Goal: Transaction & Acquisition: Book appointment/travel/reservation

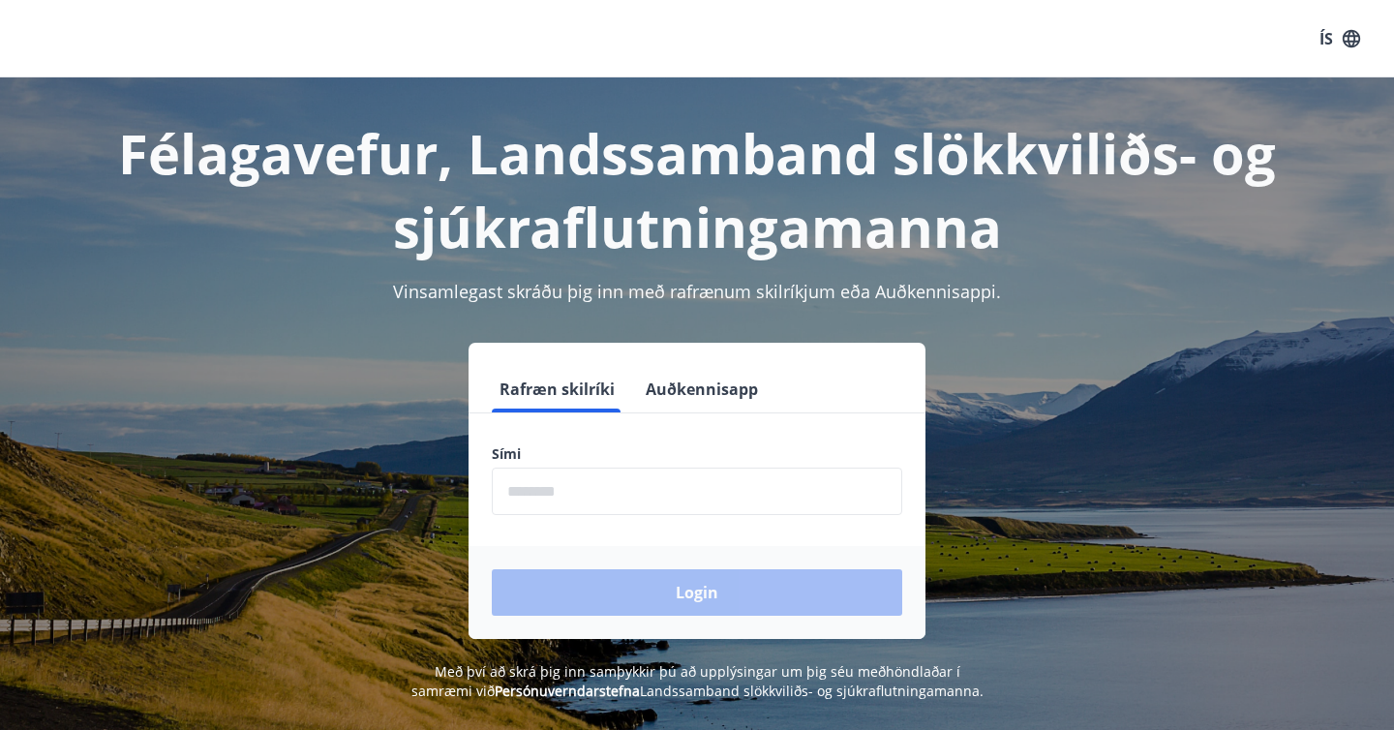
click at [594, 484] on input "phone" at bounding box center [697, 490] width 410 height 47
type input "********"
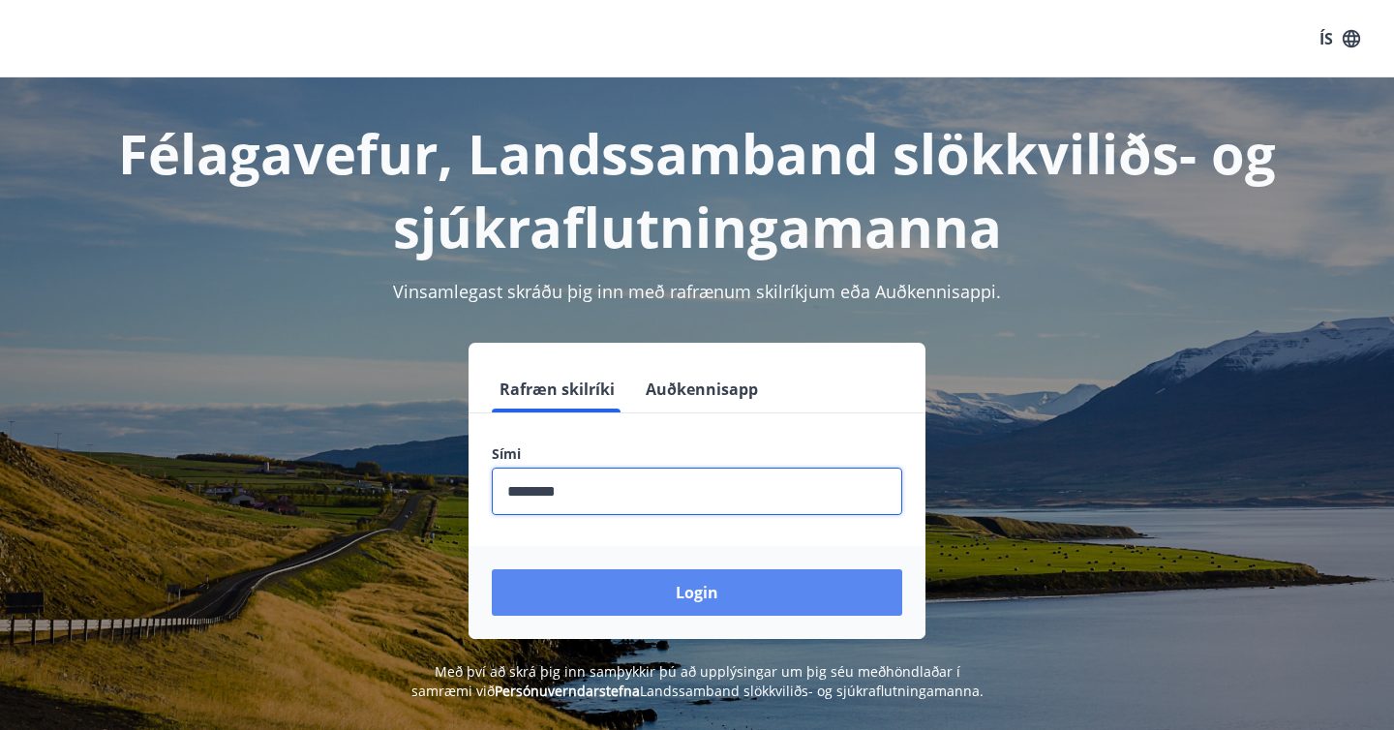
click at [611, 581] on button "Login" at bounding box center [697, 592] width 410 height 46
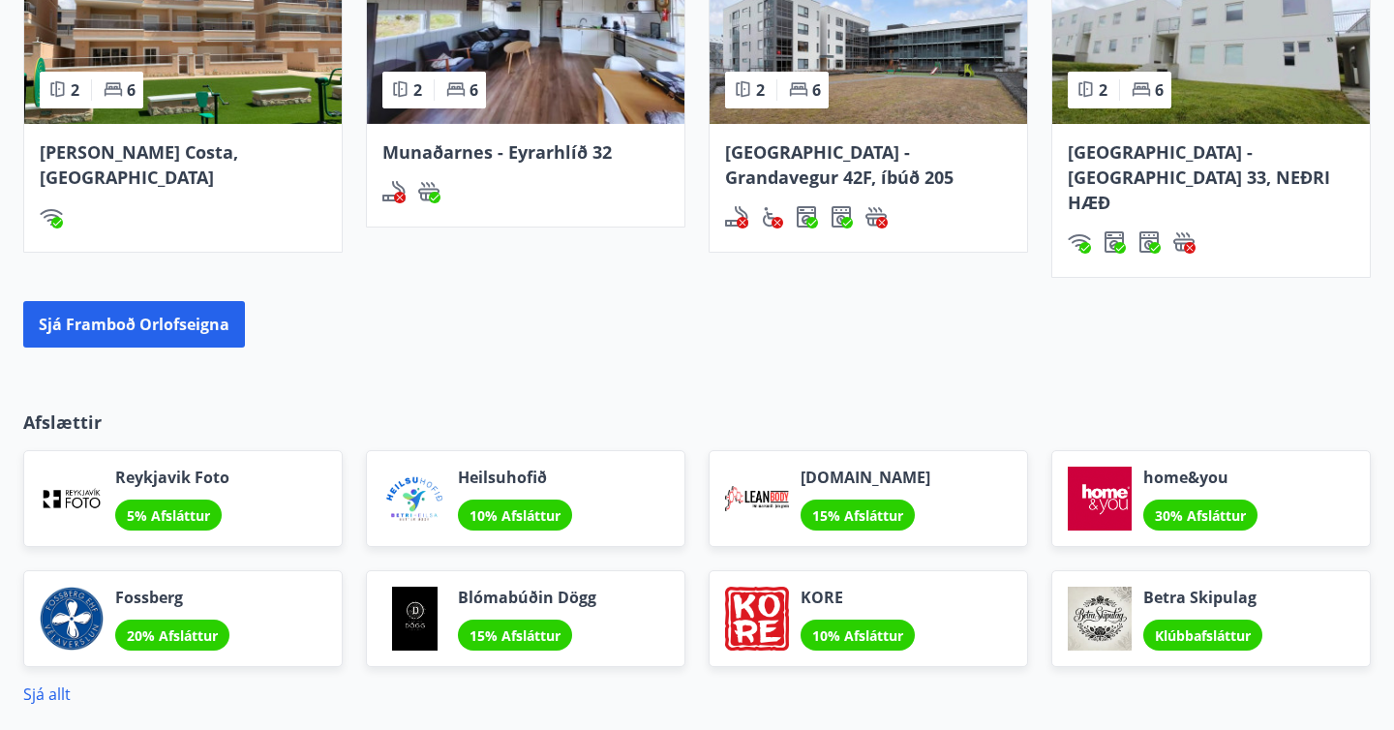
scroll to position [1530, 0]
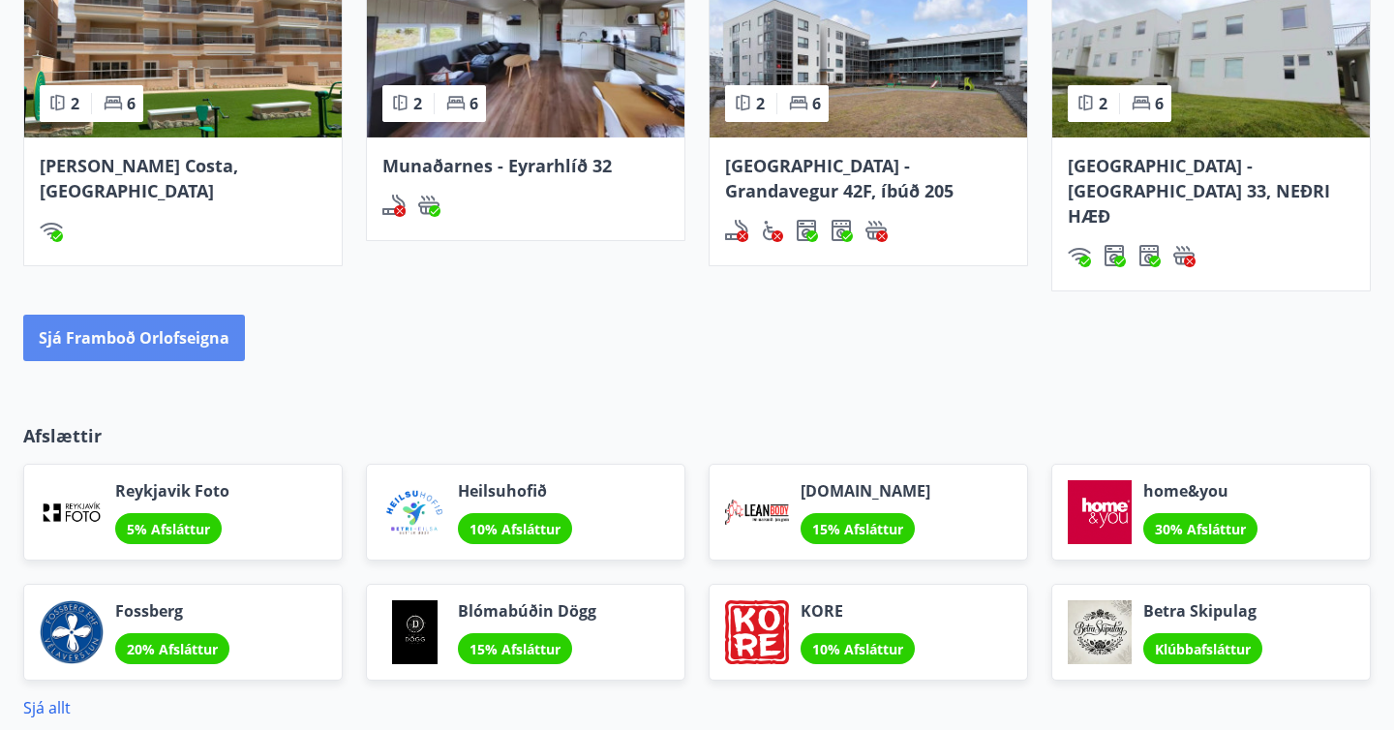
click at [230, 317] on button "Sjá framboð orlofseigna" at bounding box center [134, 338] width 222 height 46
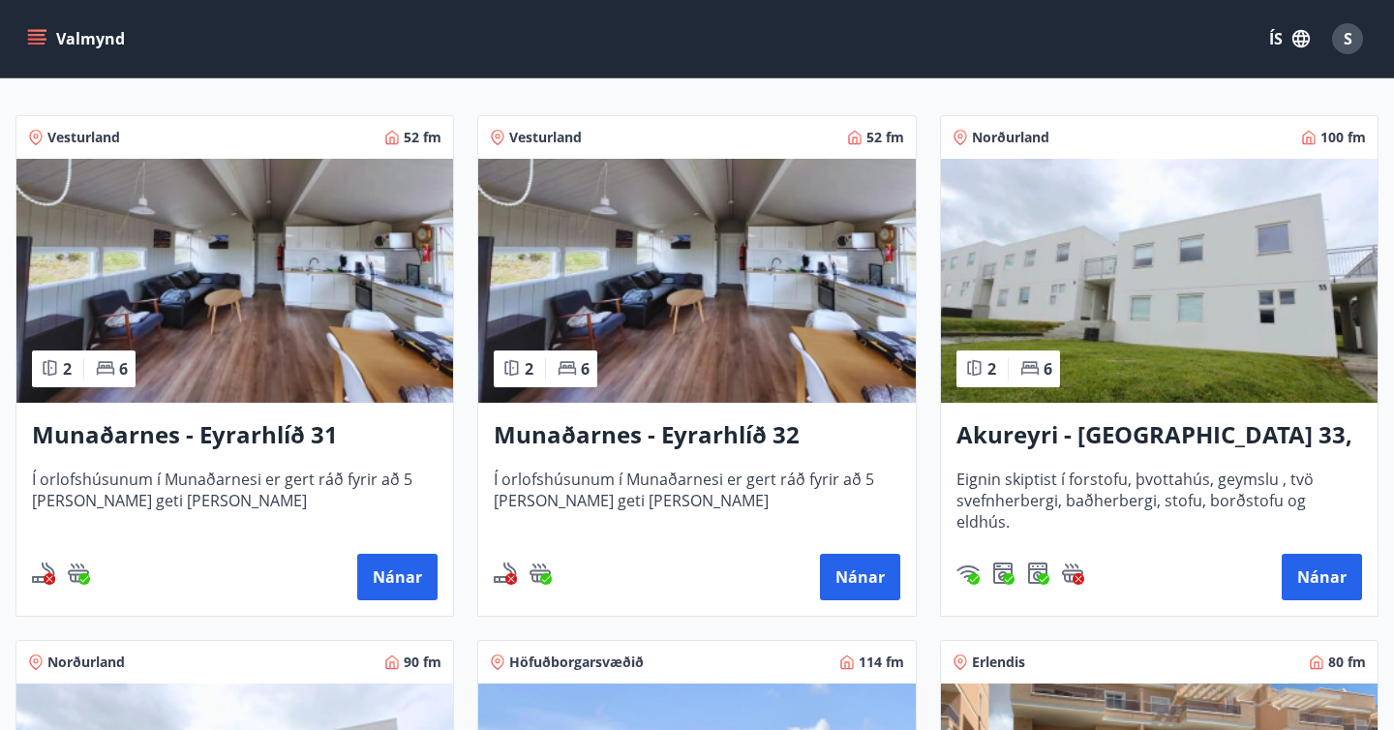
scroll to position [332, 0]
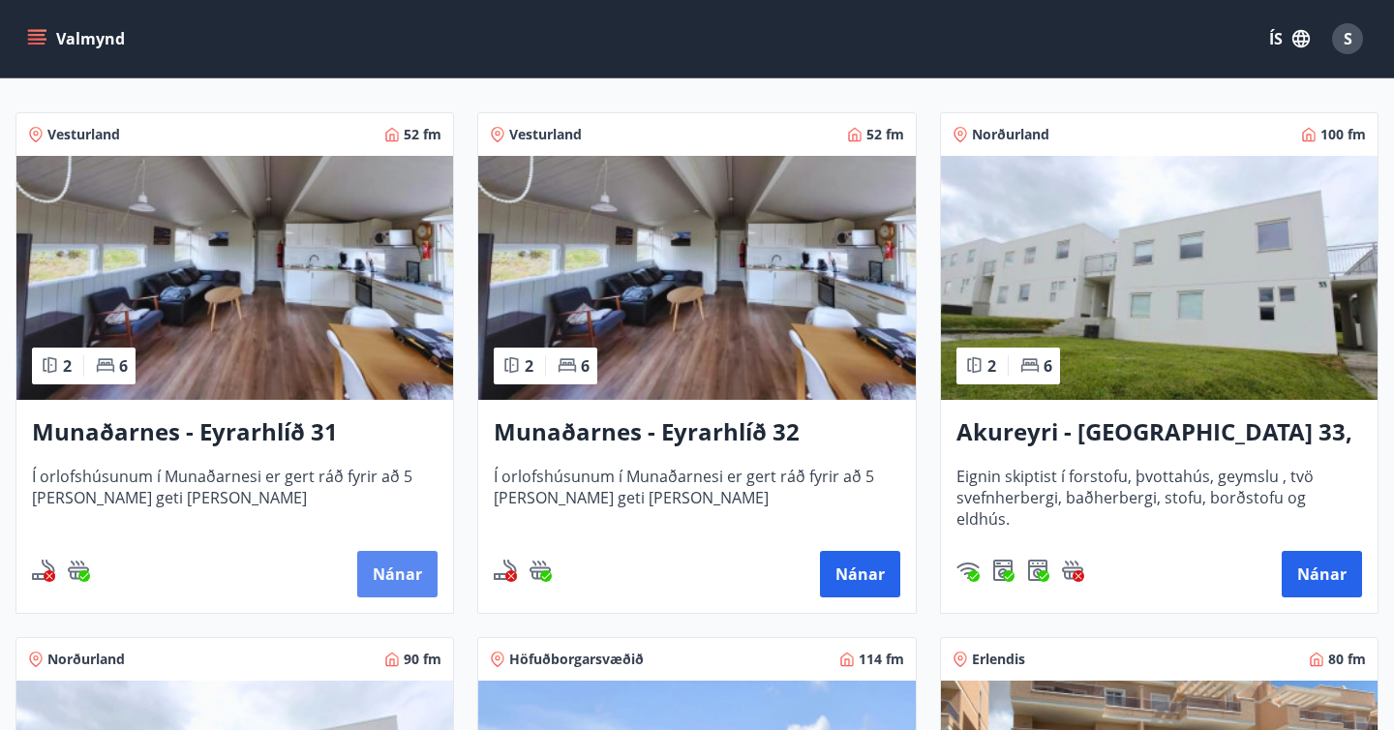
click at [401, 583] on button "Nánar" at bounding box center [397, 574] width 80 height 46
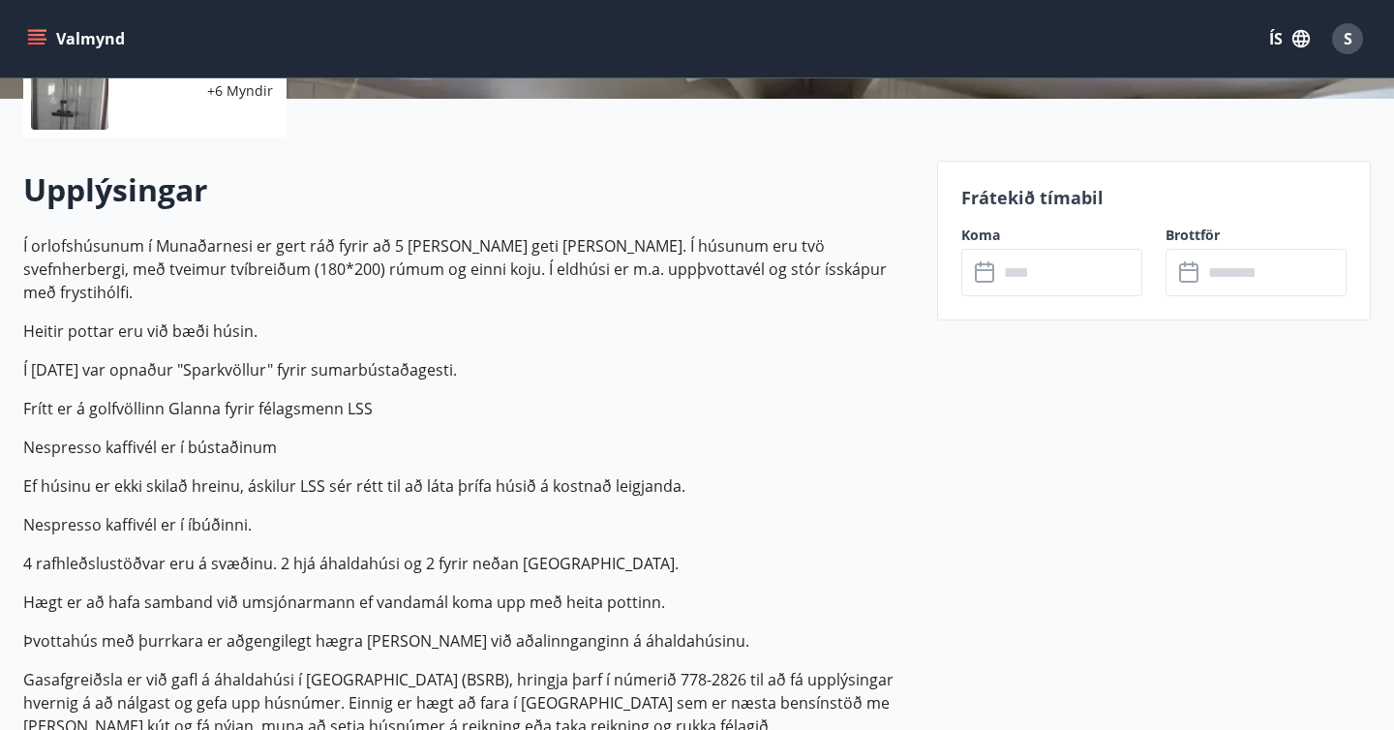
scroll to position [501, 0]
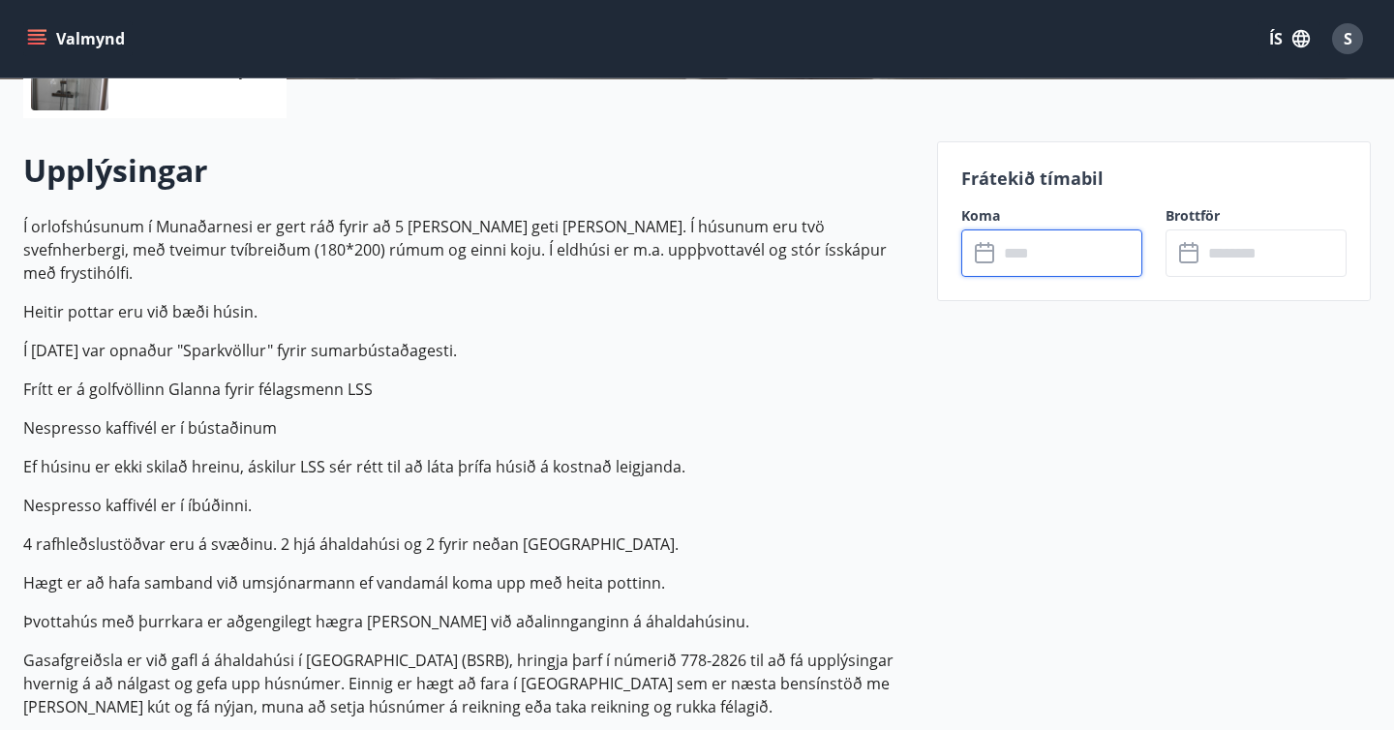
click at [1010, 257] on input "text" at bounding box center [1070, 252] width 144 height 47
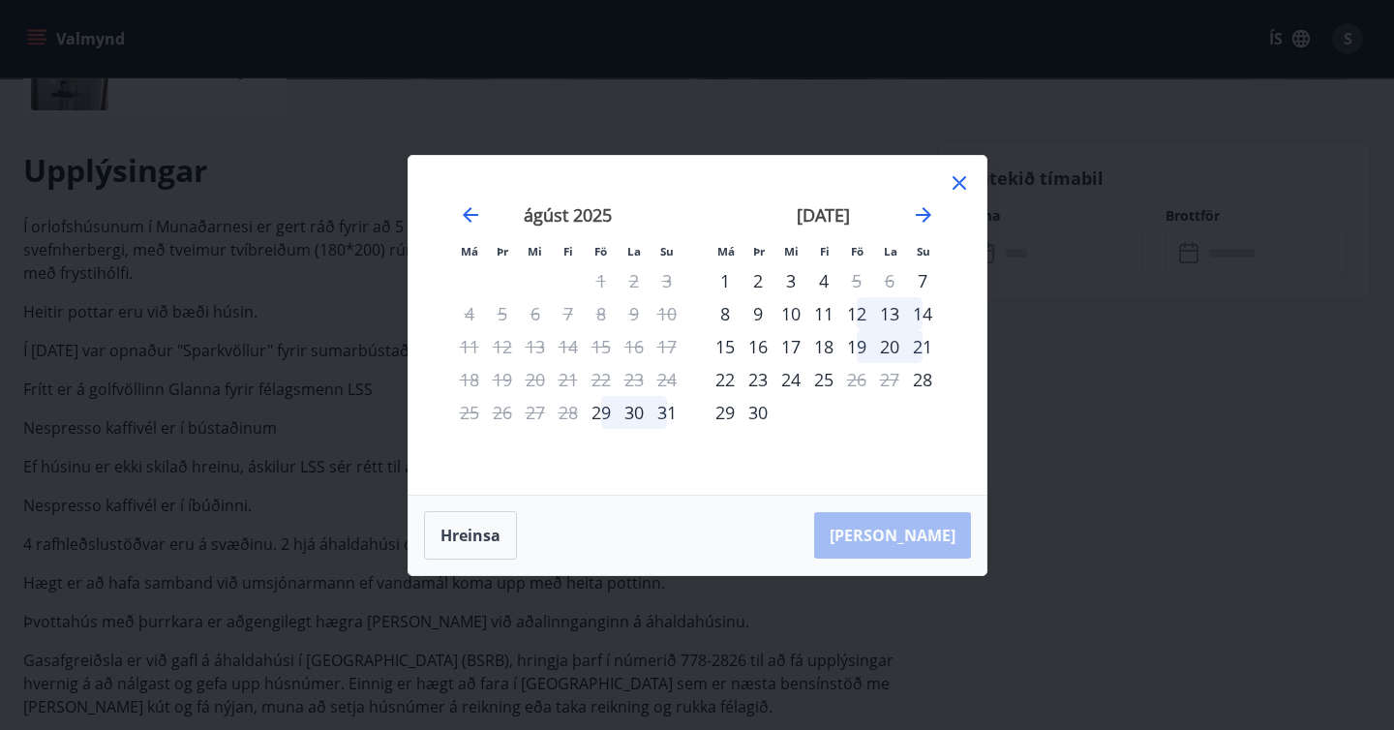
click at [857, 312] on div "12" at bounding box center [856, 313] width 33 height 33
click at [924, 316] on div "14" at bounding box center [922, 313] width 33 height 33
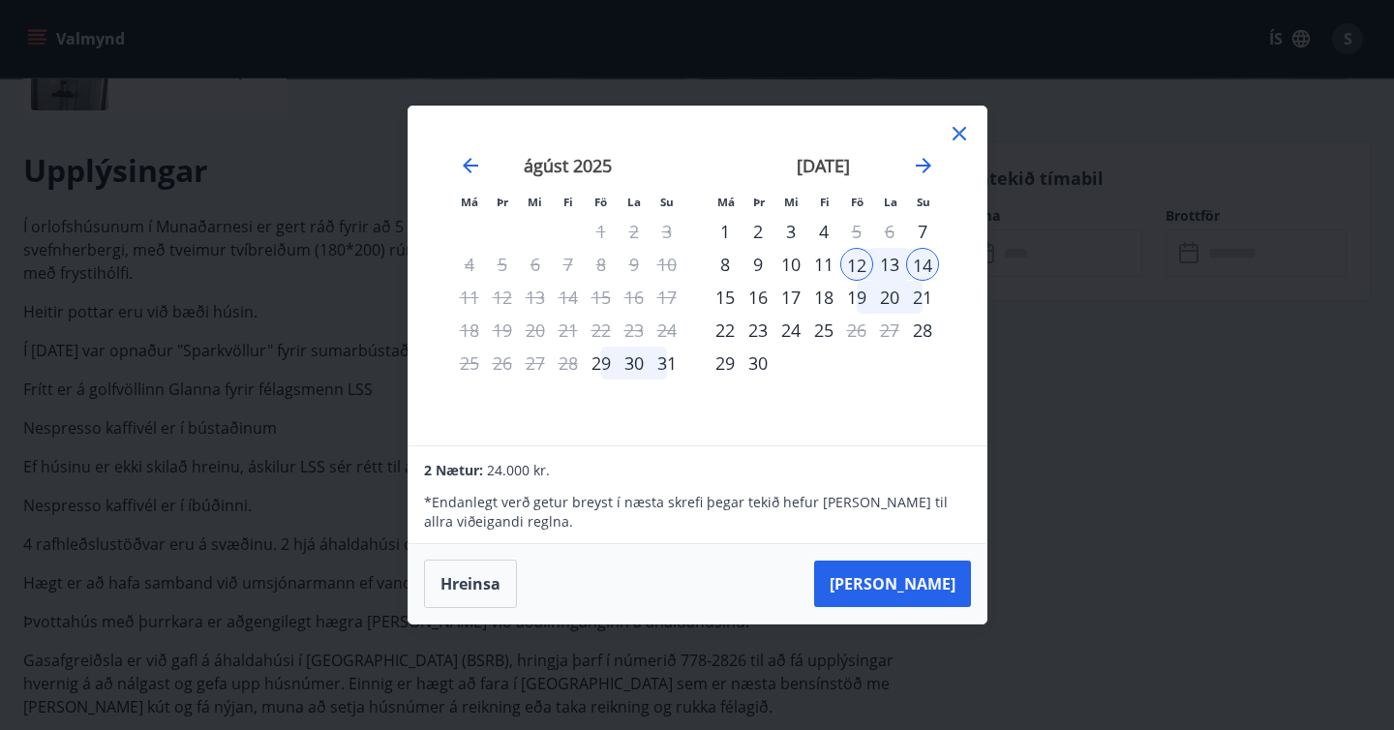
click at [958, 135] on icon at bounding box center [958, 133] width 23 height 23
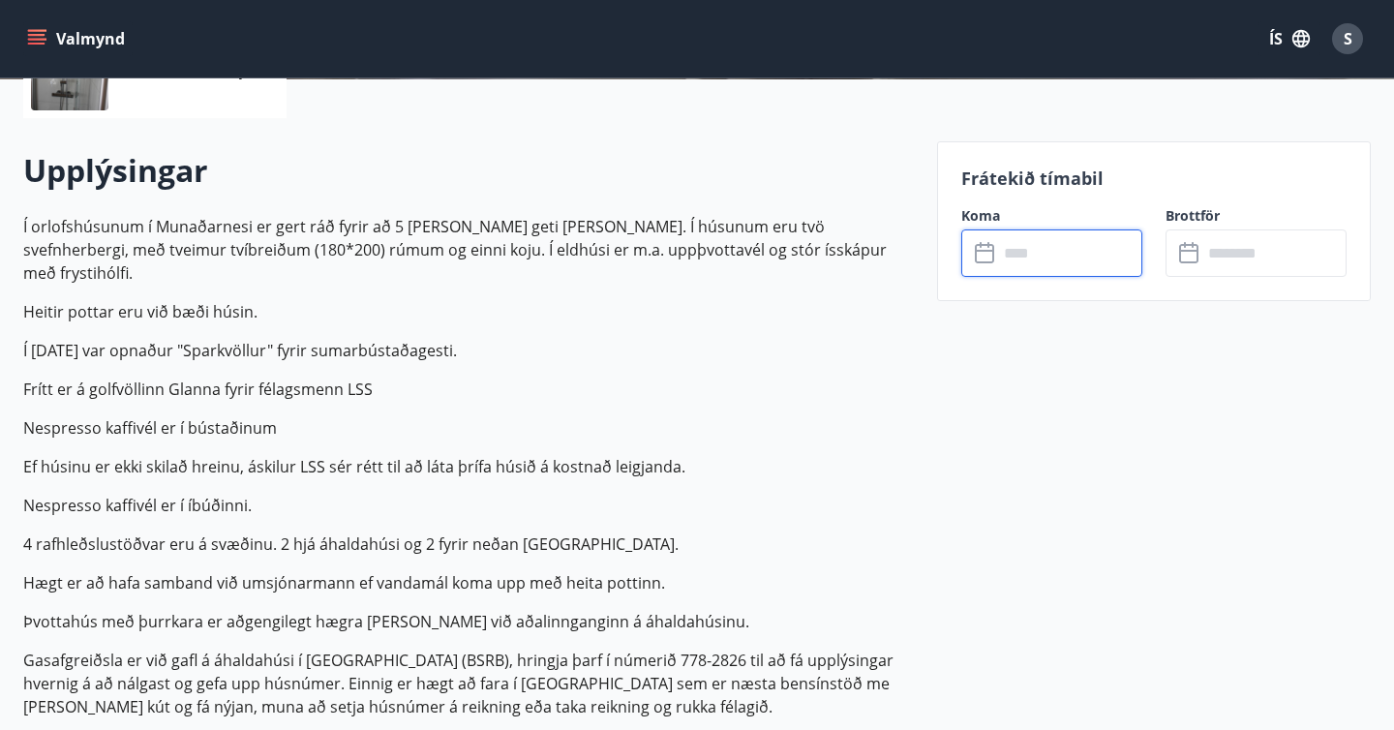
click at [1246, 254] on input "text" at bounding box center [1274, 252] width 144 height 47
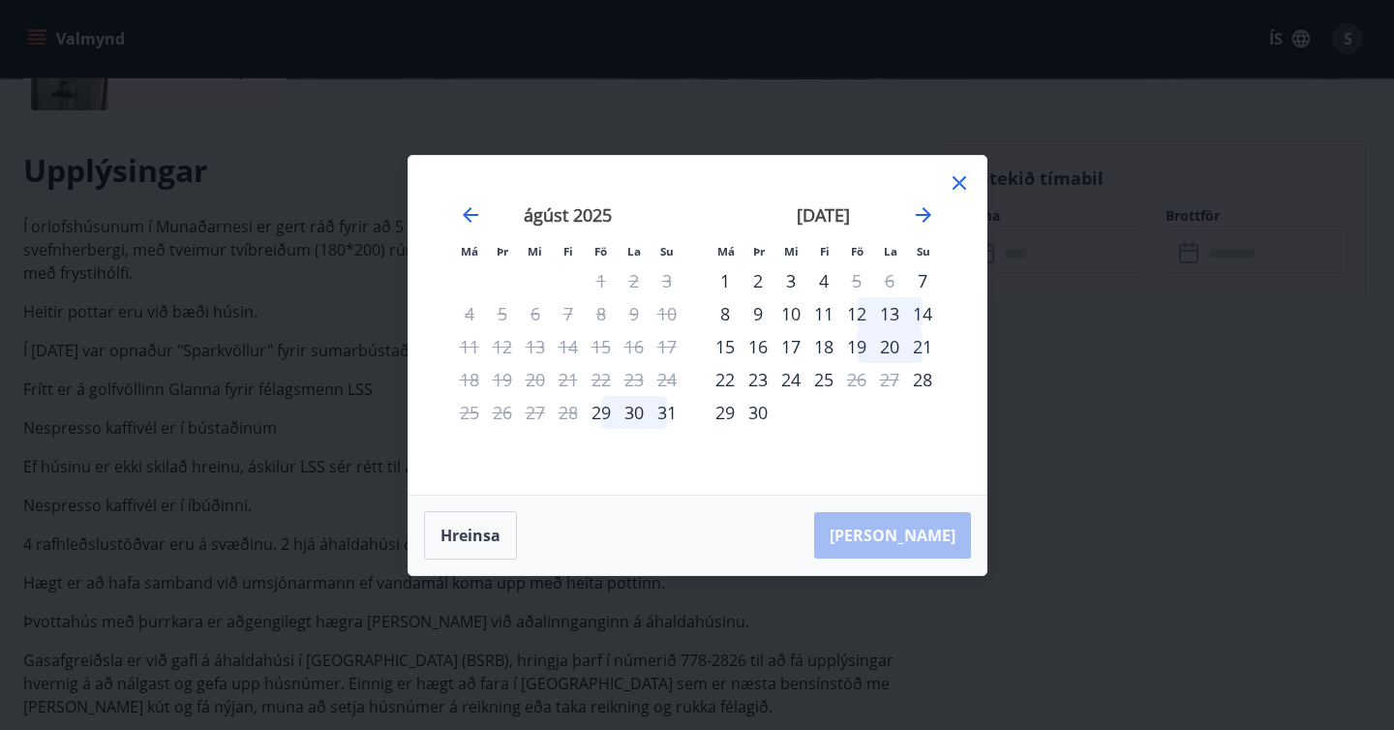
click at [955, 181] on icon at bounding box center [958, 182] width 23 height 23
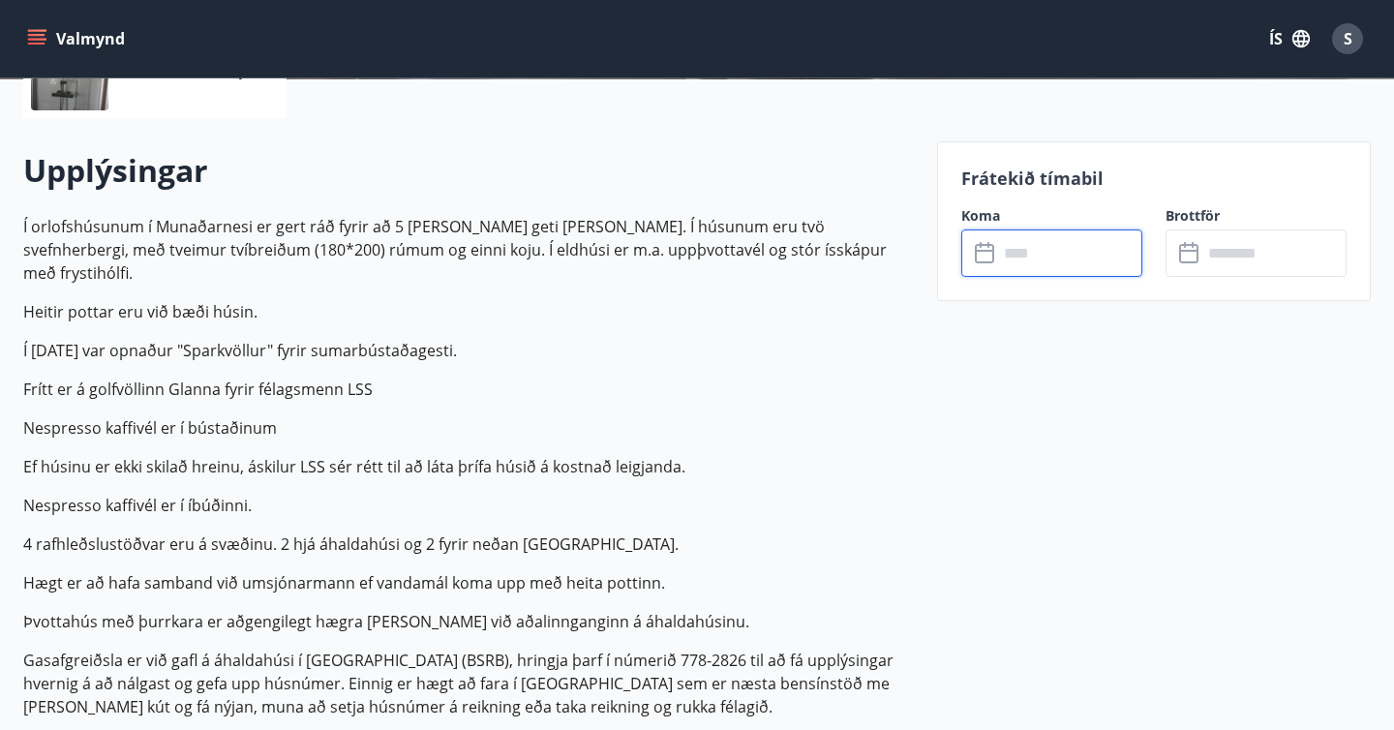
click at [1052, 250] on input "text" at bounding box center [1070, 252] width 144 height 47
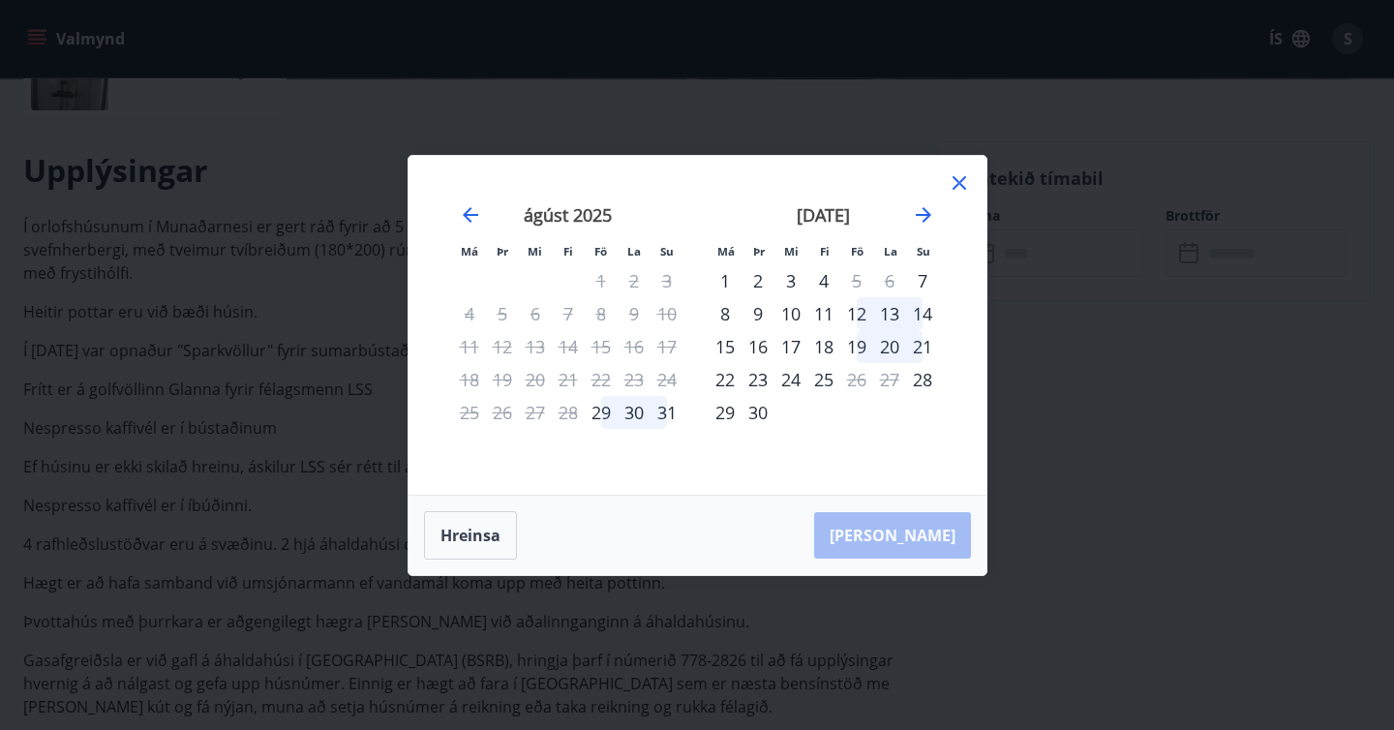
click at [862, 312] on div "12" at bounding box center [856, 313] width 33 height 33
click at [925, 309] on div "14" at bounding box center [922, 313] width 33 height 33
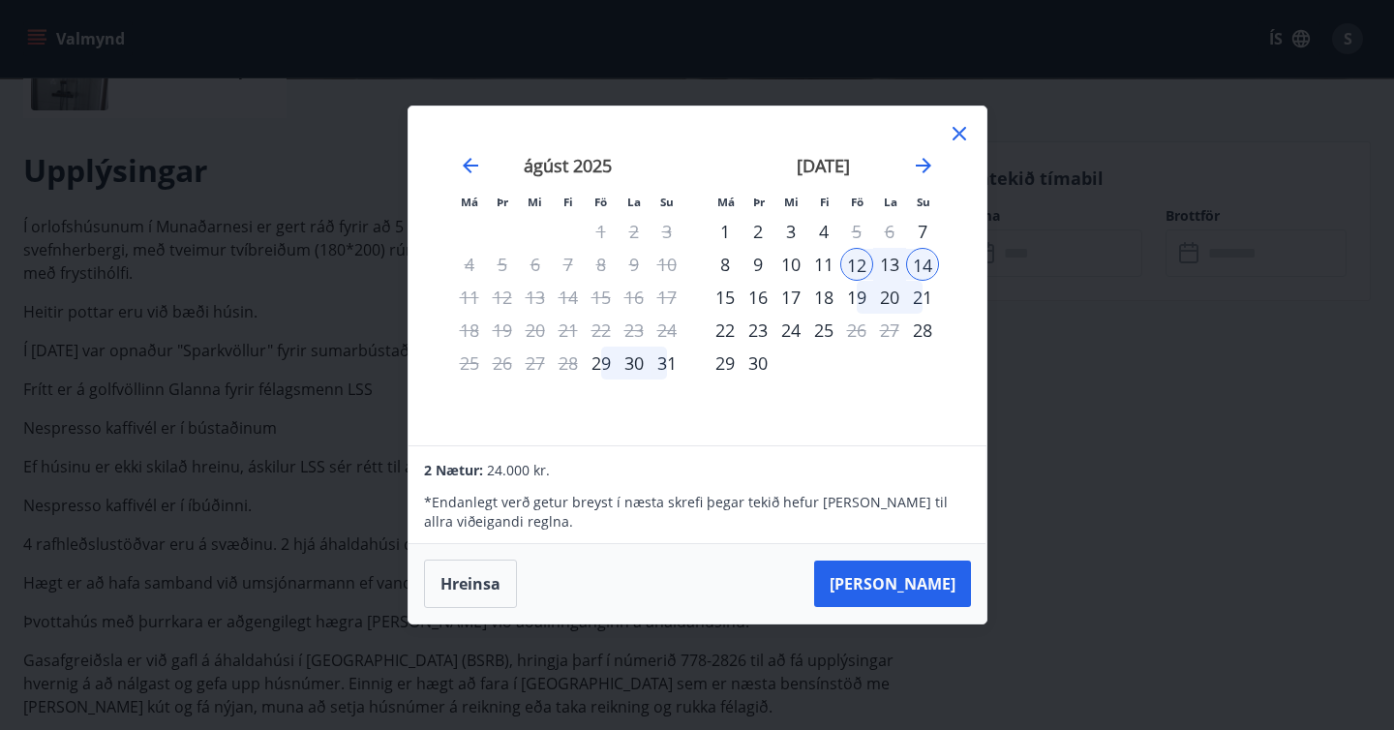
click at [960, 133] on icon at bounding box center [958, 133] width 23 height 23
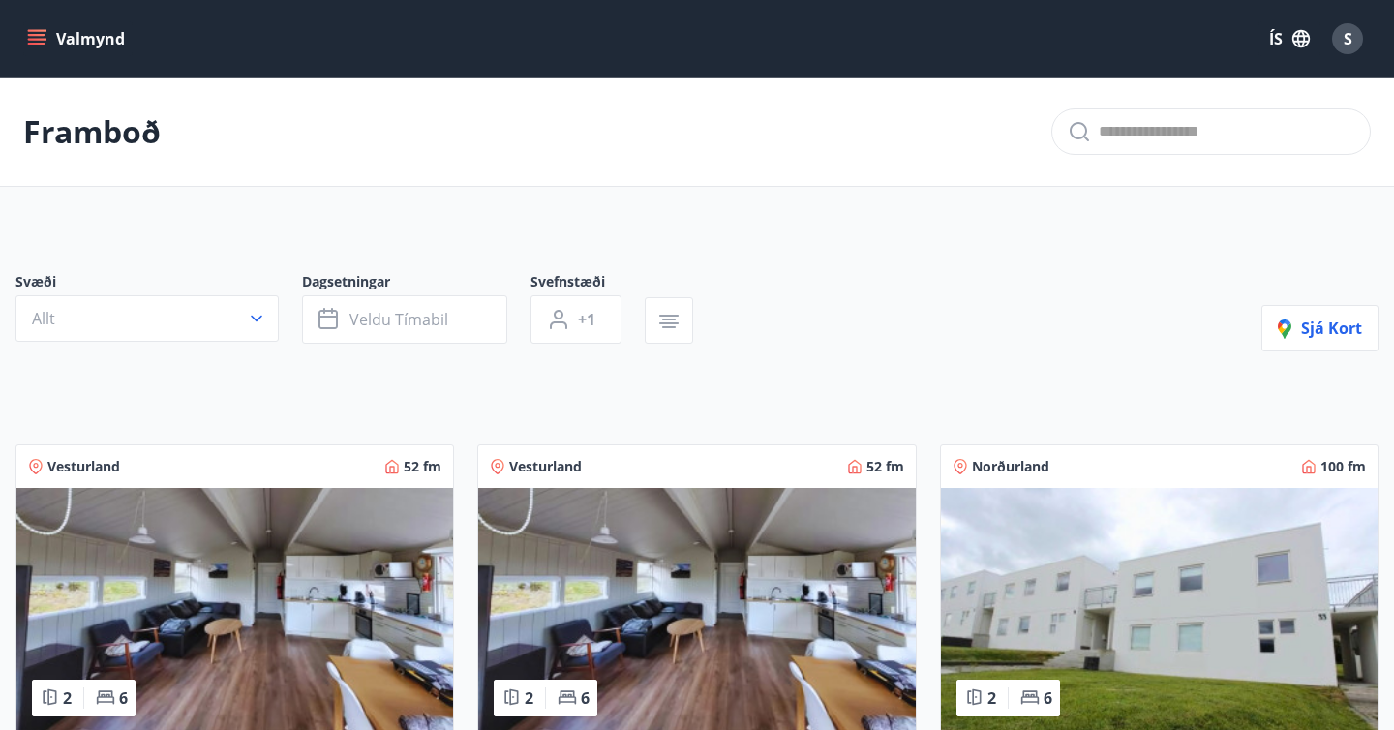
click at [618, 522] on img at bounding box center [696, 610] width 436 height 244
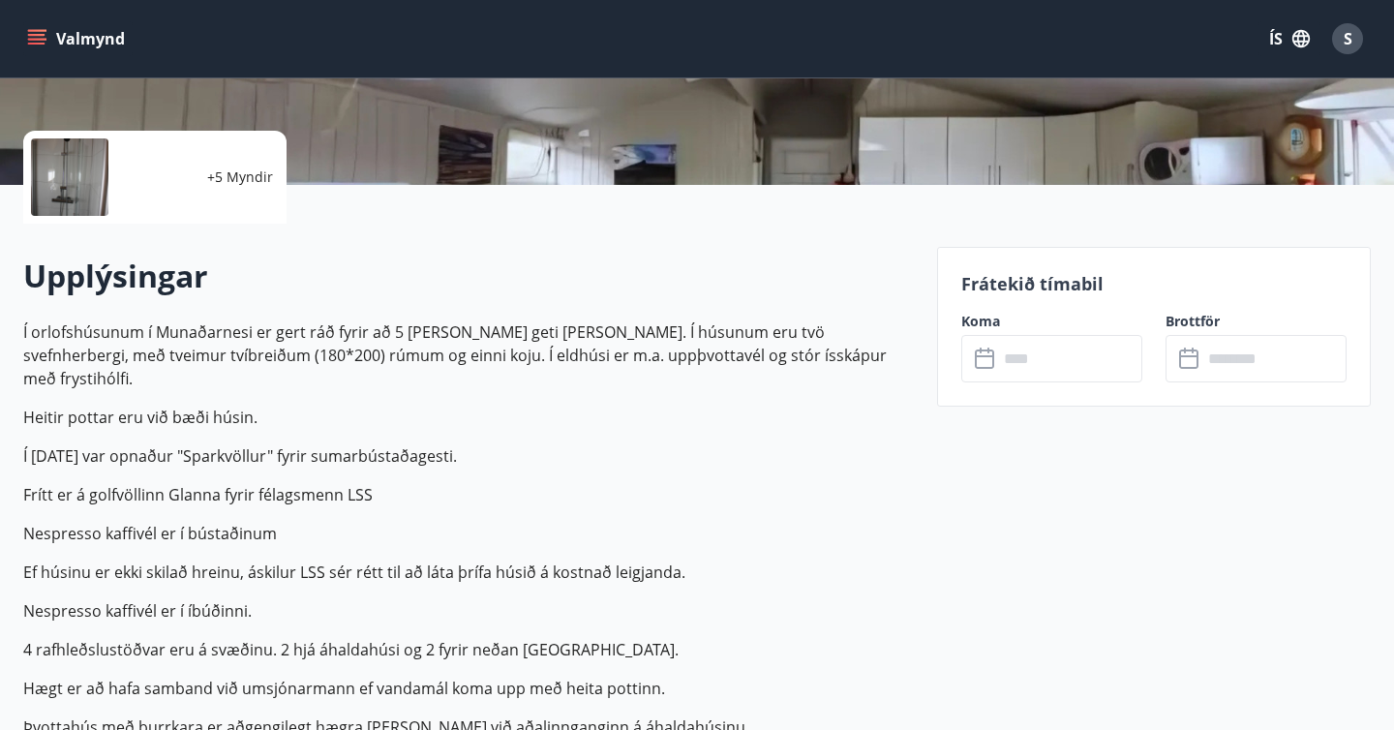
scroll to position [398, 0]
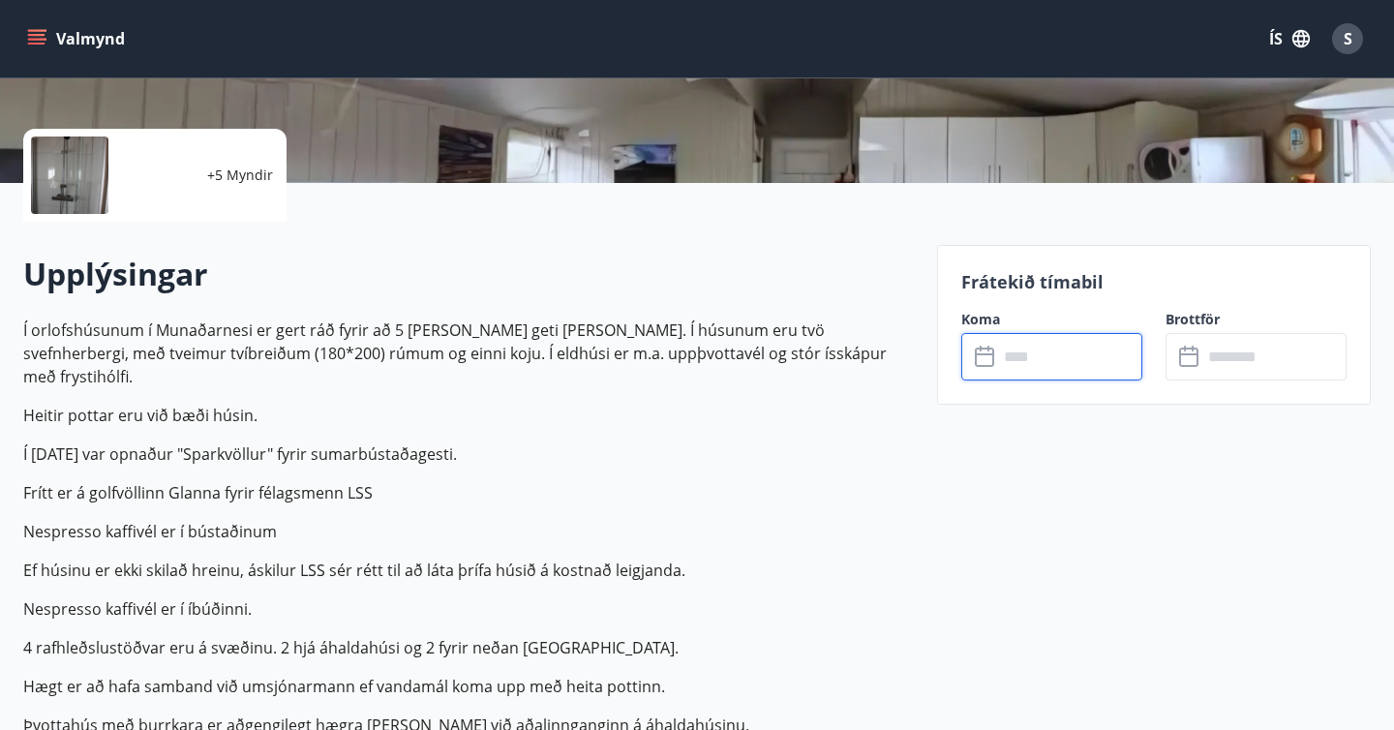
click at [1079, 354] on input "text" at bounding box center [1070, 356] width 144 height 47
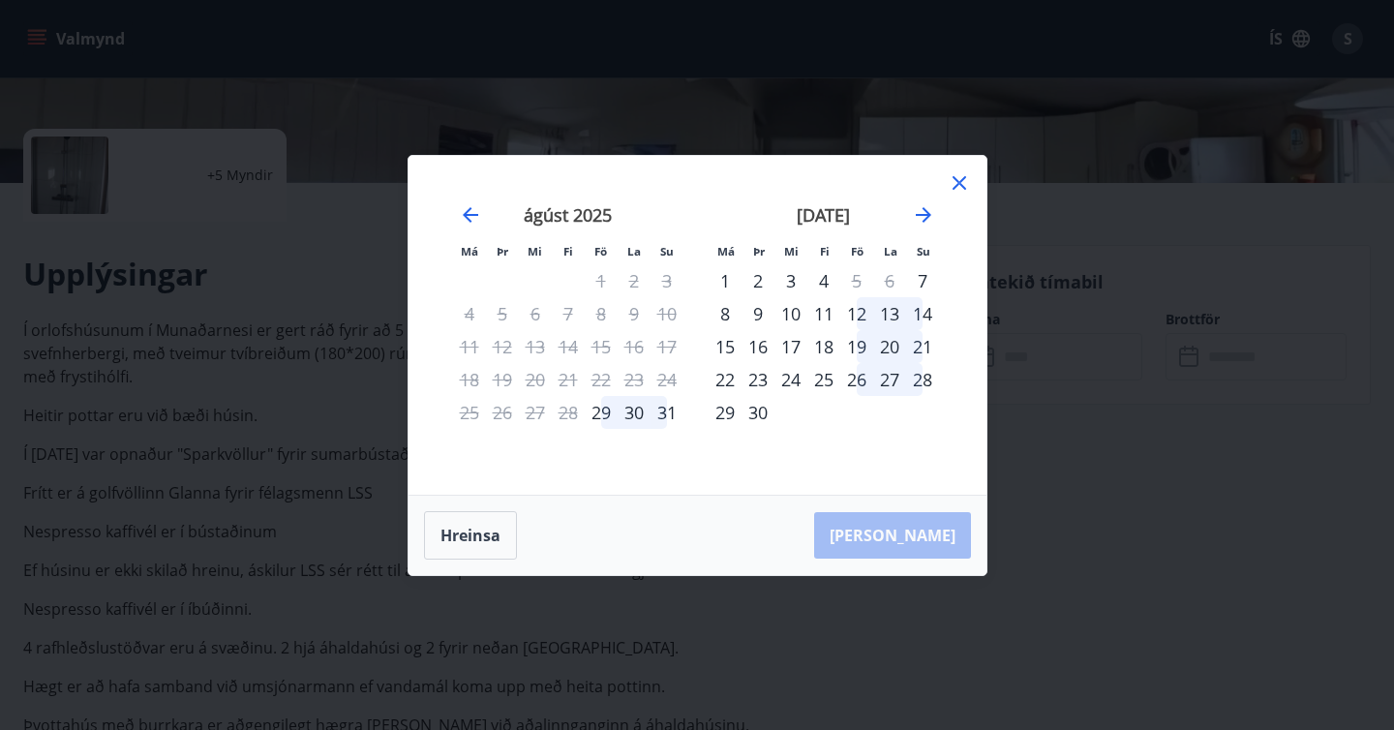
click at [855, 306] on div "12" at bounding box center [856, 313] width 33 height 33
click at [922, 313] on div "14" at bounding box center [922, 313] width 33 height 33
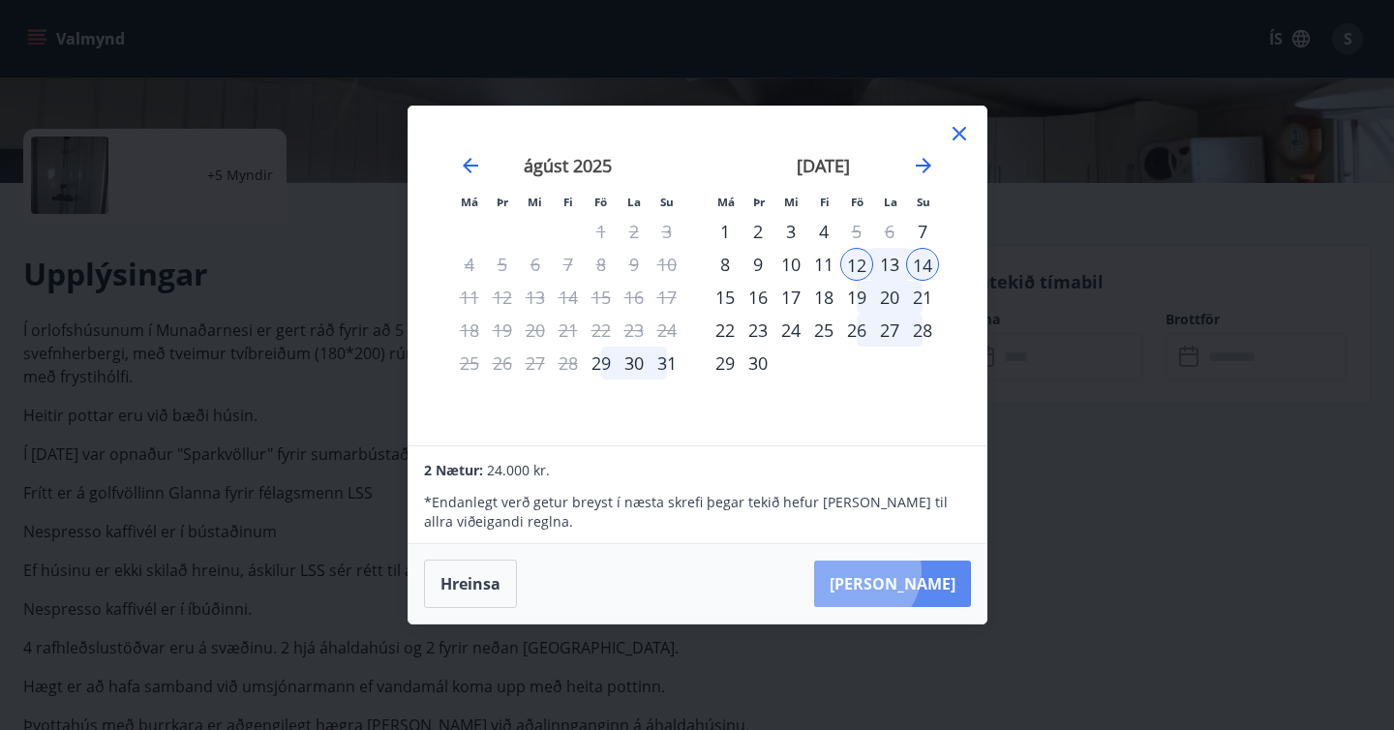
click at [917, 571] on button "Taka Frá" at bounding box center [892, 583] width 157 height 46
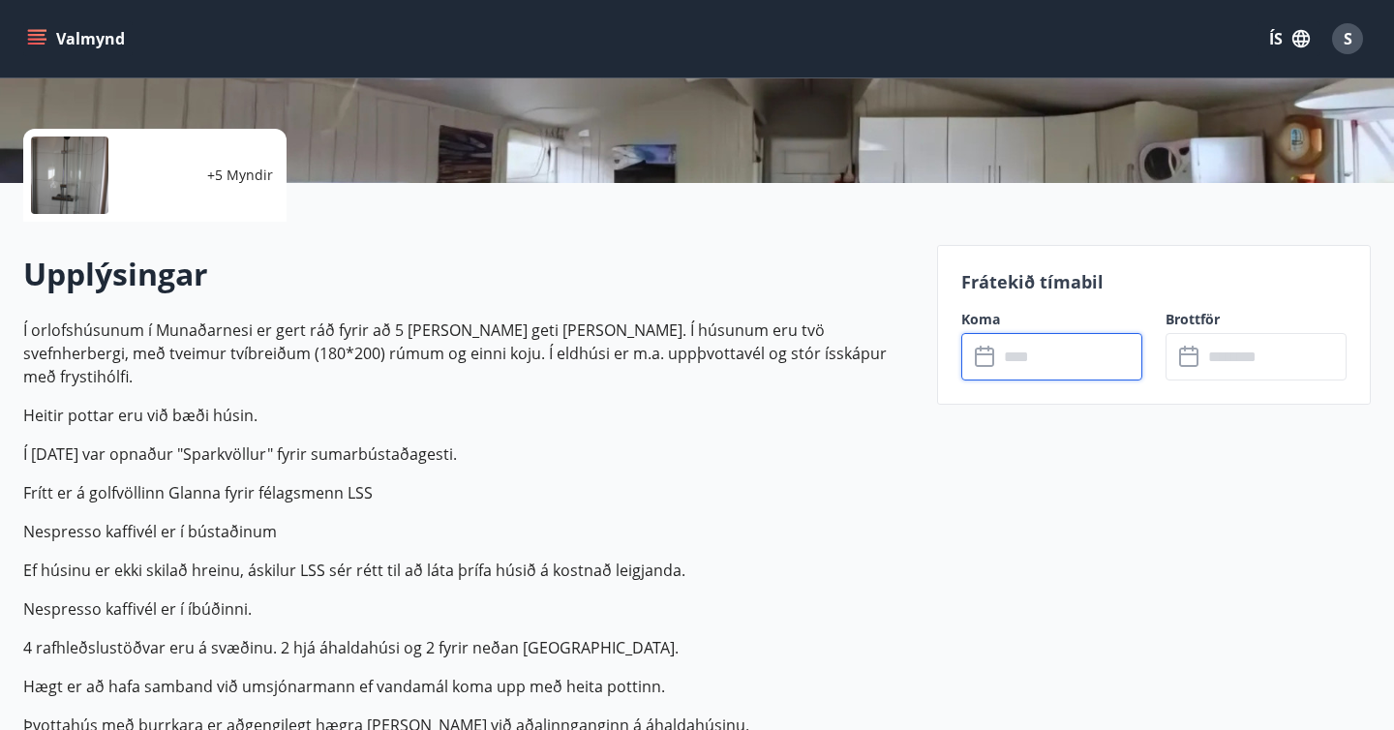
type input "******"
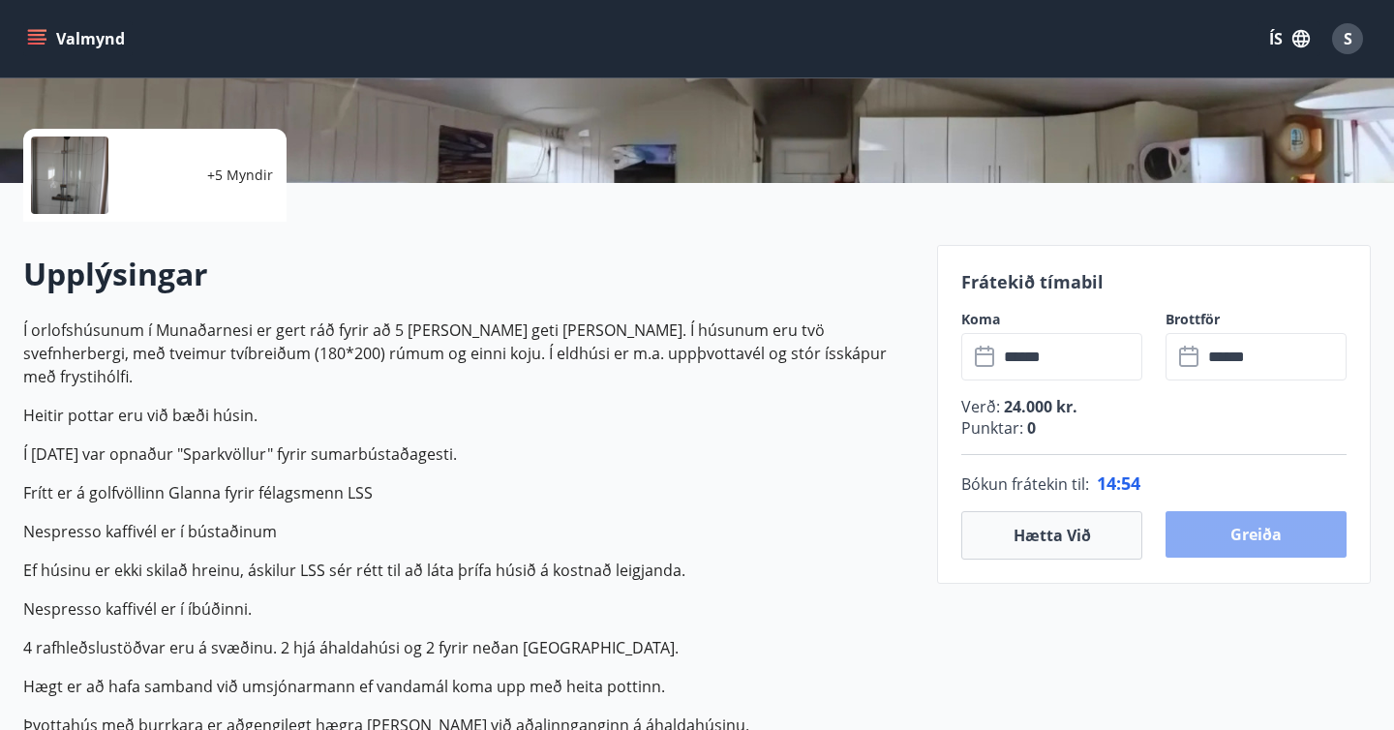
click at [1256, 526] on button "Greiða" at bounding box center [1255, 534] width 181 height 46
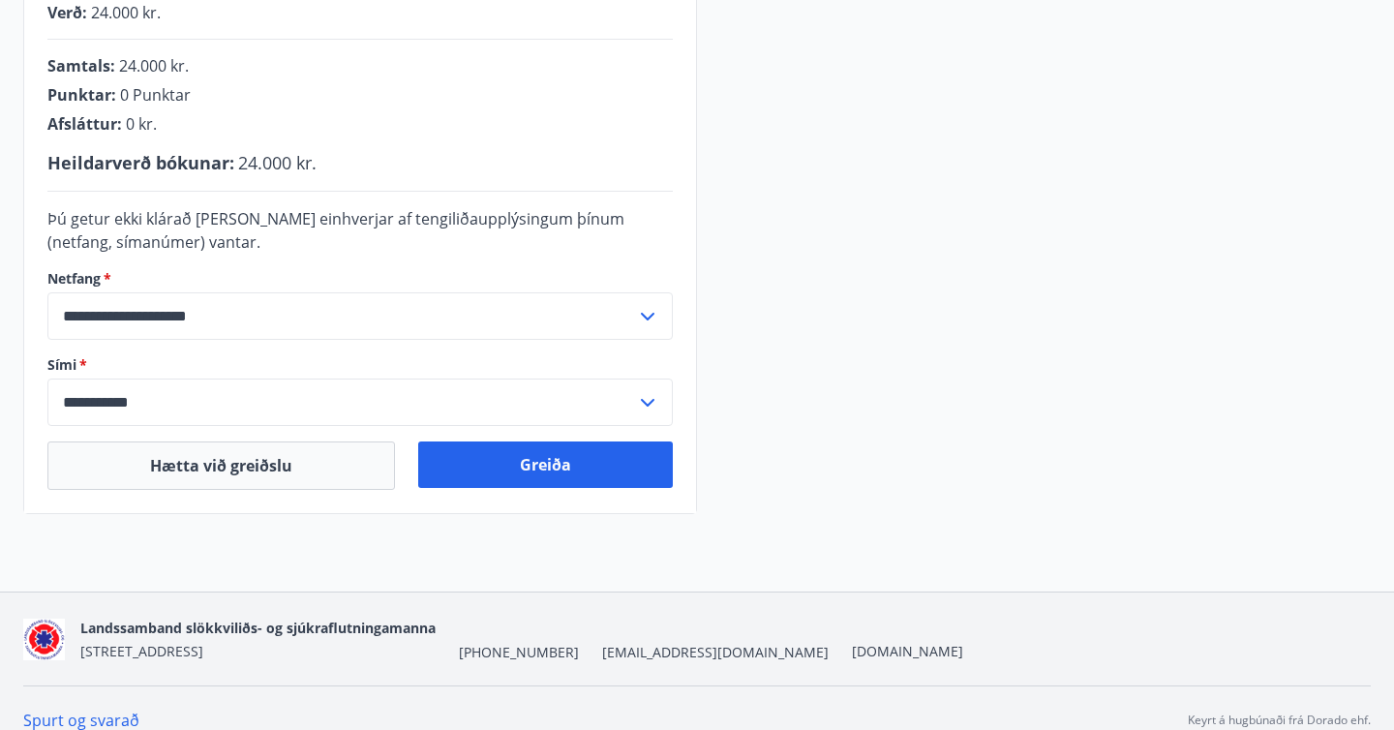
scroll to position [550, 0]
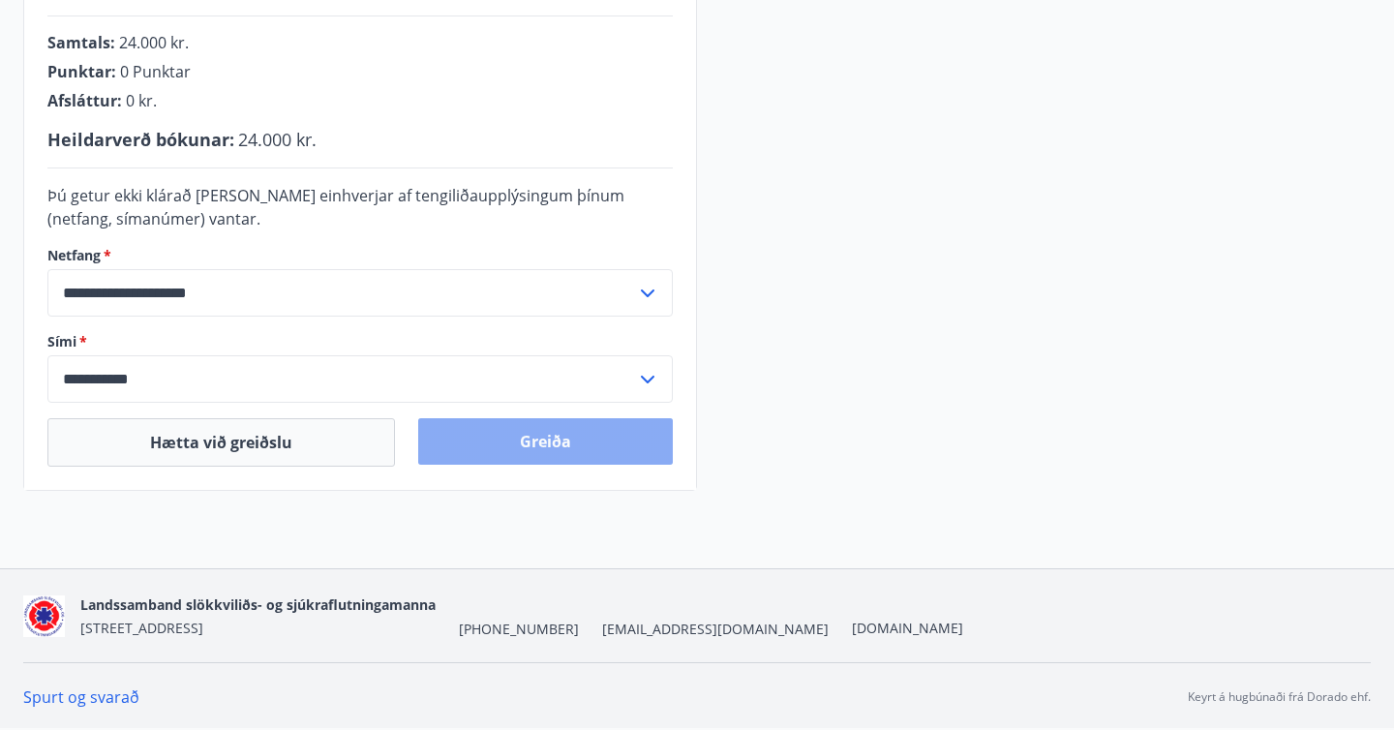
click at [587, 428] on button "Greiða" at bounding box center [545, 441] width 255 height 46
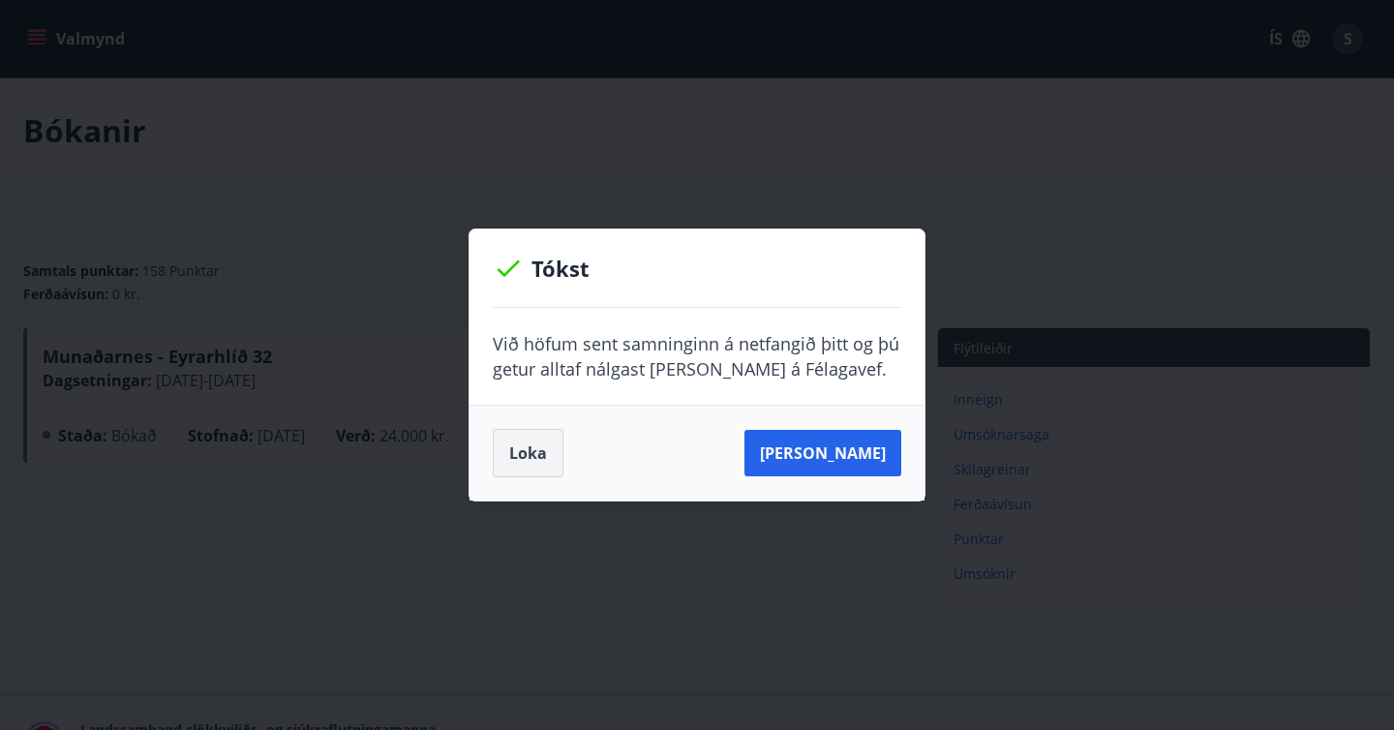
click at [544, 443] on button "Loka" at bounding box center [528, 453] width 71 height 48
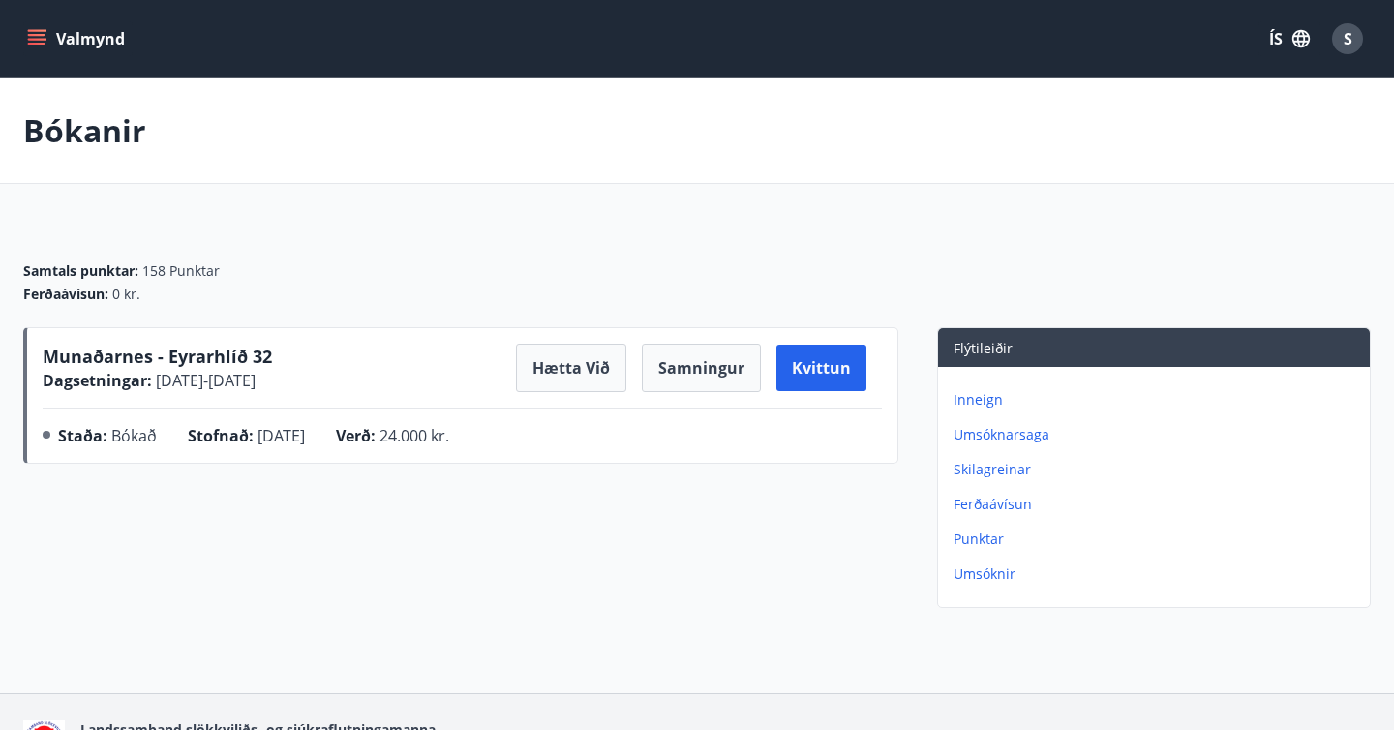
click at [45, 37] on icon "menu" at bounding box center [36, 38] width 19 height 19
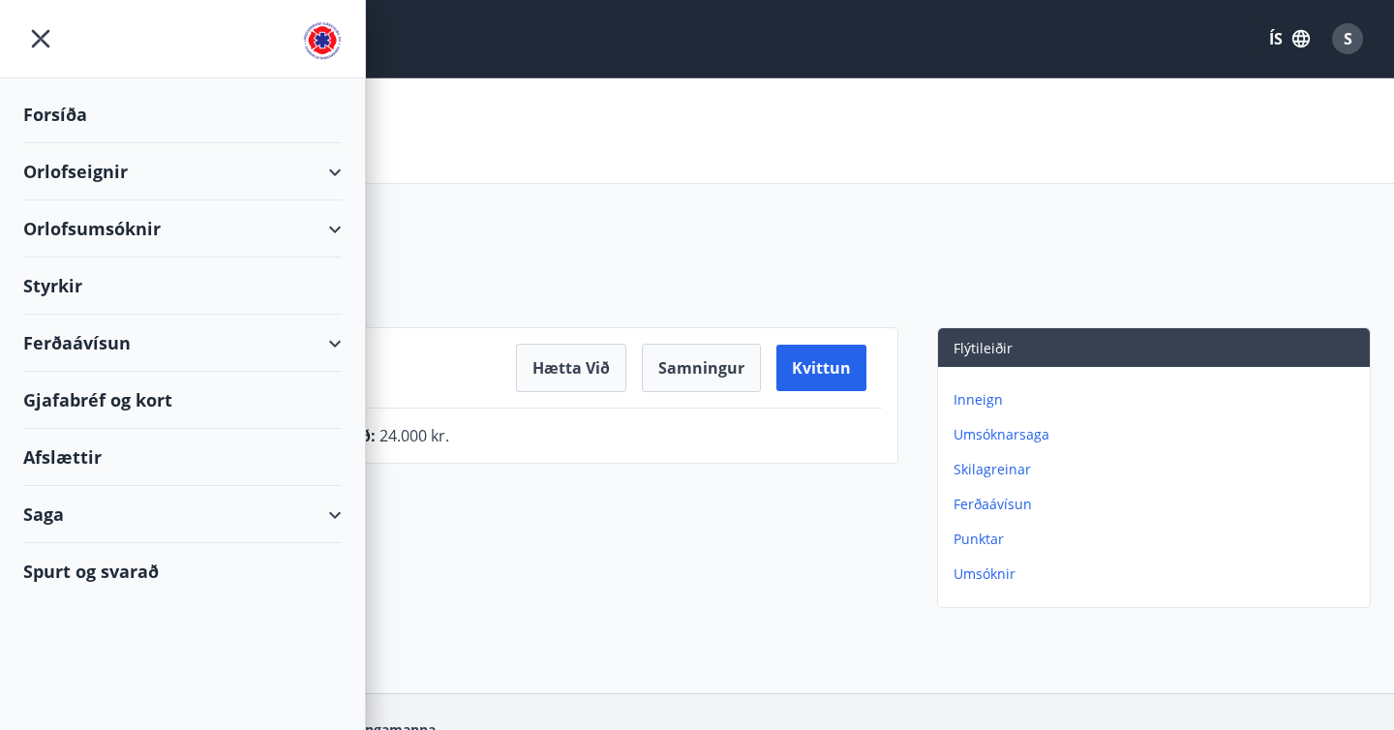
click at [347, 178] on div "Orlofseignir" at bounding box center [182, 171] width 365 height 57
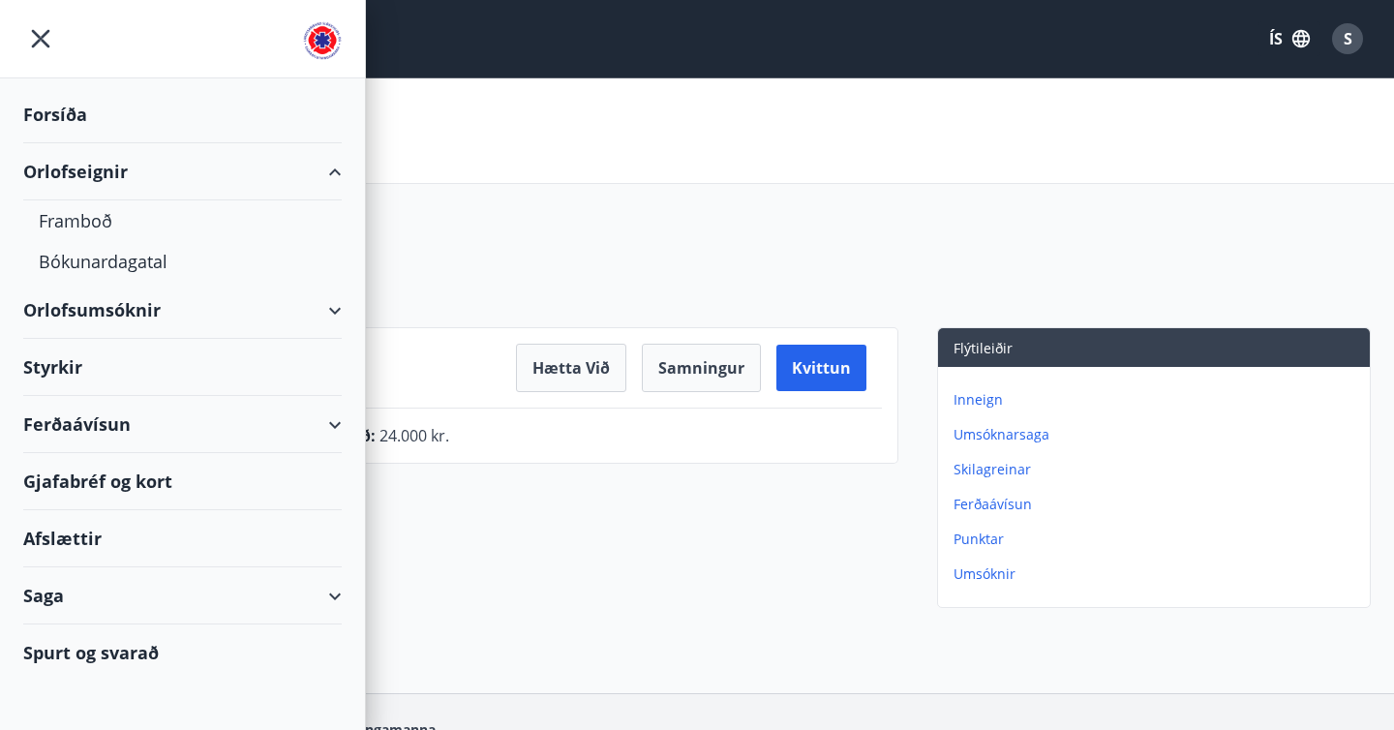
click at [75, 143] on div "Styrkir" at bounding box center [182, 114] width 318 height 57
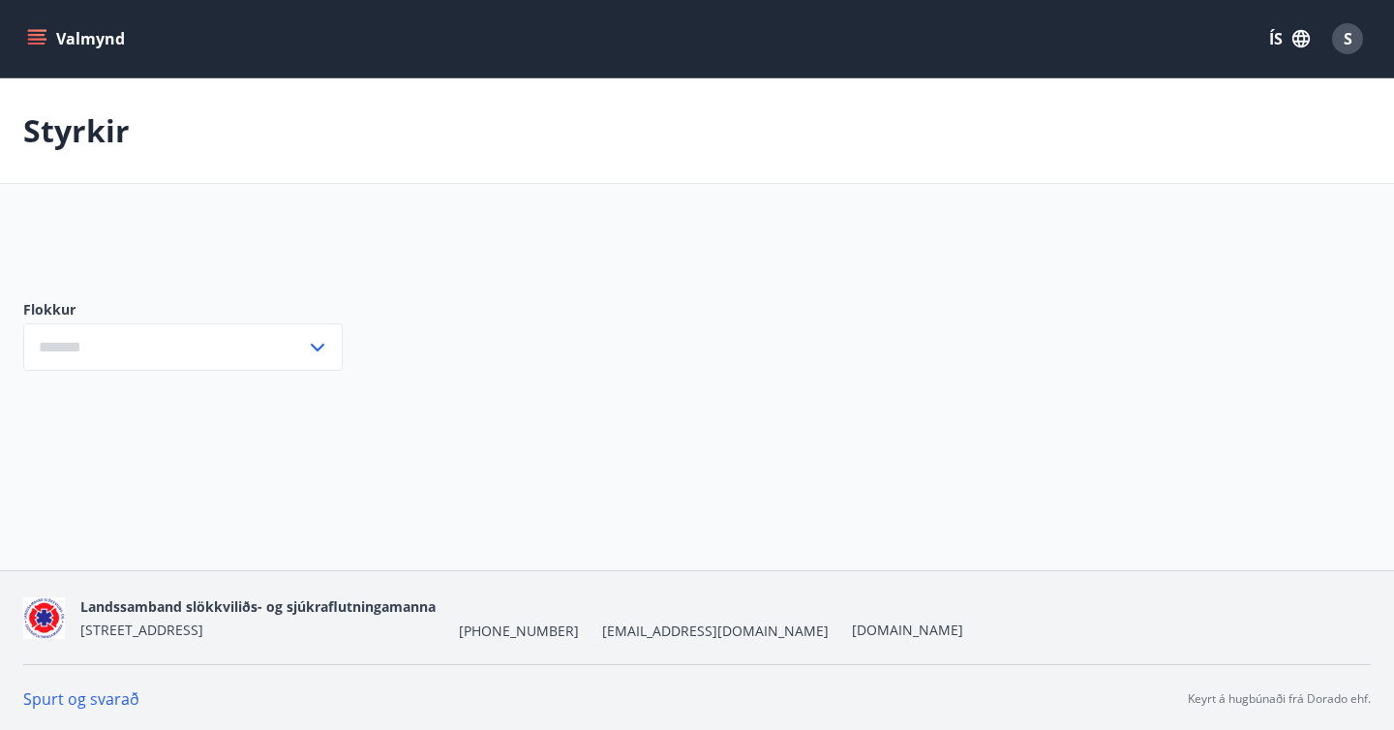
type input "***"
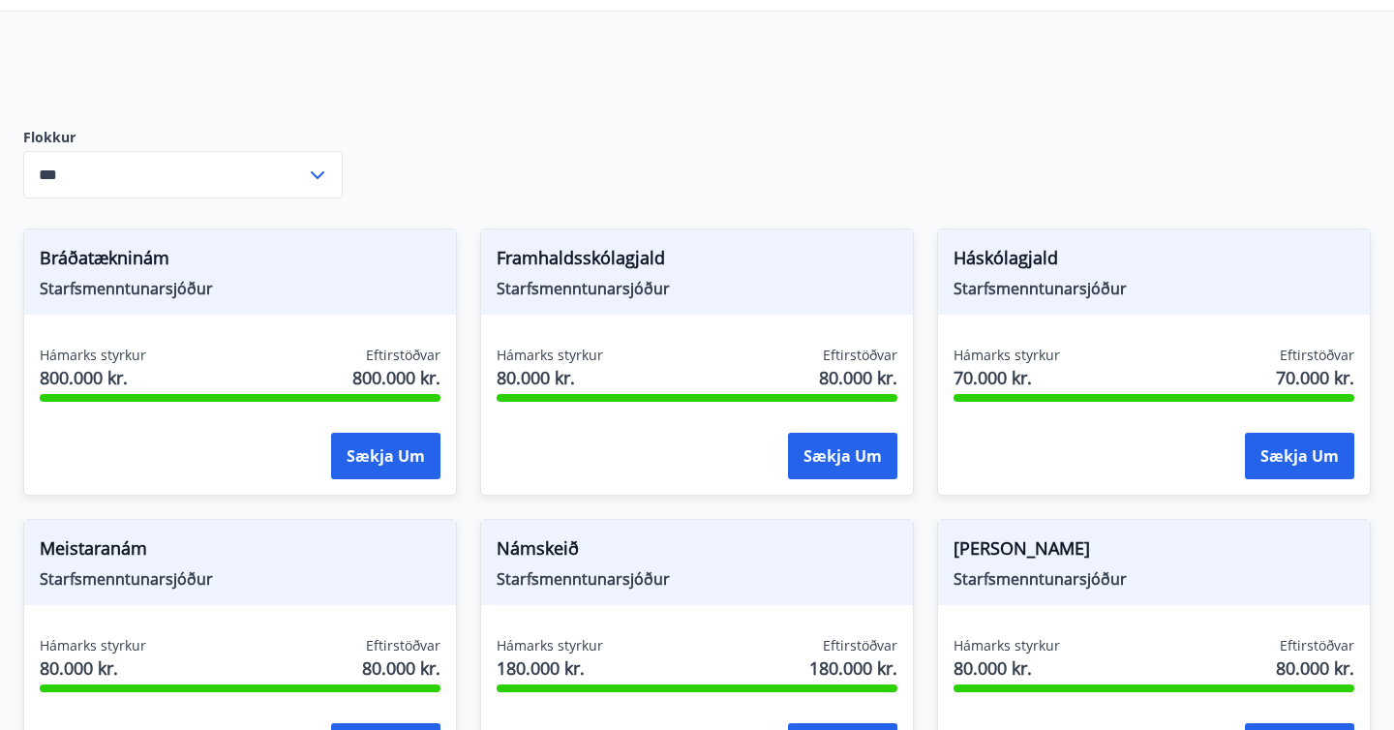
scroll to position [165, 0]
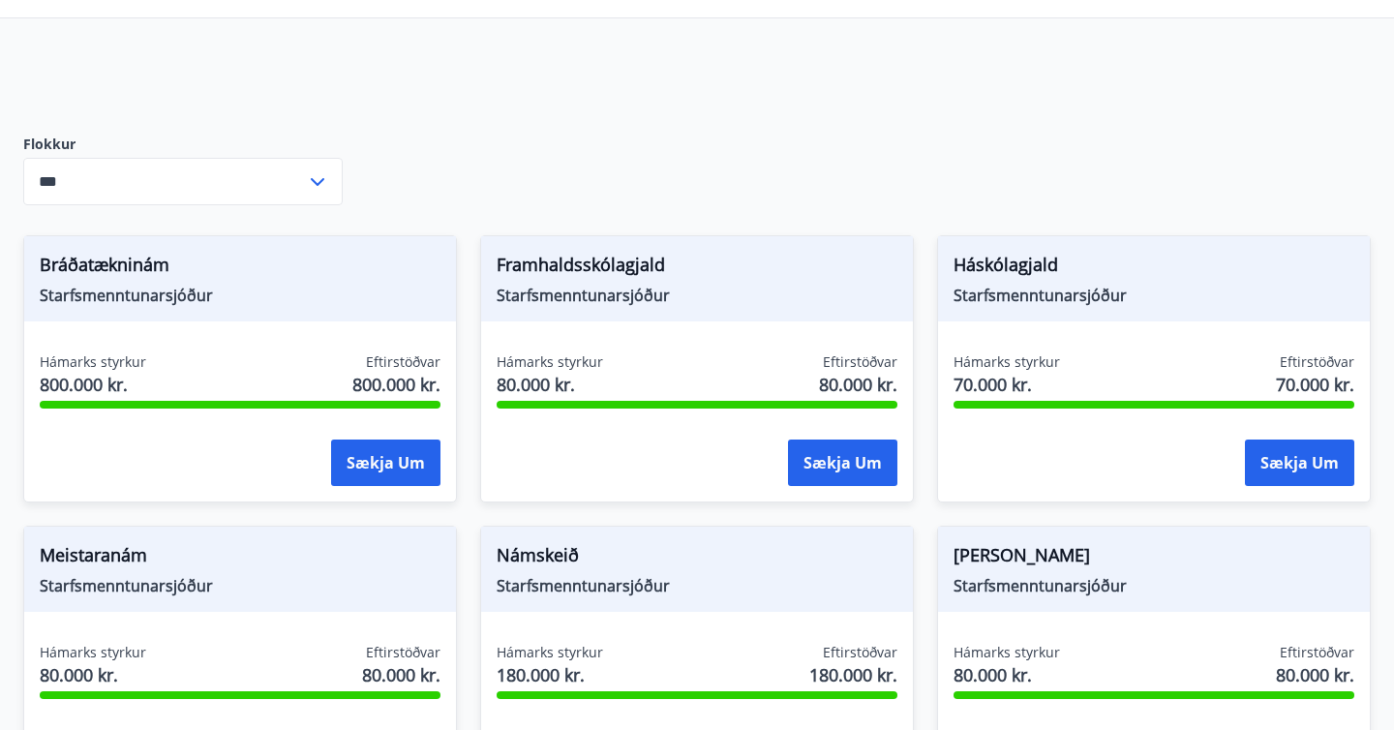
click at [312, 182] on icon at bounding box center [317, 181] width 23 height 23
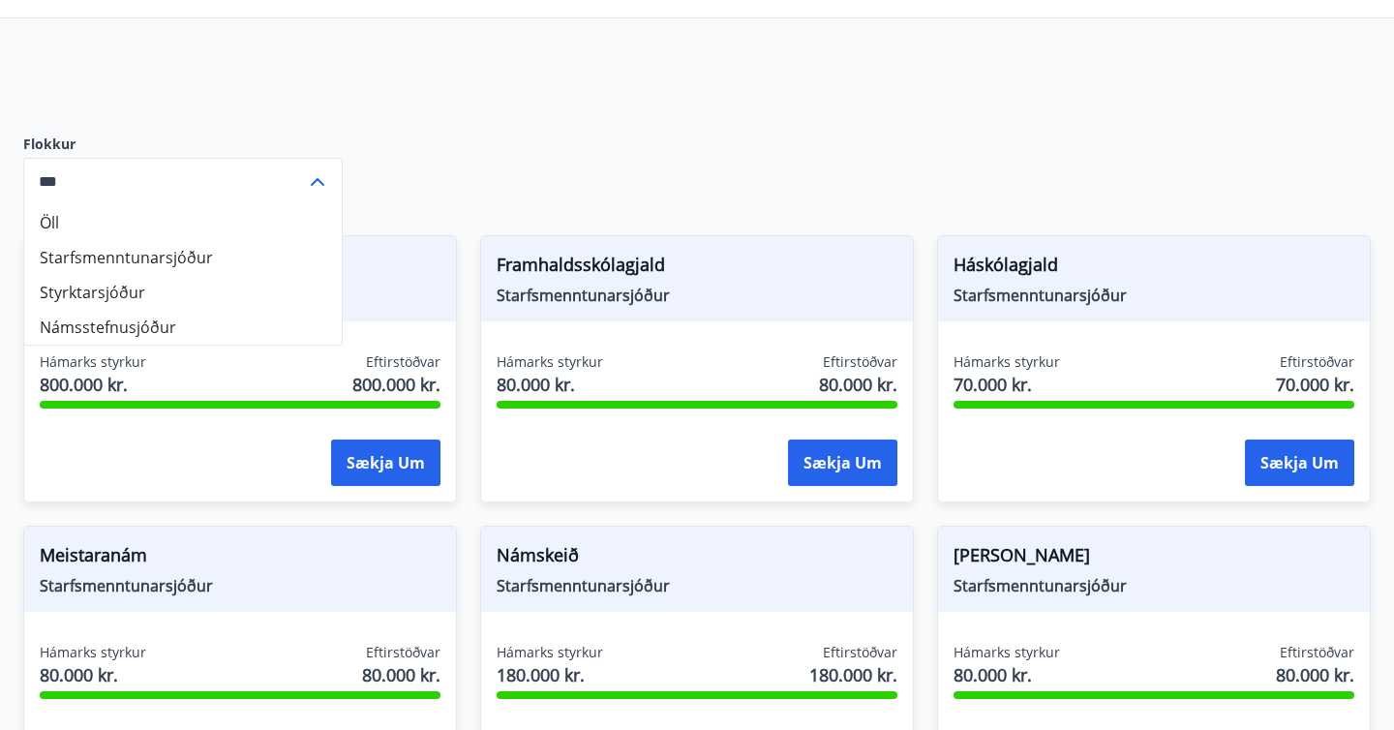
click at [312, 182] on icon at bounding box center [317, 181] width 23 height 23
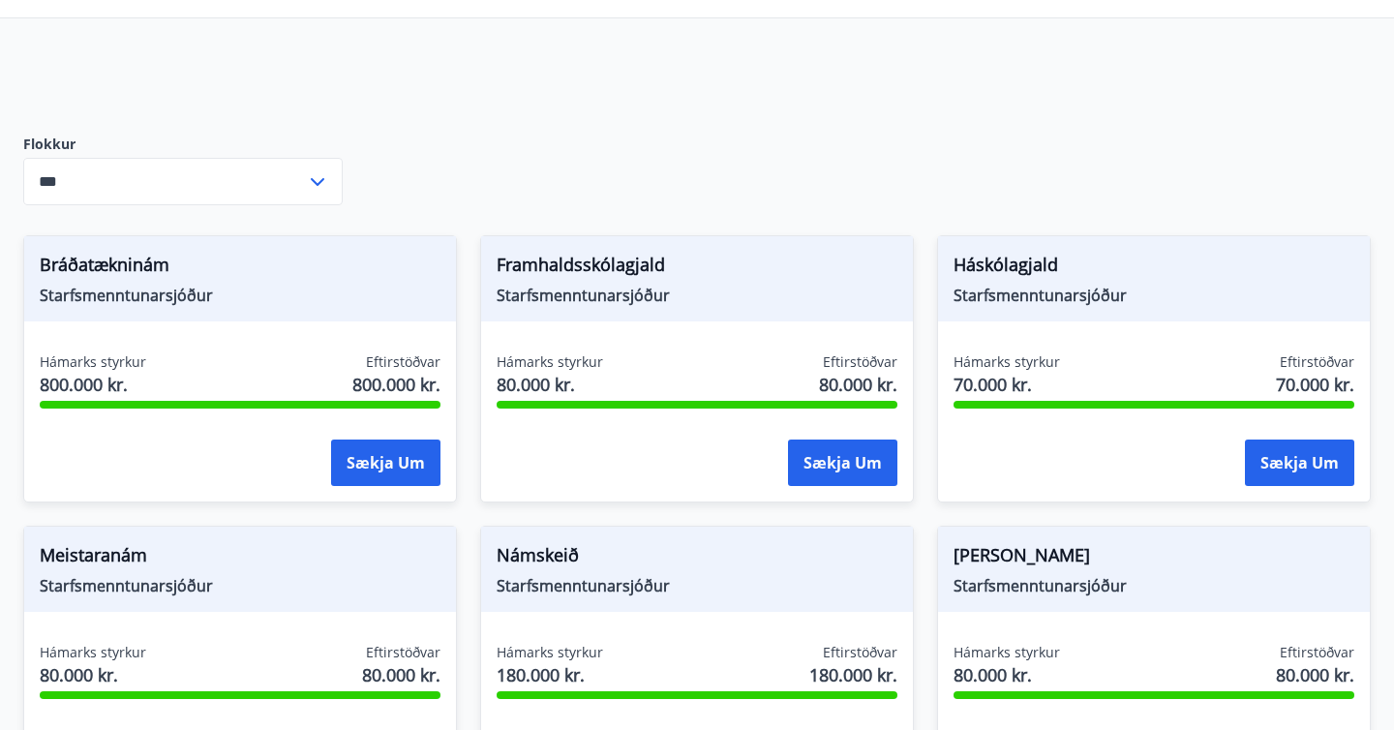
click at [312, 182] on icon at bounding box center [317, 181] width 23 height 23
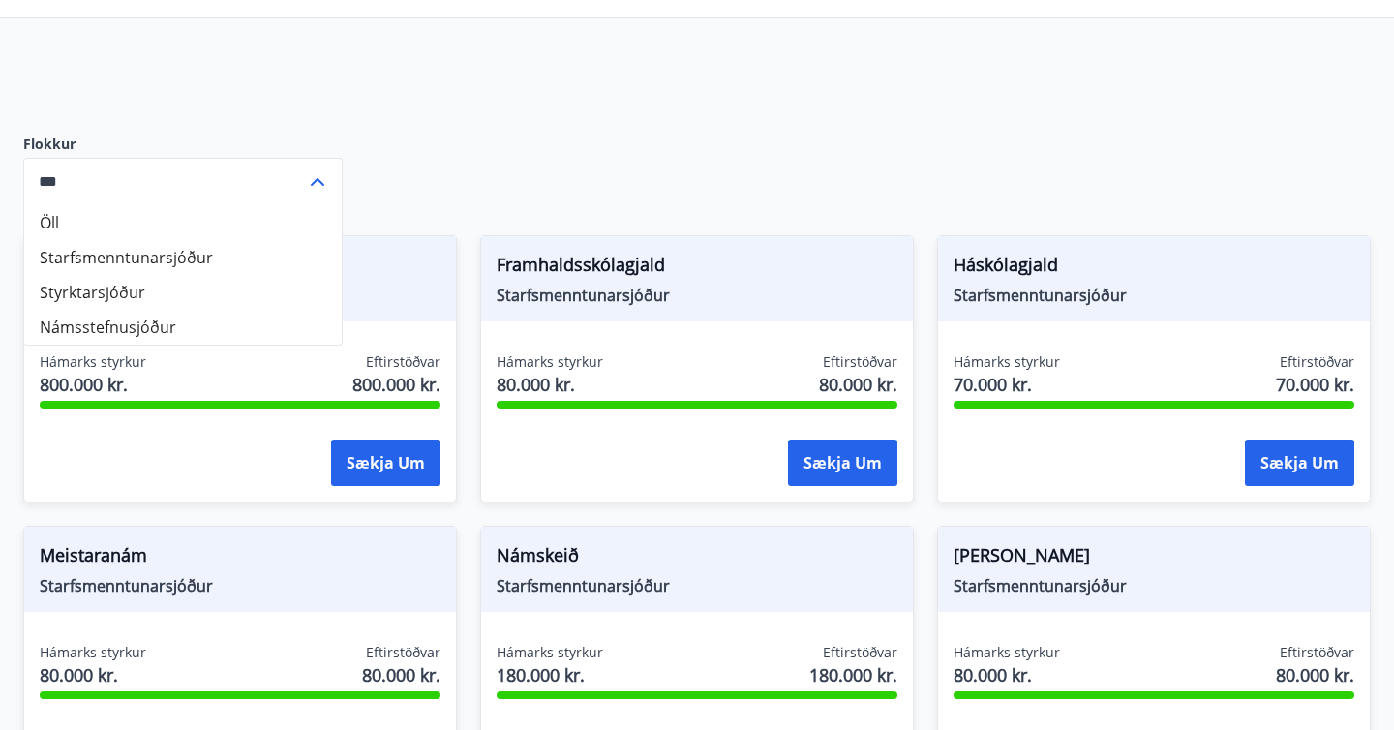
click at [312, 182] on icon at bounding box center [317, 181] width 23 height 23
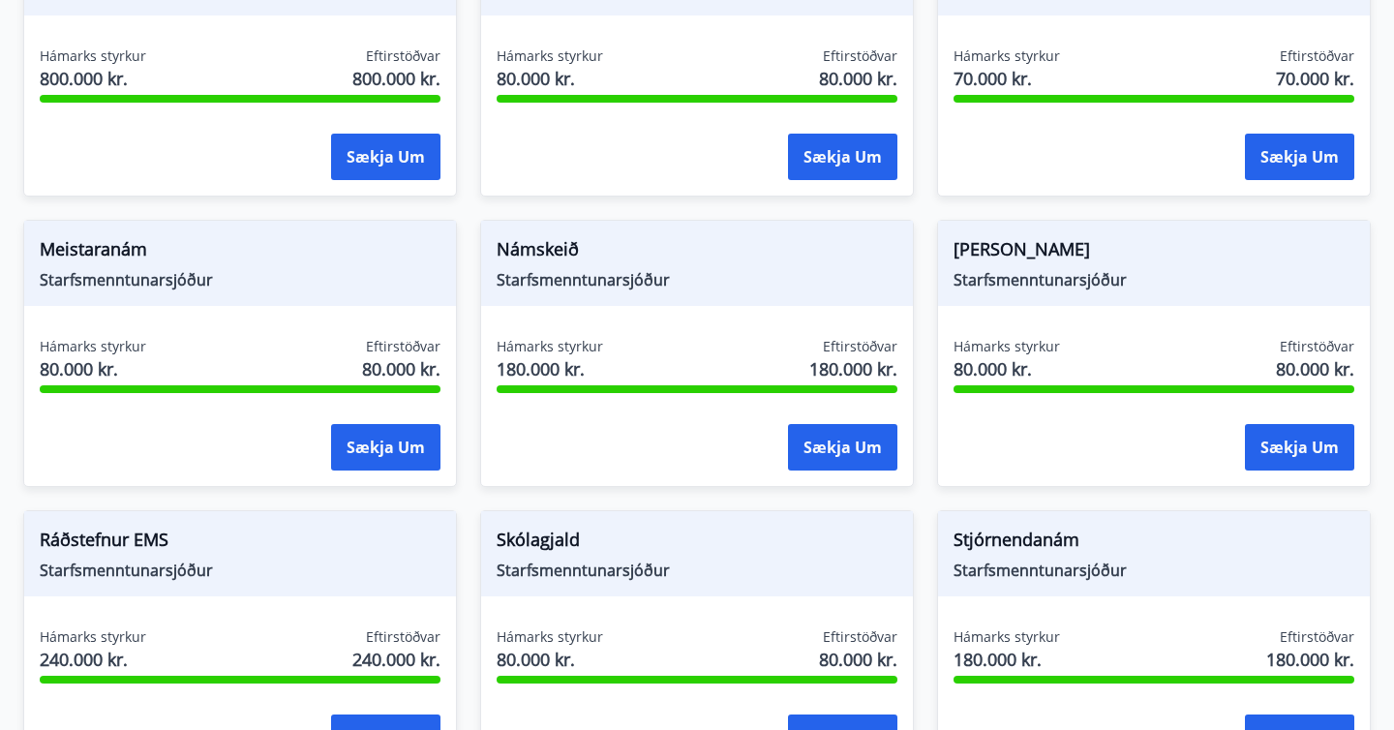
scroll to position [473, 0]
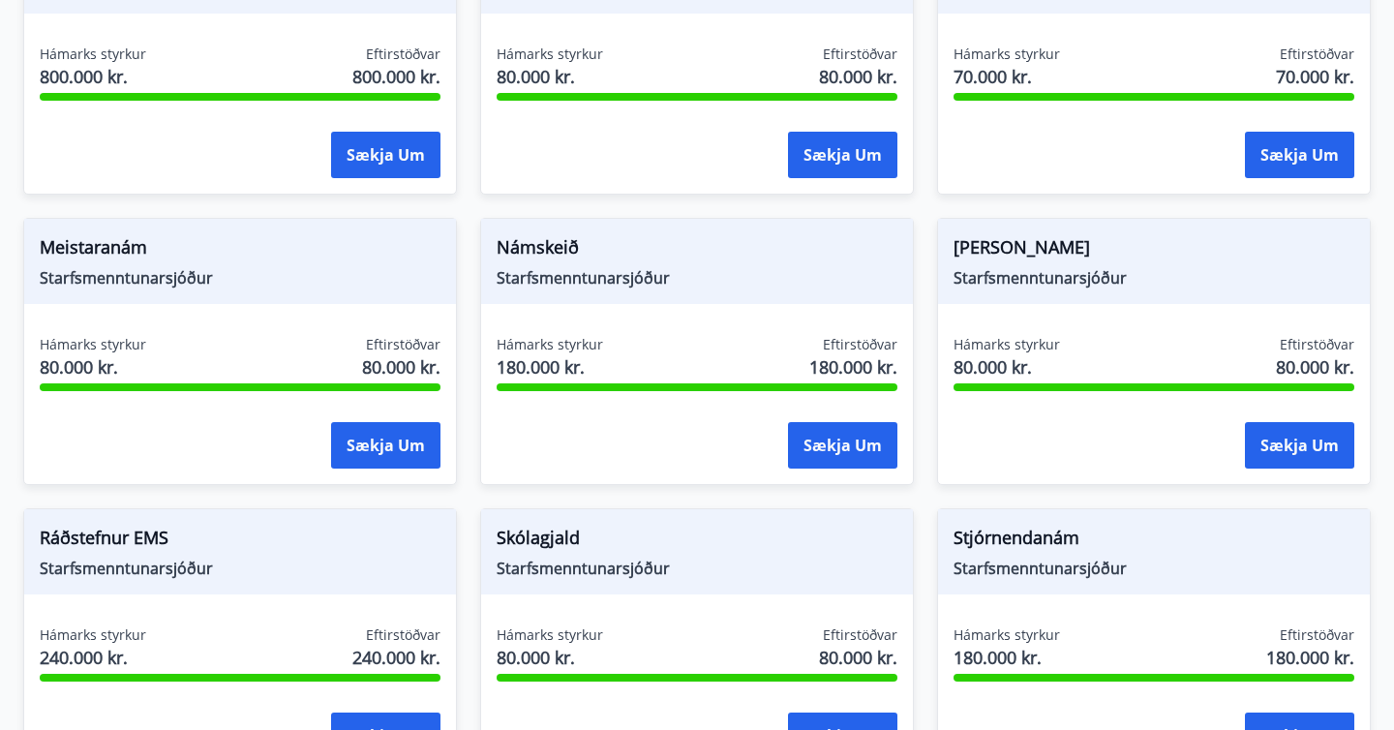
click at [466, 200] on div "Námskeið Starfsmenntunarsjóður Hámarks styrkur 180.000 kr. Eftirstöðvar 180.000…" at bounding box center [685, 340] width 457 height 290
click at [466, 198] on div "Námskeið Starfsmenntunarsjóður Hámarks styrkur 180.000 kr. Eftirstöðvar 180.000…" at bounding box center [685, 340] width 457 height 290
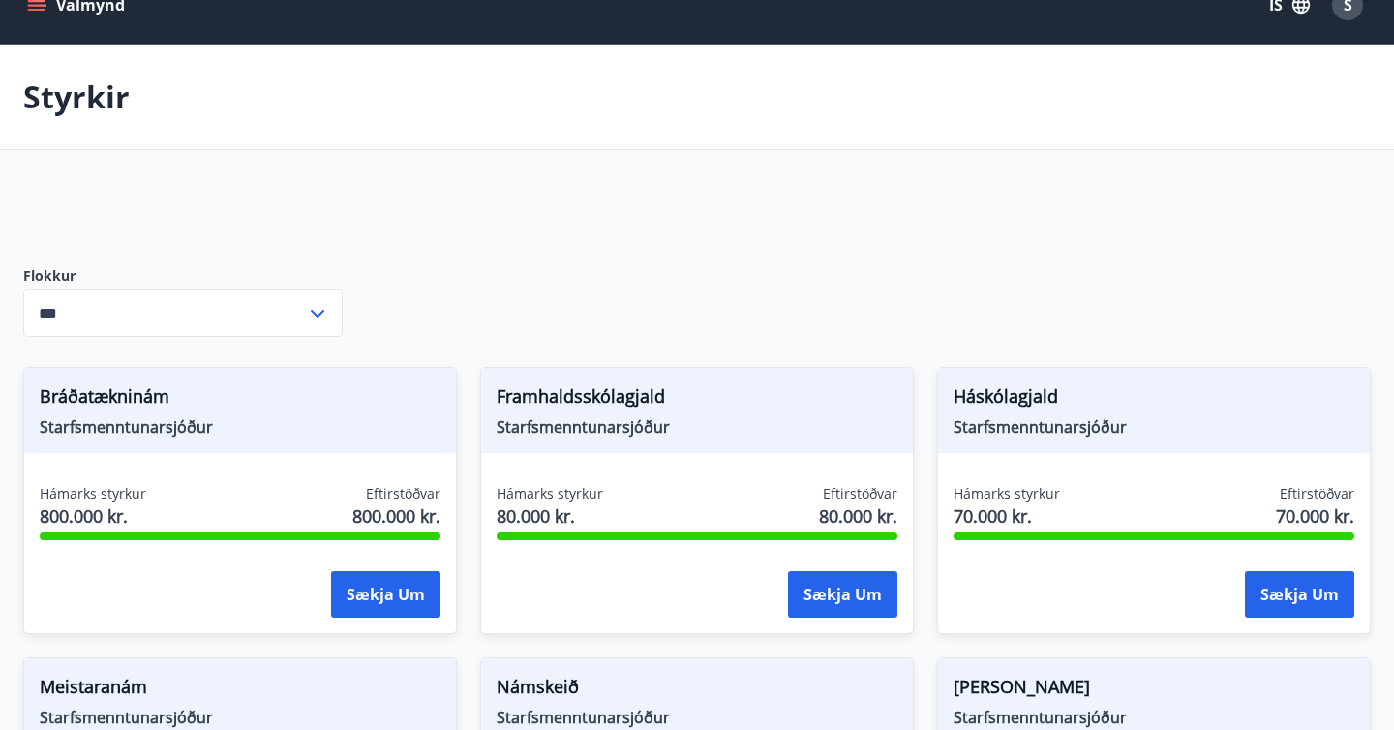
scroll to position [0, 0]
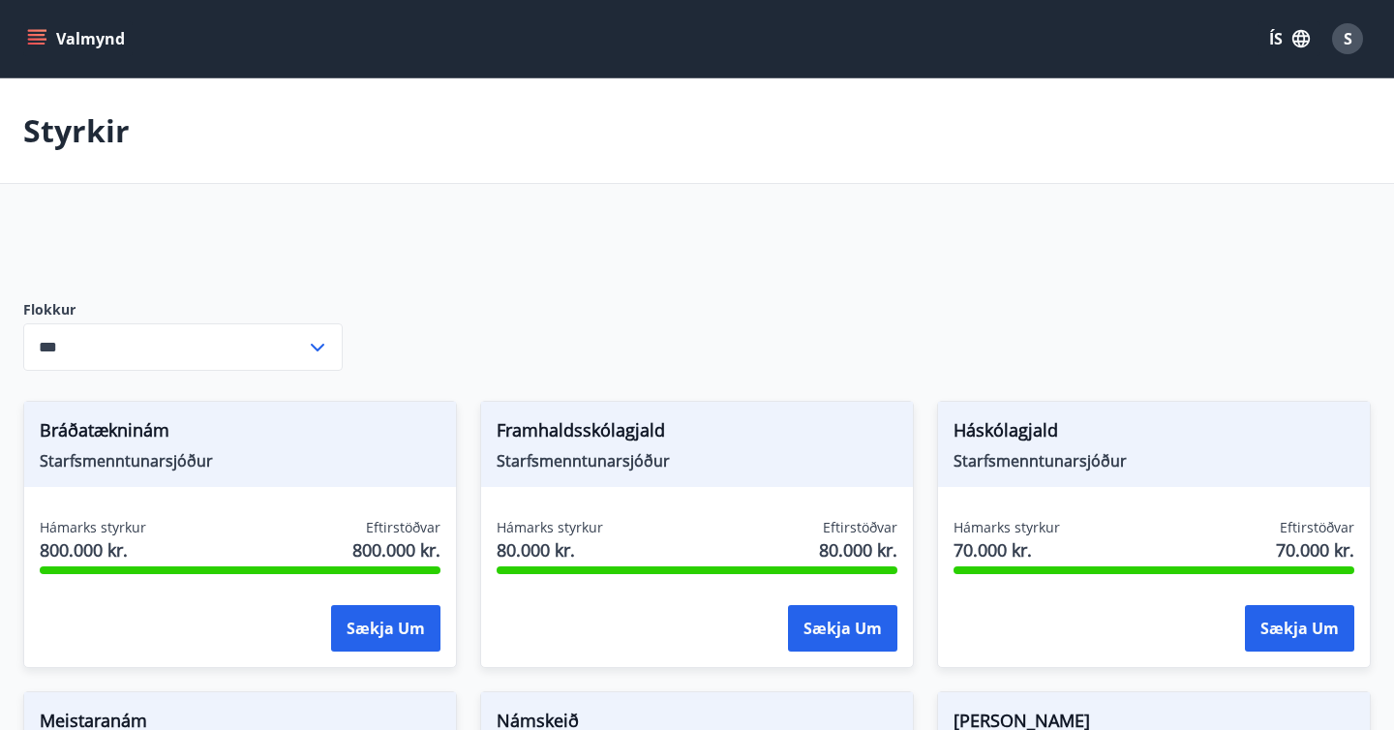
click at [42, 34] on icon "menu" at bounding box center [36, 35] width 17 height 2
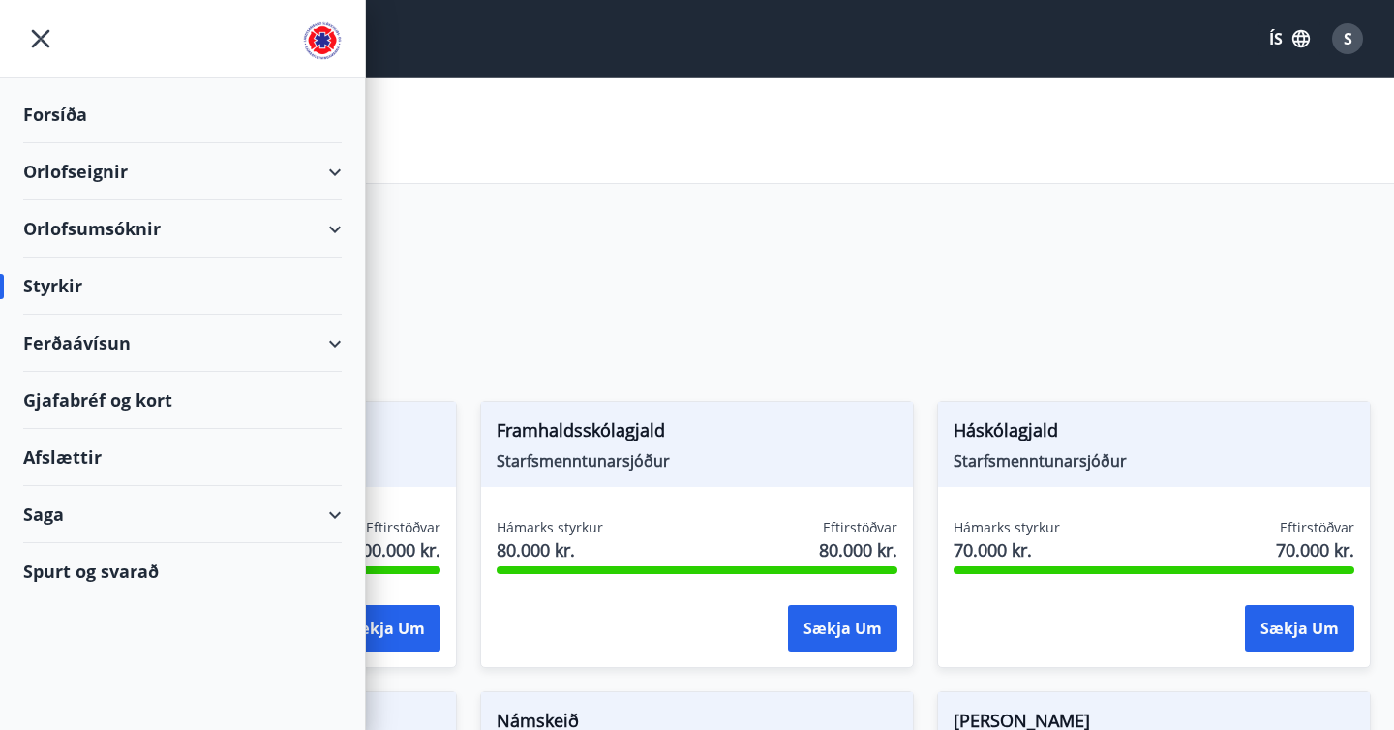
click at [116, 387] on div "Gjafabréf og kort" at bounding box center [182, 400] width 318 height 57
click at [96, 340] on div "Ferðaávísun" at bounding box center [182, 343] width 318 height 57
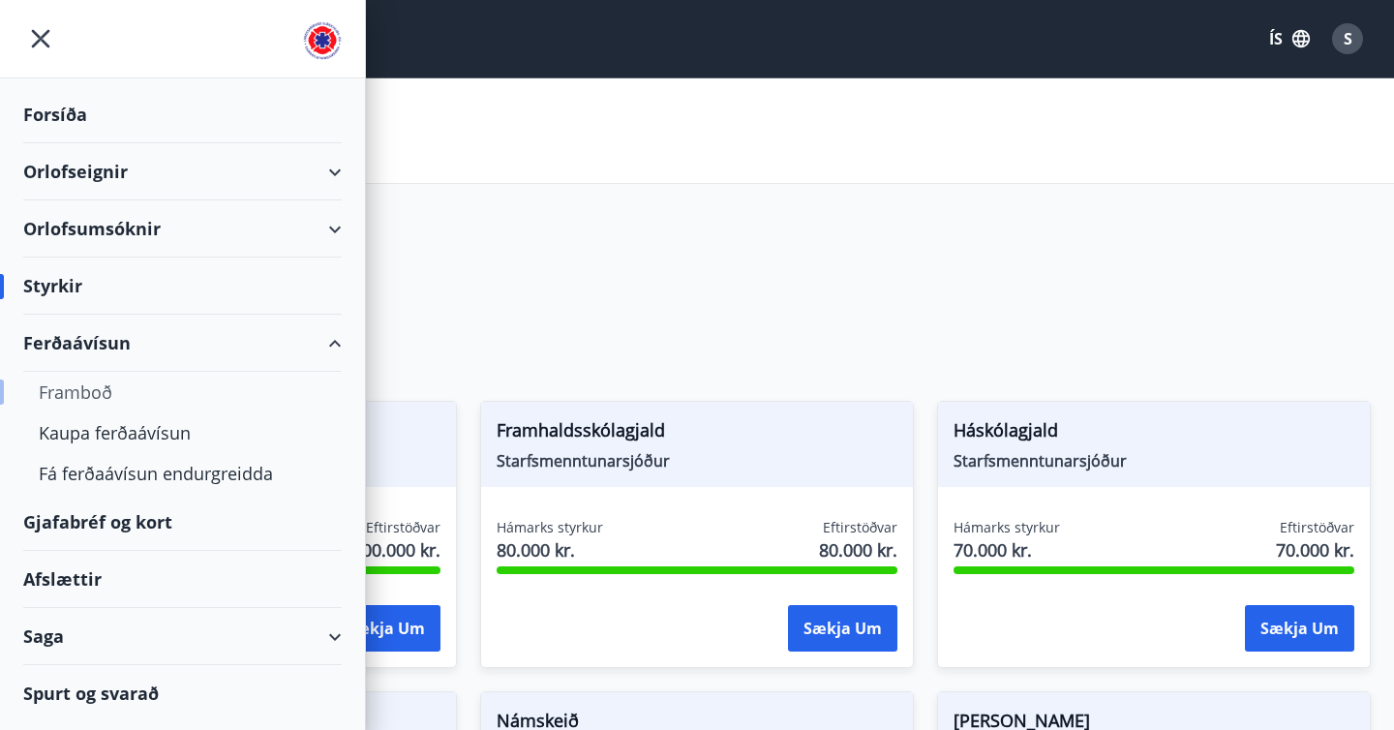
click at [100, 388] on div "Framboð" at bounding box center [182, 392] width 287 height 41
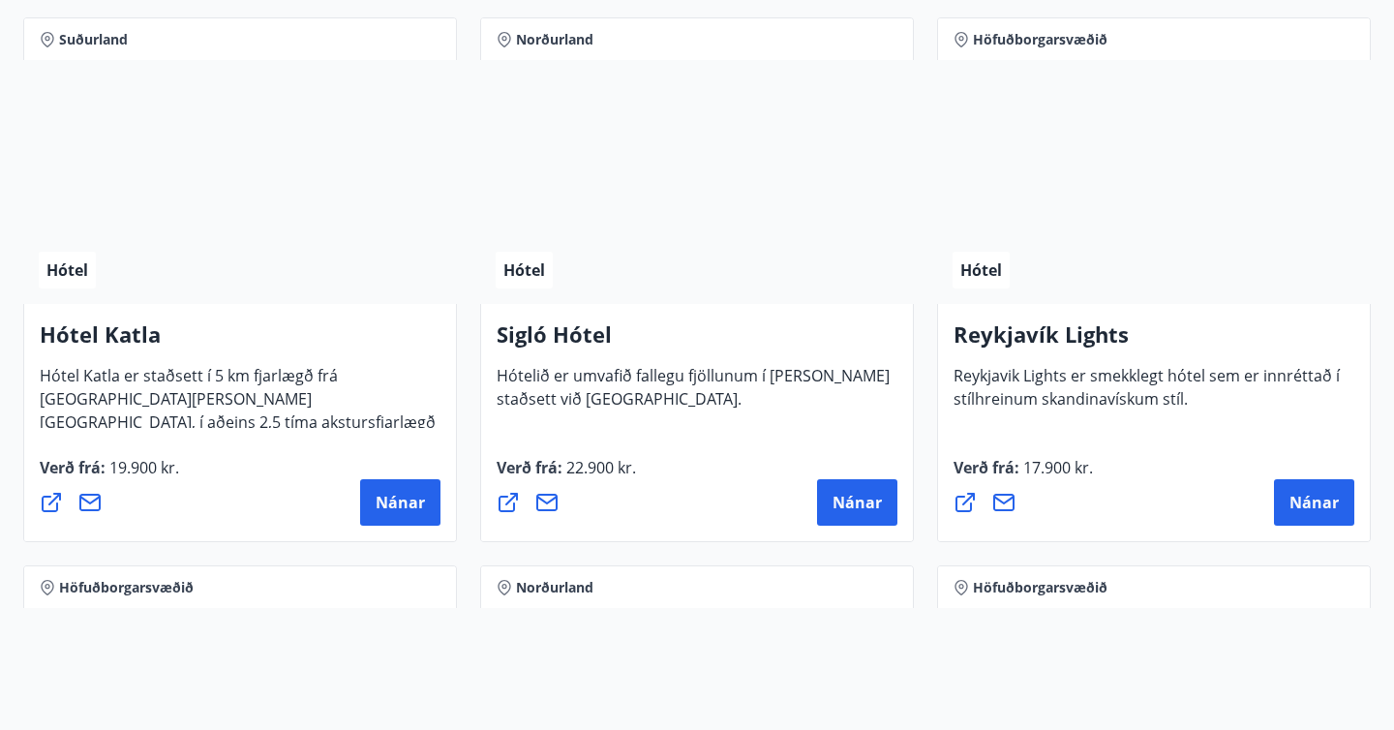
scroll to position [1445, 0]
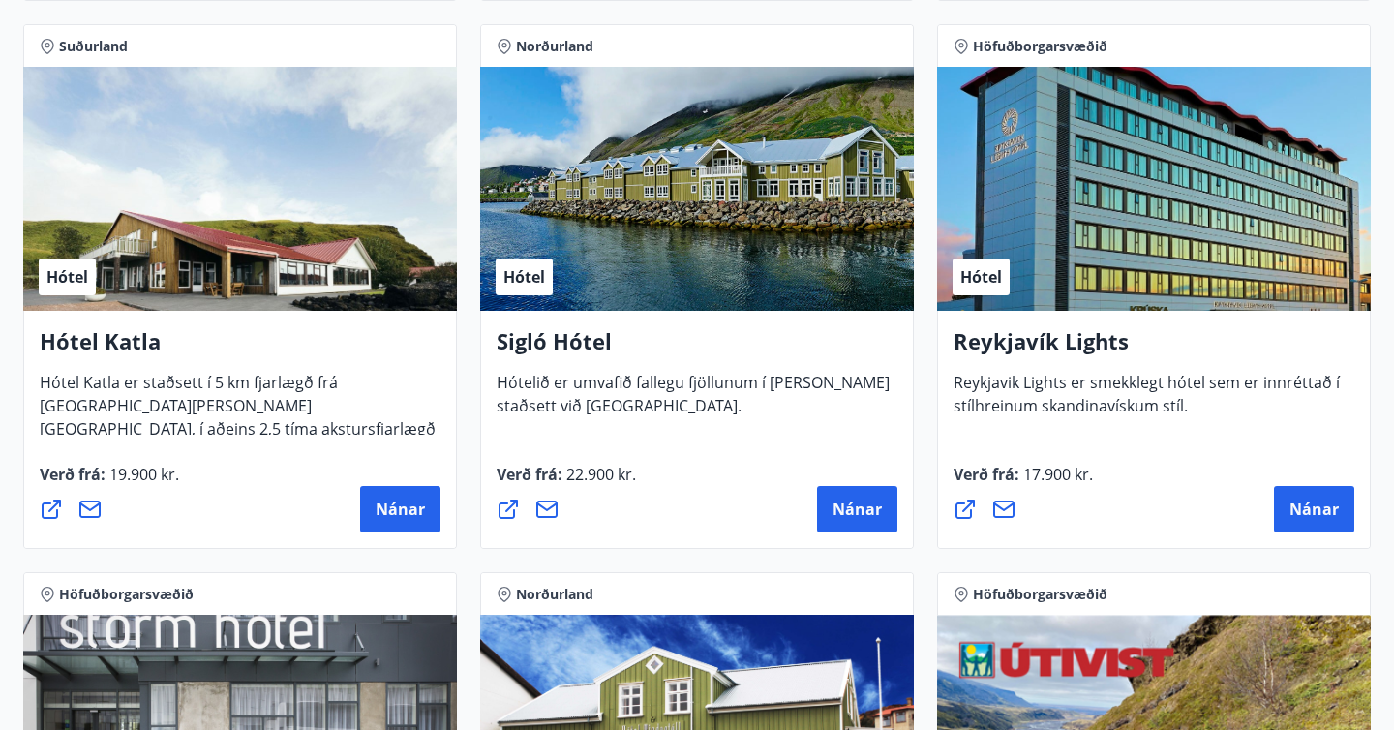
click at [471, 555] on div "Norðurland Hótel Sigló Hótel Hótelið er umvafið fallegu fjöllunum í [PERSON_NAM…" at bounding box center [696, 287] width 457 height 548
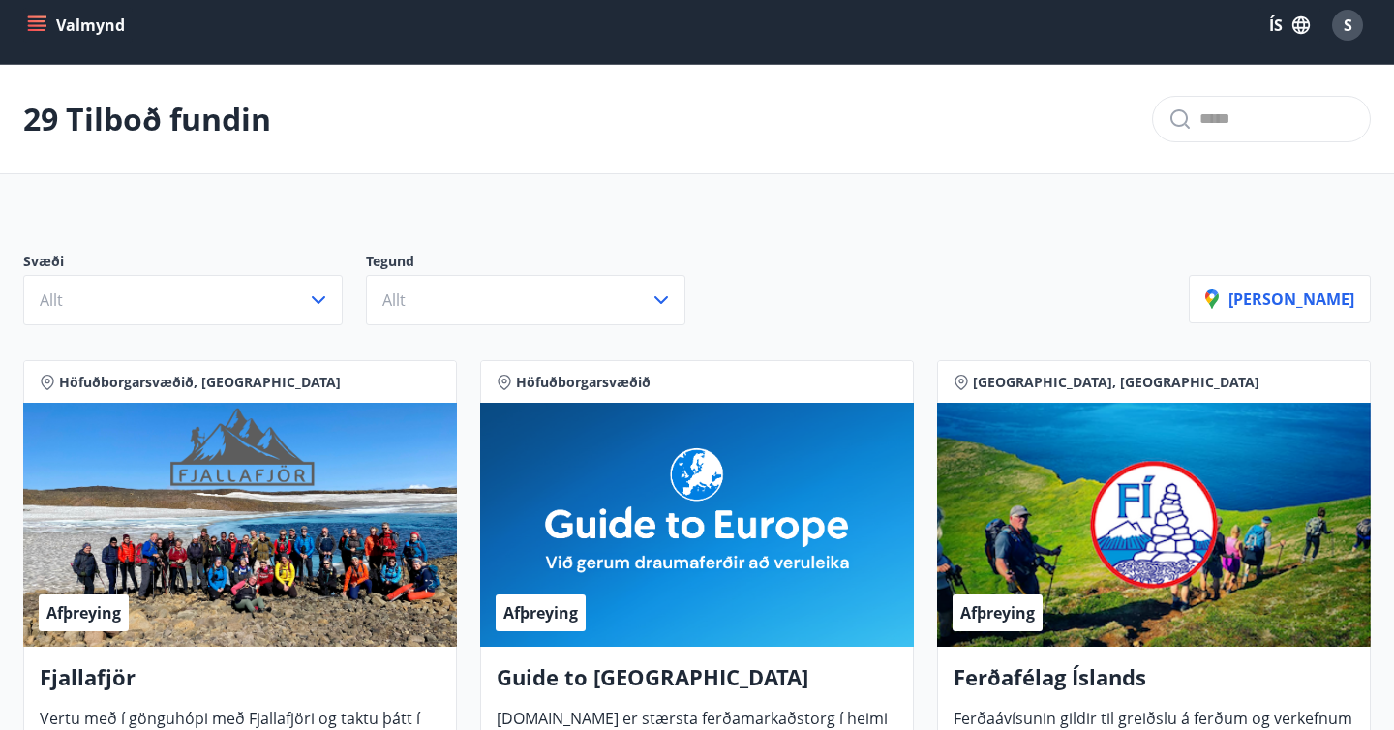
scroll to position [0, 0]
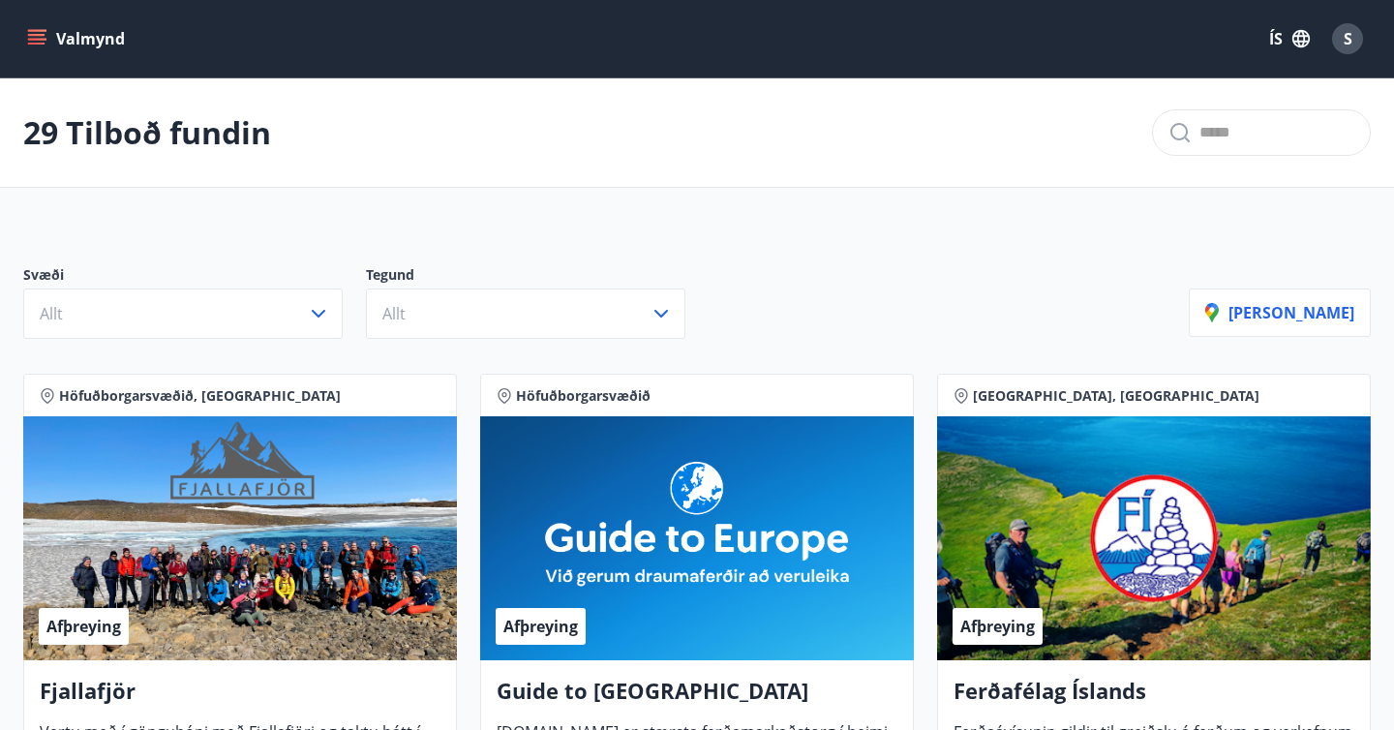
click at [749, 142] on div "29 Tilboð fundin" at bounding box center [697, 132] width 1394 height 109
click at [45, 30] on icon "menu" at bounding box center [38, 31] width 21 height 2
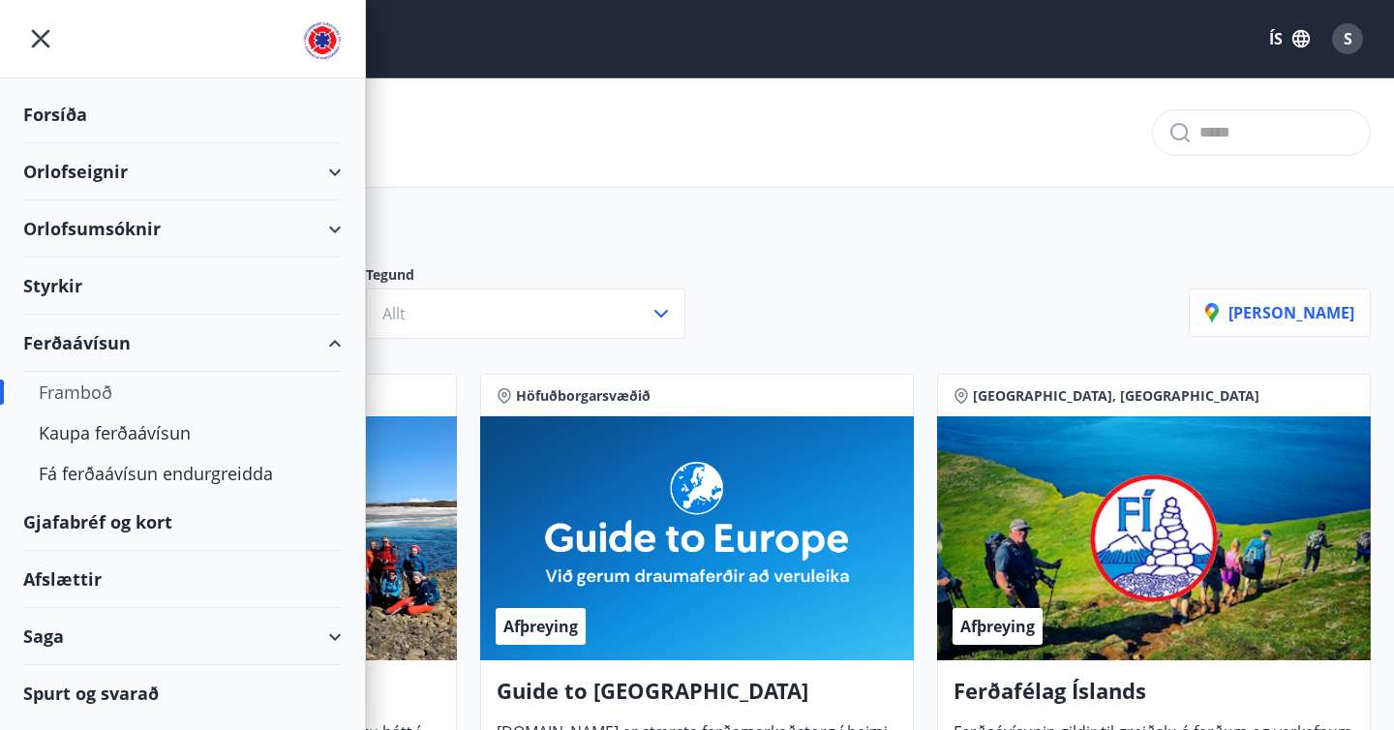
click at [335, 341] on div "Ferðaávísun" at bounding box center [182, 343] width 318 height 57
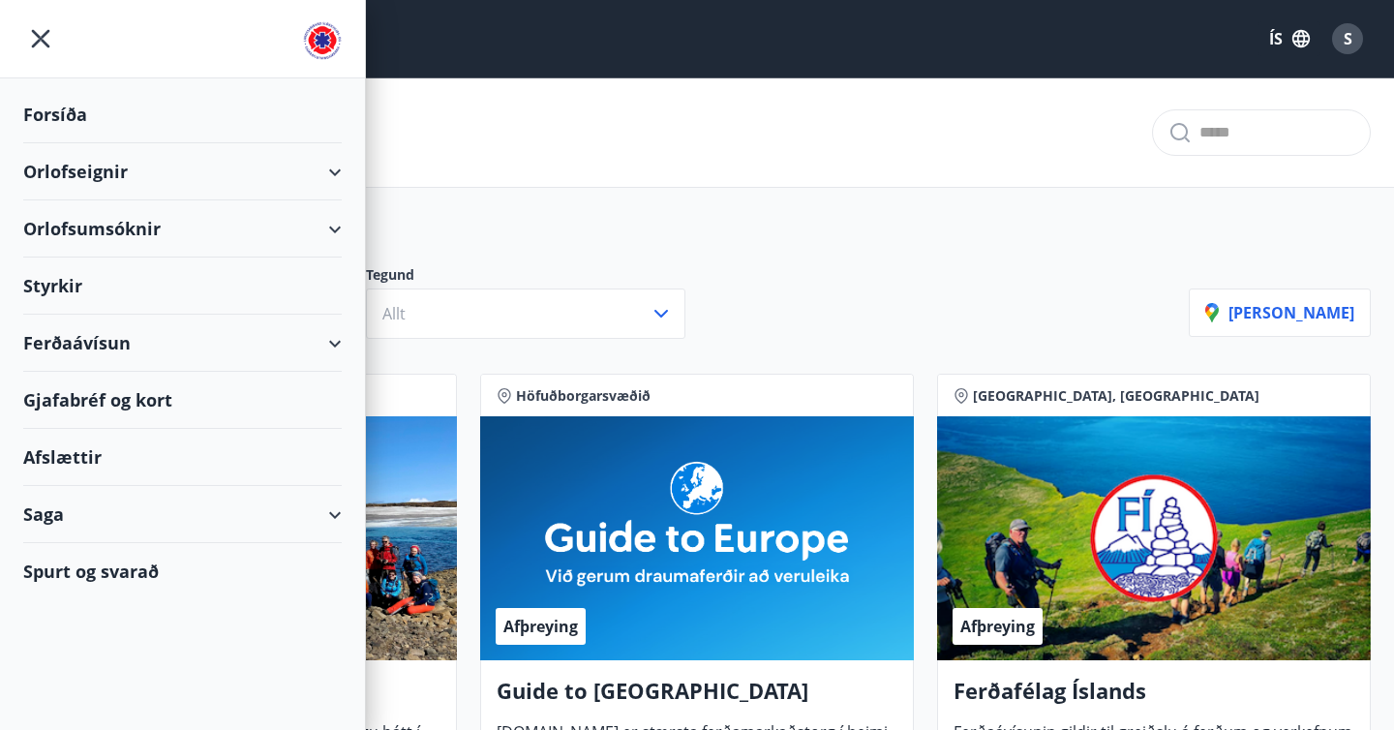
click at [251, 228] on div "Orlofsumsóknir" at bounding box center [182, 228] width 318 height 57
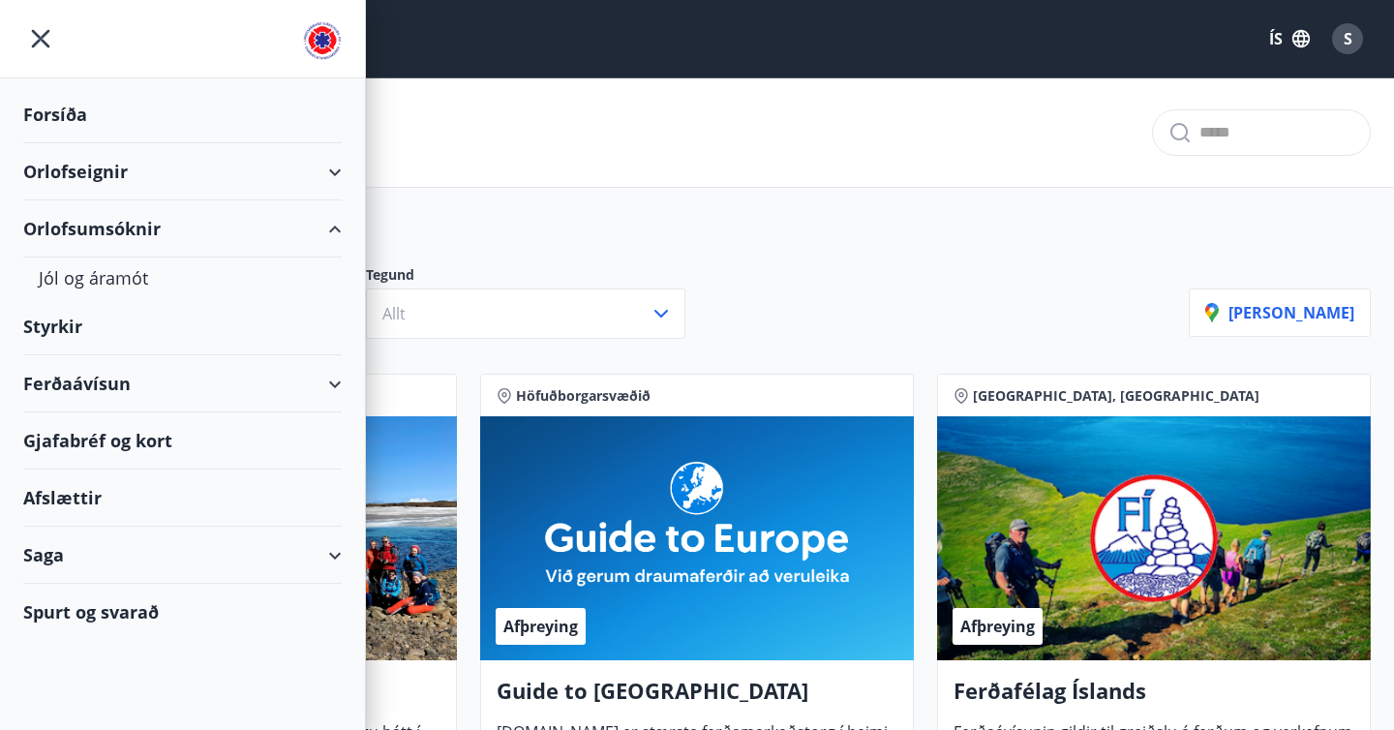
click at [329, 546] on div "Saga" at bounding box center [182, 554] width 318 height 57
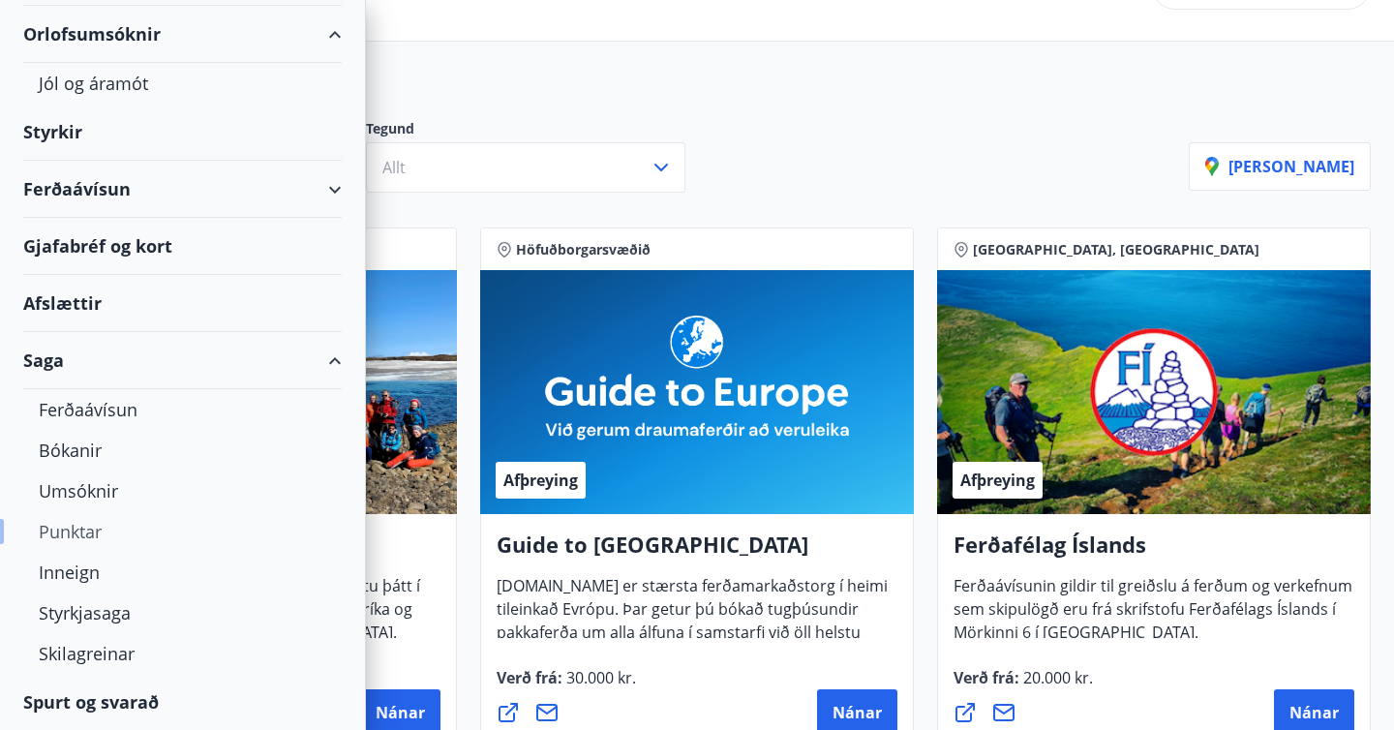
scroll to position [149, 0]
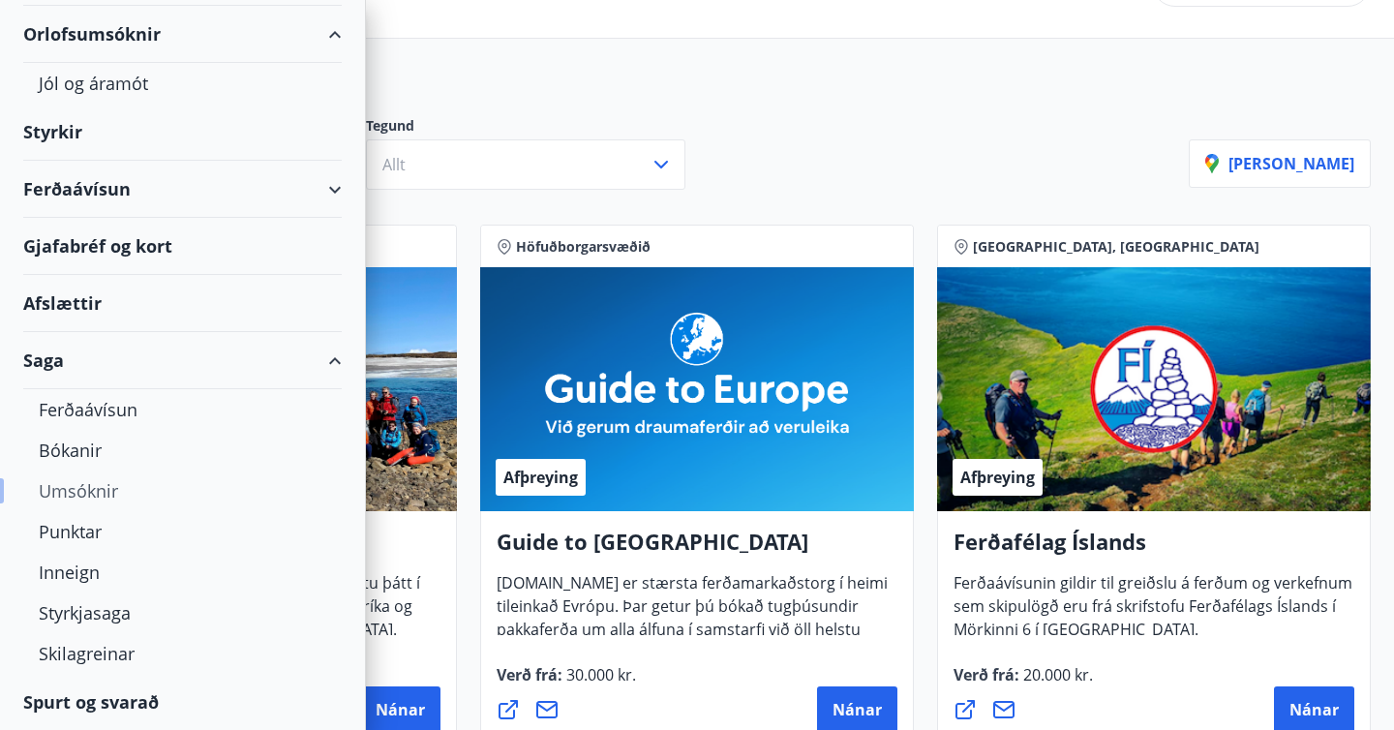
click at [96, 495] on div "Umsóknir" at bounding box center [182, 490] width 287 height 41
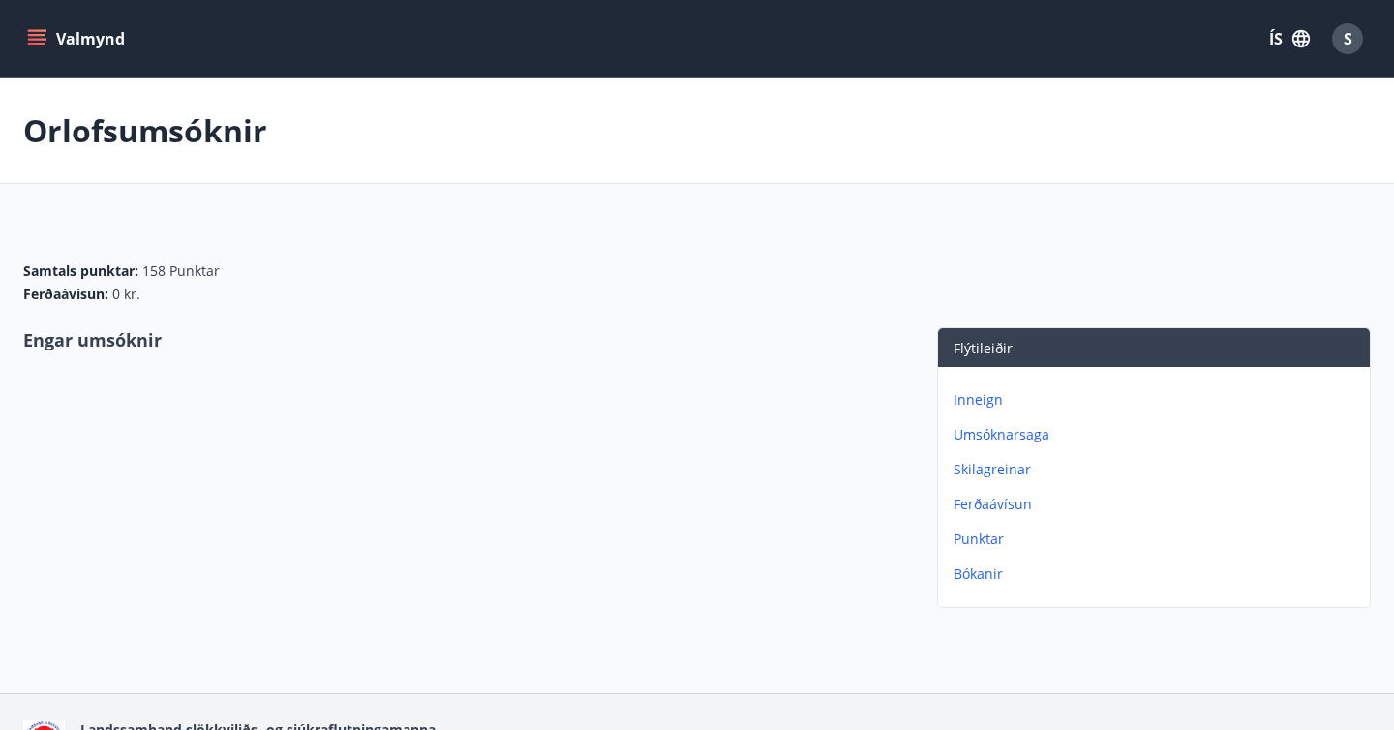
click at [972, 399] on p "Inneign" at bounding box center [1157, 399] width 408 height 19
click at [40, 26] on button "Valmynd" at bounding box center [77, 38] width 109 height 35
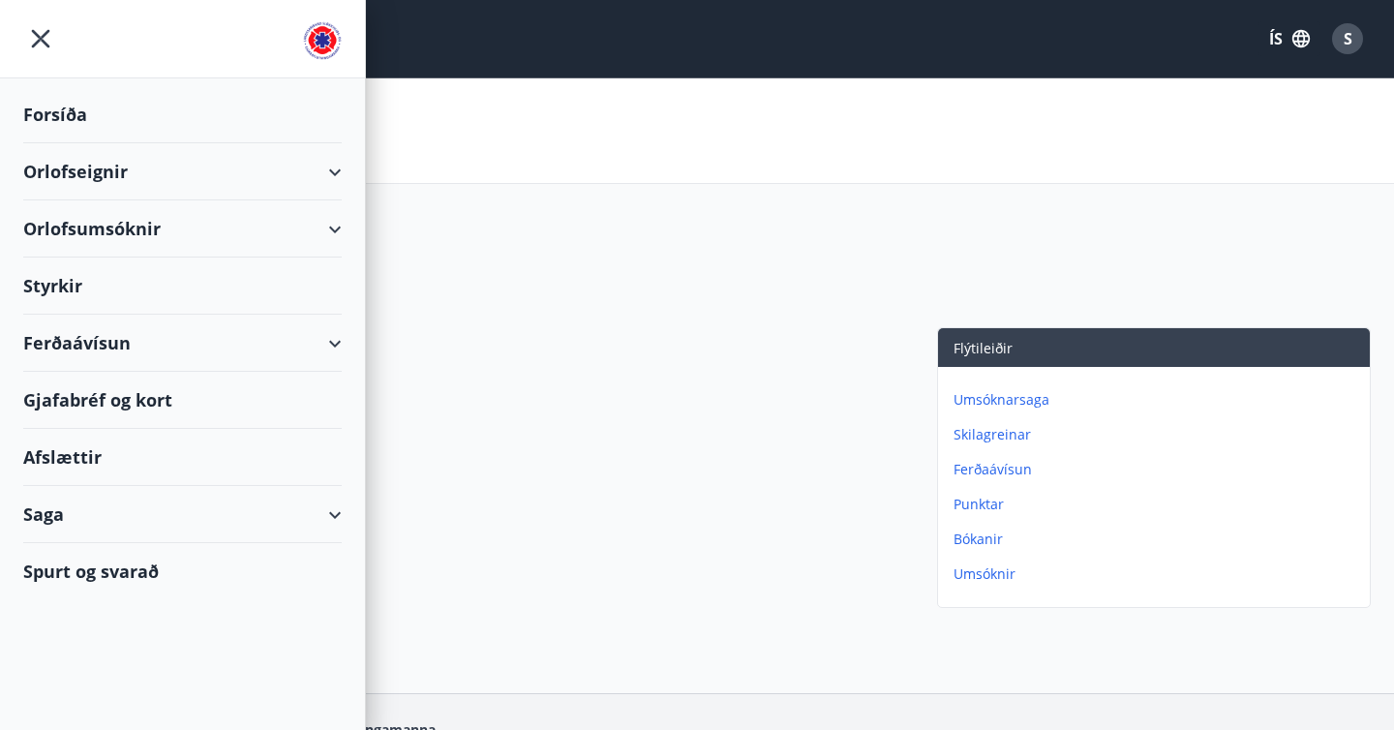
click at [68, 109] on div "Forsíða" at bounding box center [182, 114] width 318 height 57
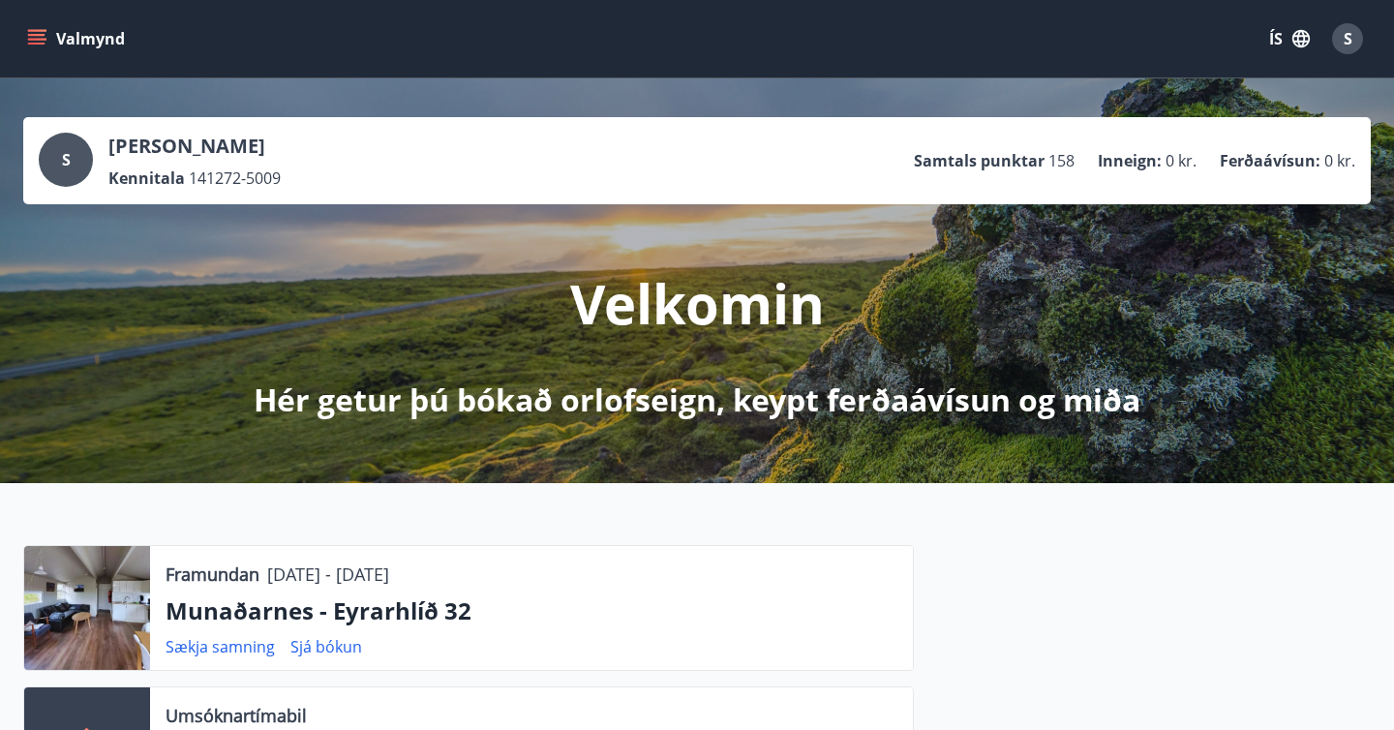
click at [38, 37] on icon "menu" at bounding box center [36, 38] width 19 height 19
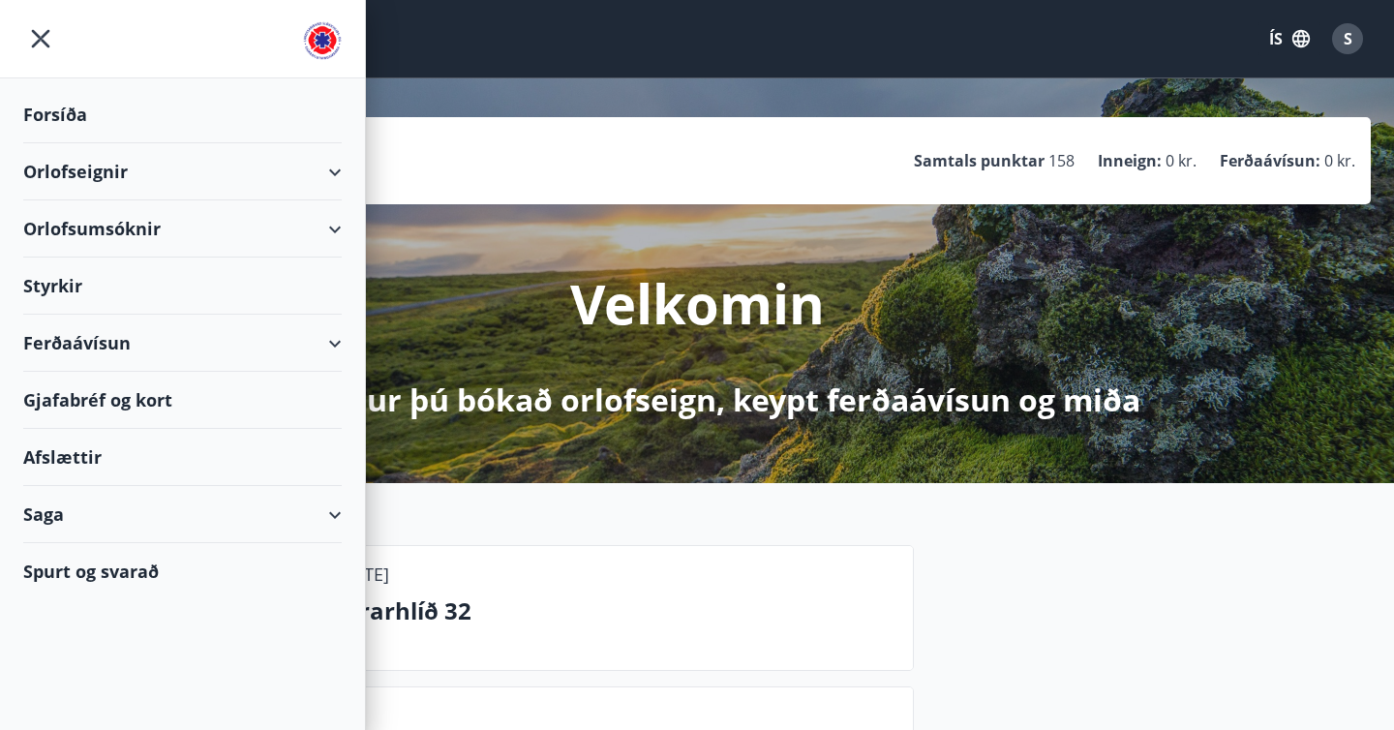
click at [331, 516] on div "Saga" at bounding box center [182, 514] width 318 height 57
click at [336, 516] on div "Saga" at bounding box center [182, 514] width 318 height 57
click at [332, 172] on div "Orlofseignir" at bounding box center [182, 171] width 318 height 57
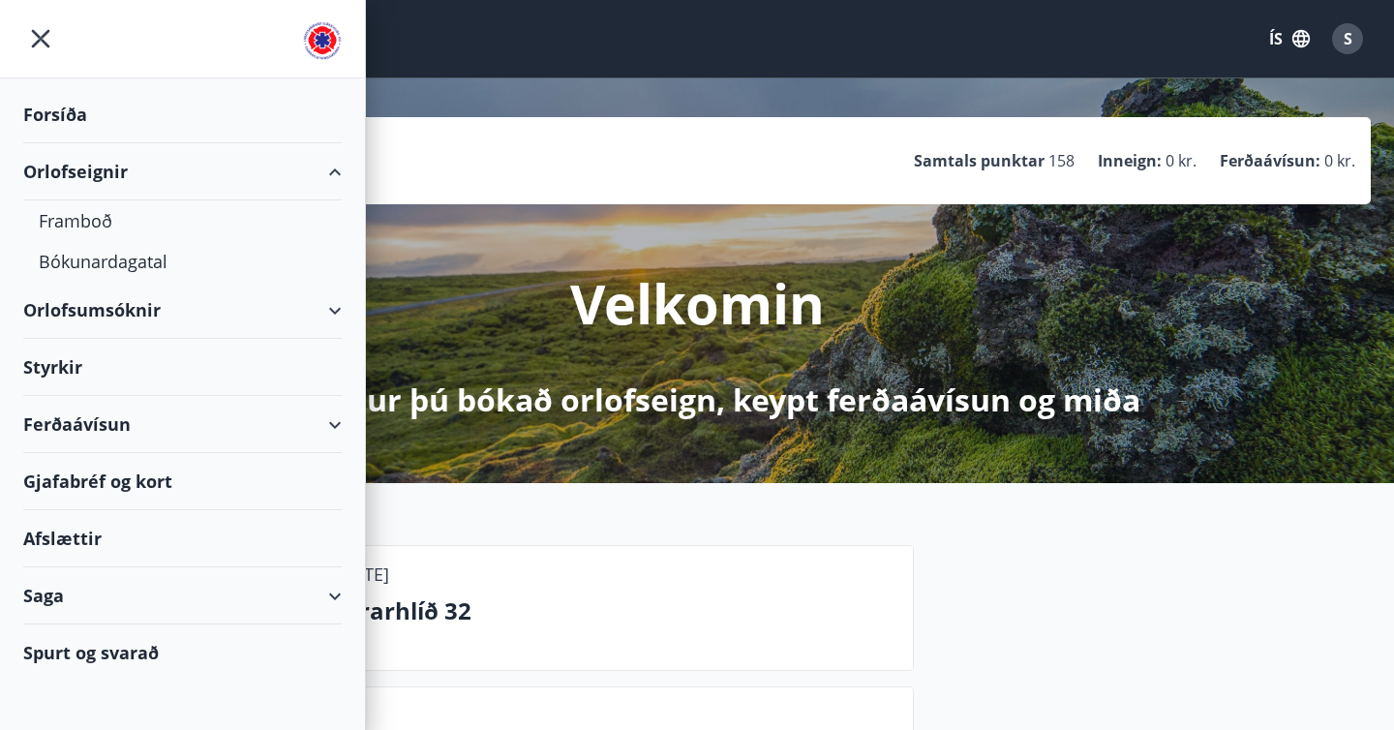
click at [333, 167] on div "Orlofseignir" at bounding box center [182, 171] width 318 height 57
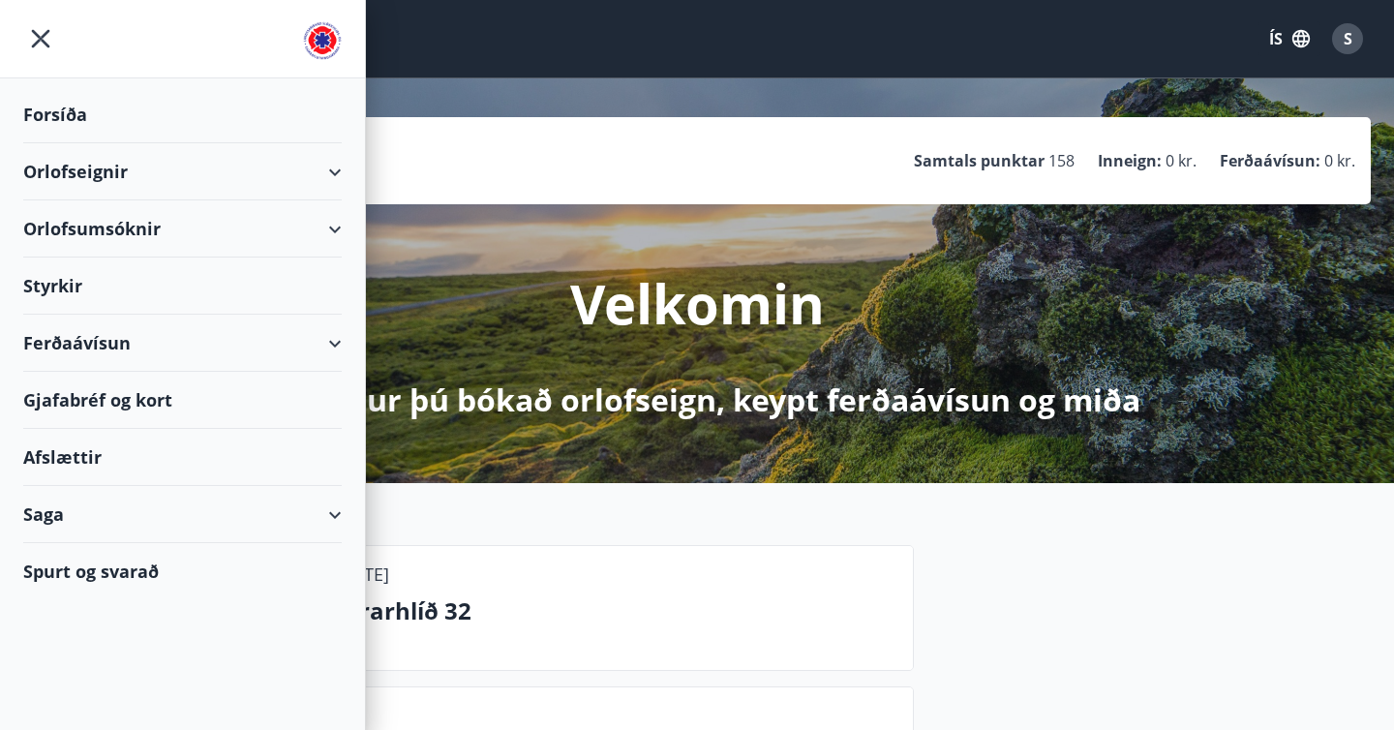
click at [341, 230] on div "Orlofsumsóknir" at bounding box center [182, 228] width 318 height 57
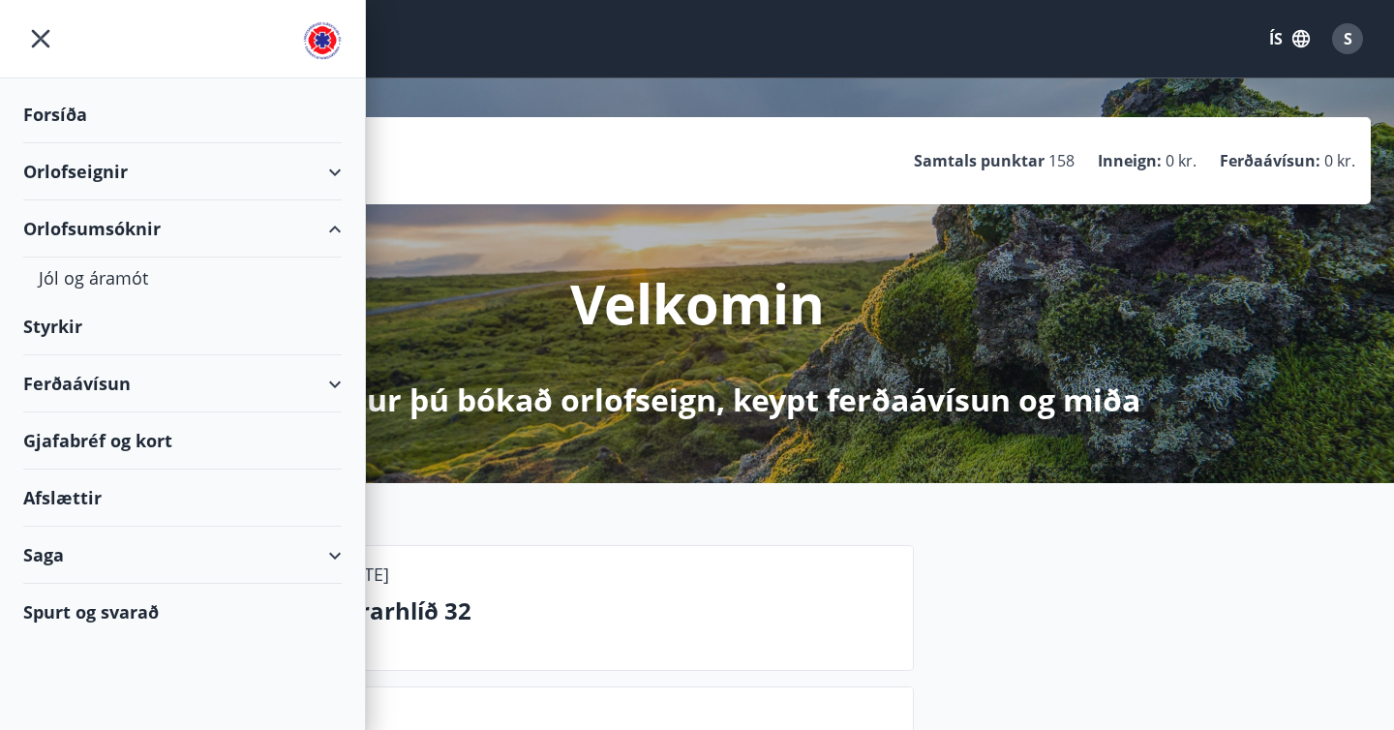
click at [341, 230] on div "Orlofsumsóknir" at bounding box center [182, 228] width 318 height 57
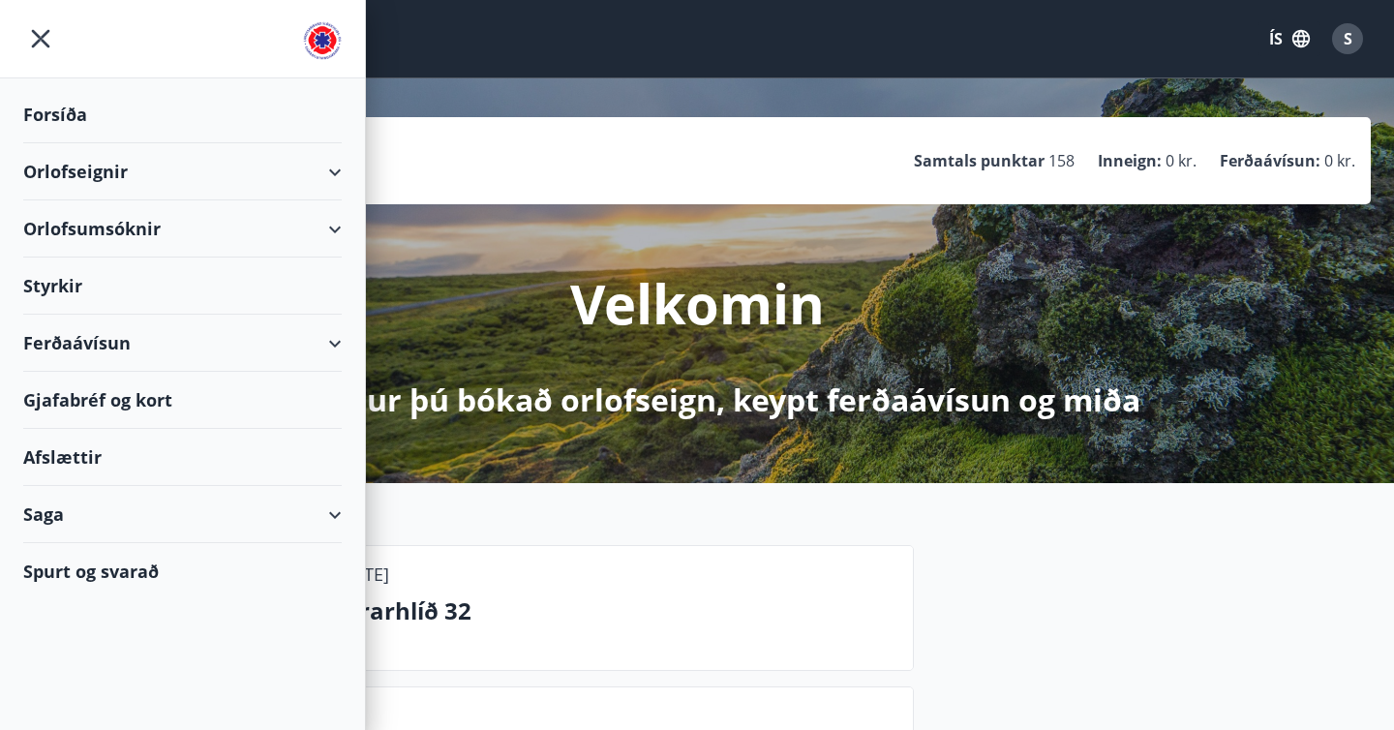
click at [341, 230] on div "Orlofsumsóknir" at bounding box center [182, 228] width 318 height 57
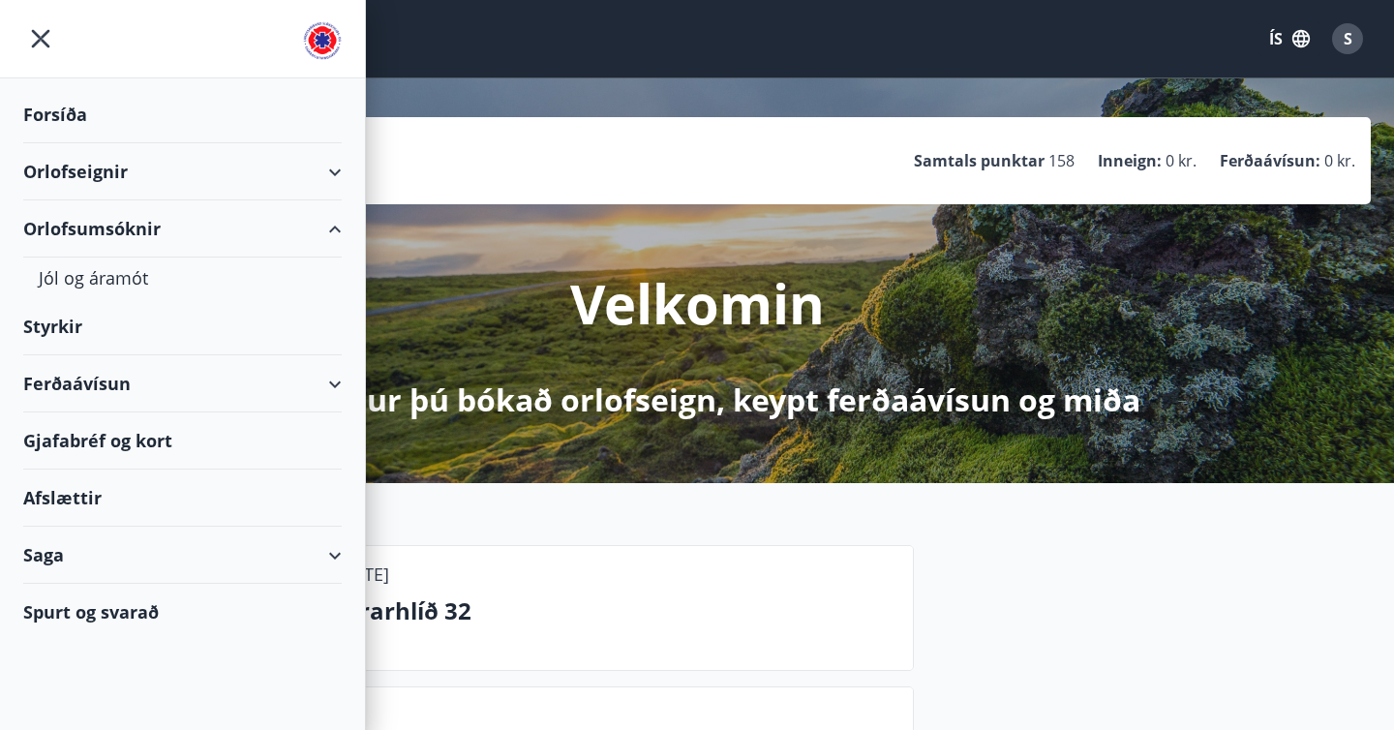
click at [341, 230] on div "Orlofsumsóknir" at bounding box center [182, 228] width 318 height 57
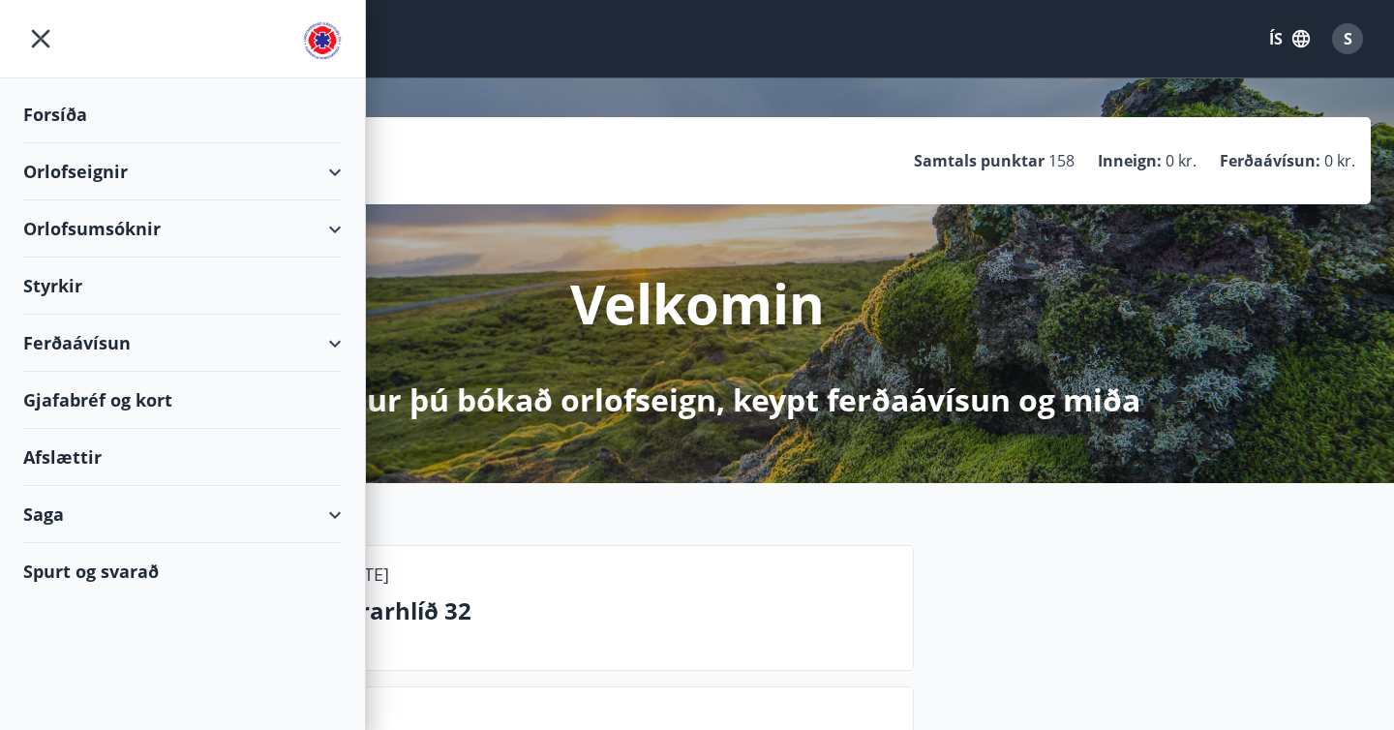
click at [341, 230] on div "Orlofsumsóknir" at bounding box center [182, 228] width 318 height 57
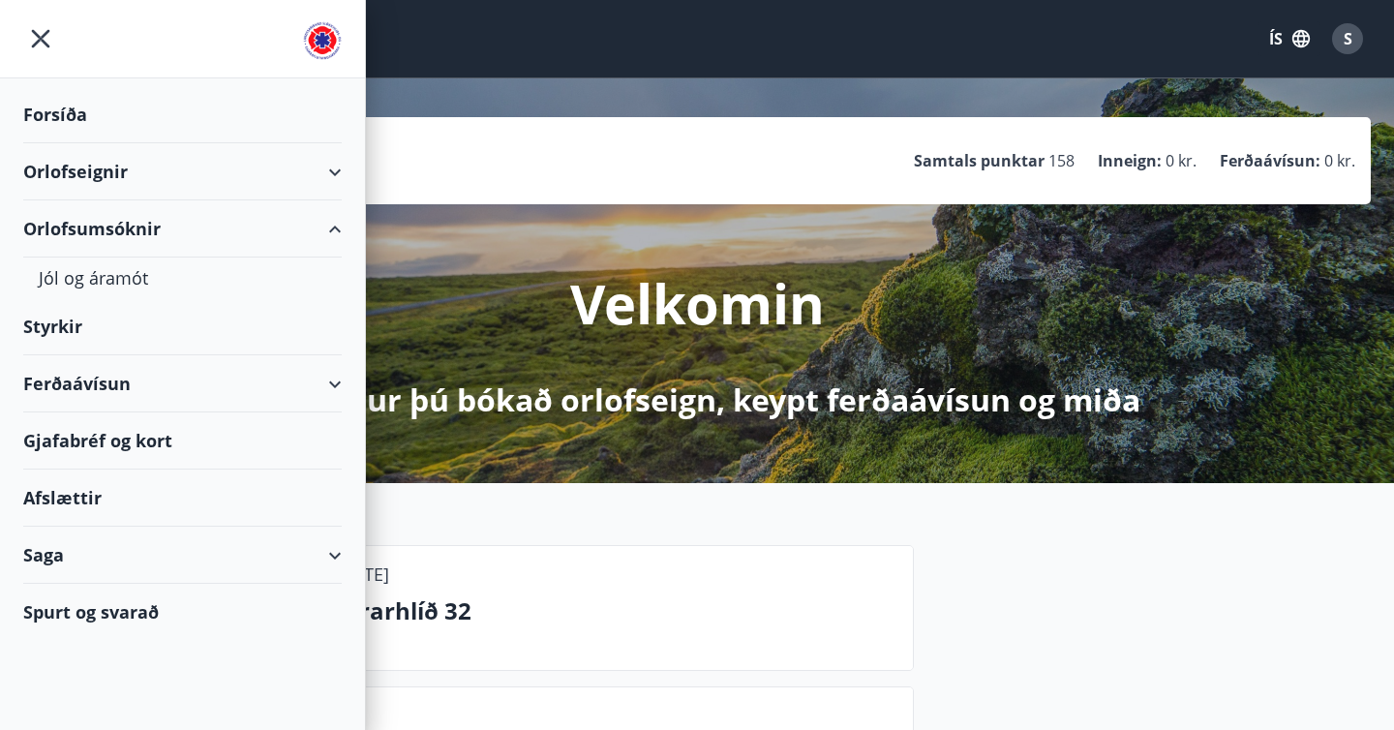
click at [341, 230] on div "Orlofsumsóknir" at bounding box center [182, 228] width 318 height 57
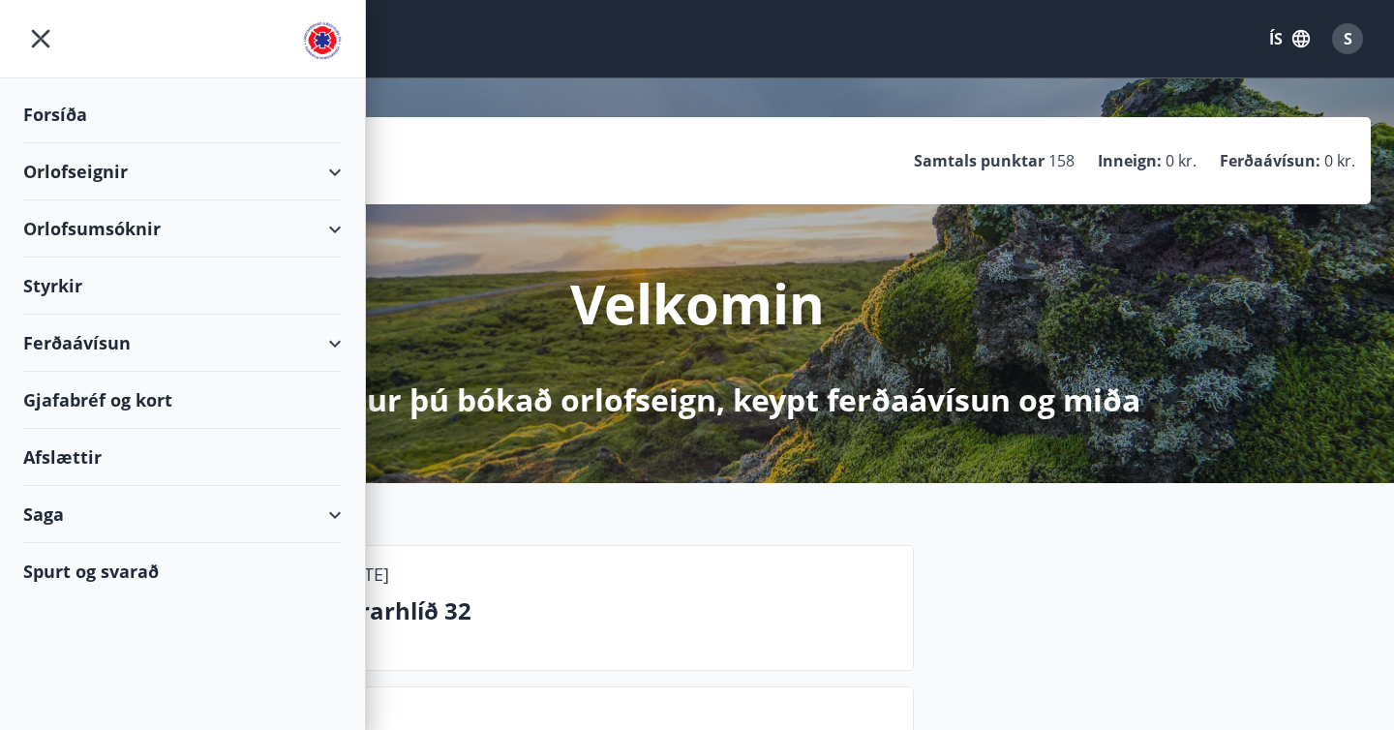
click at [335, 343] on div "Ferðaávísun" at bounding box center [182, 343] width 318 height 57
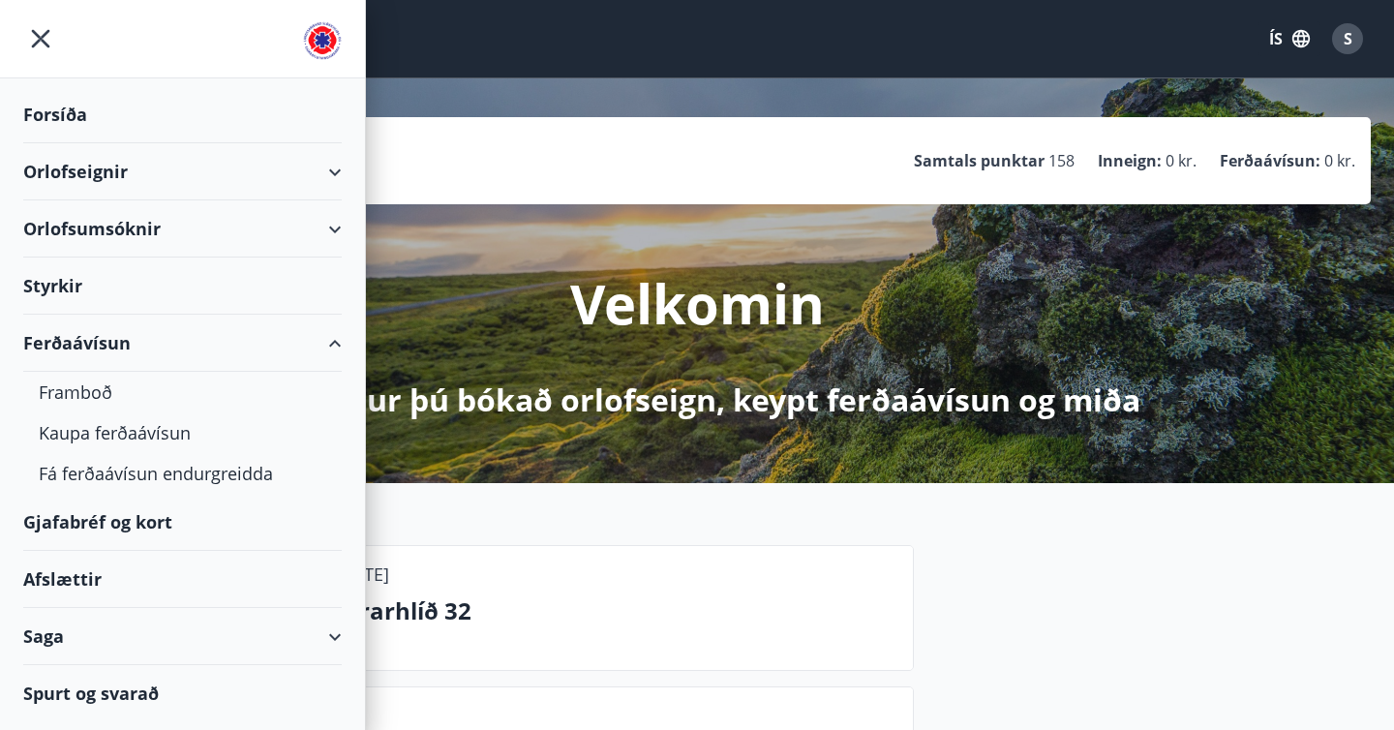
click at [335, 343] on div "Ferðaávísun" at bounding box center [182, 343] width 318 height 57
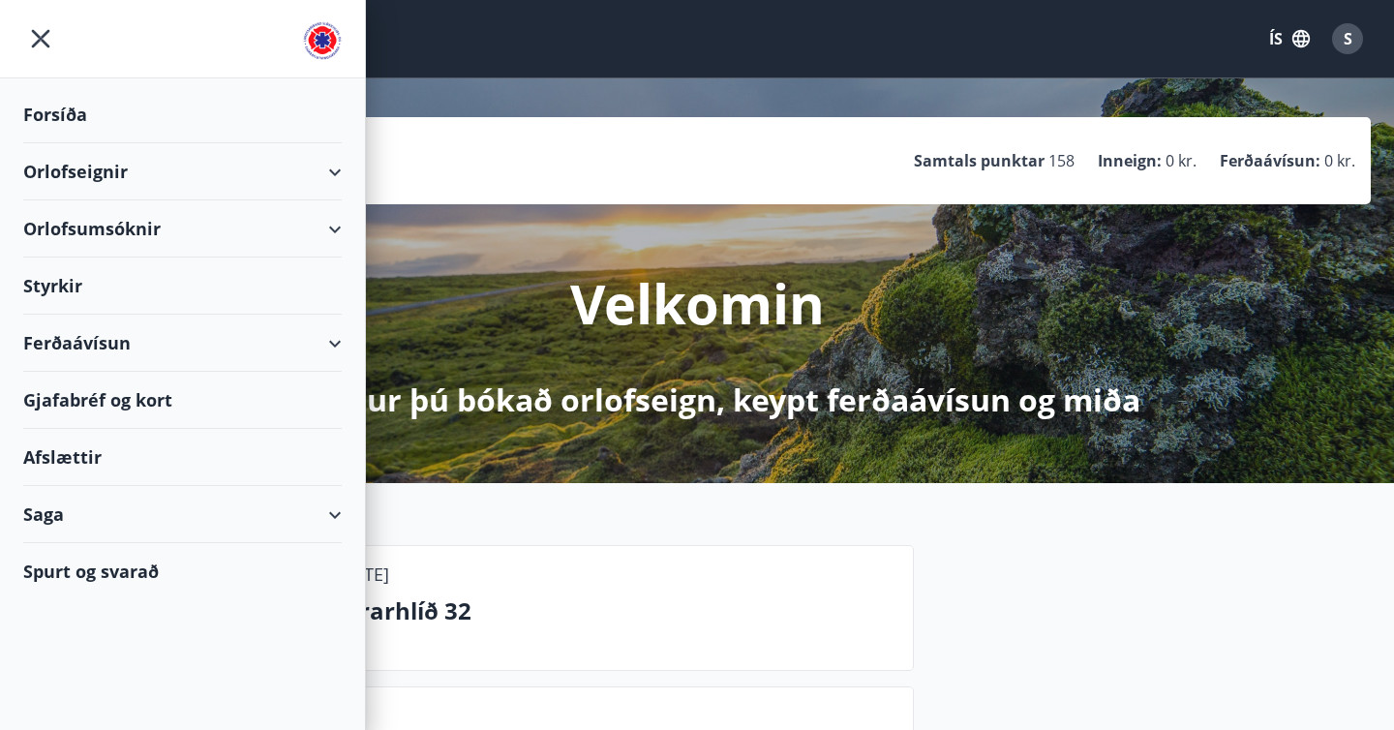
click at [335, 343] on div "Ferðaávísun" at bounding box center [182, 343] width 318 height 57
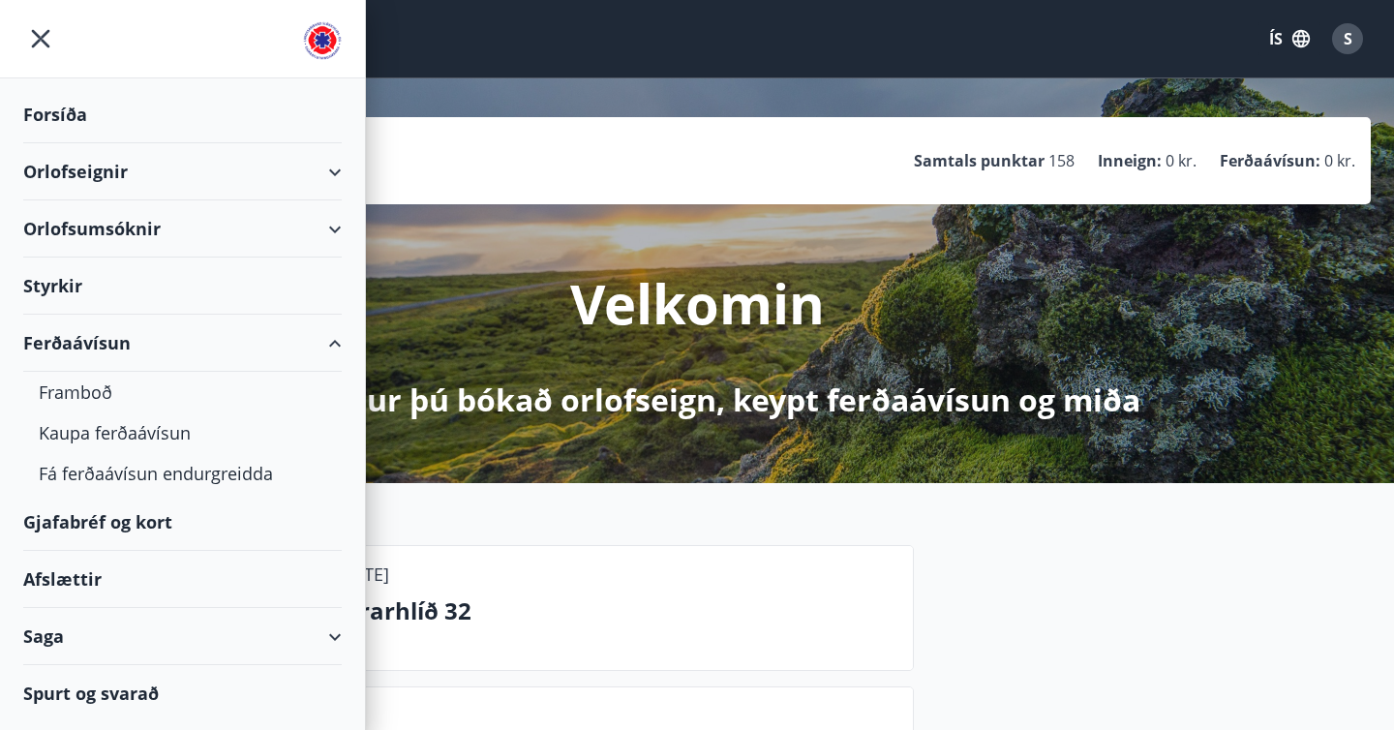
click at [335, 343] on div "Ferðaávísun" at bounding box center [182, 343] width 318 height 57
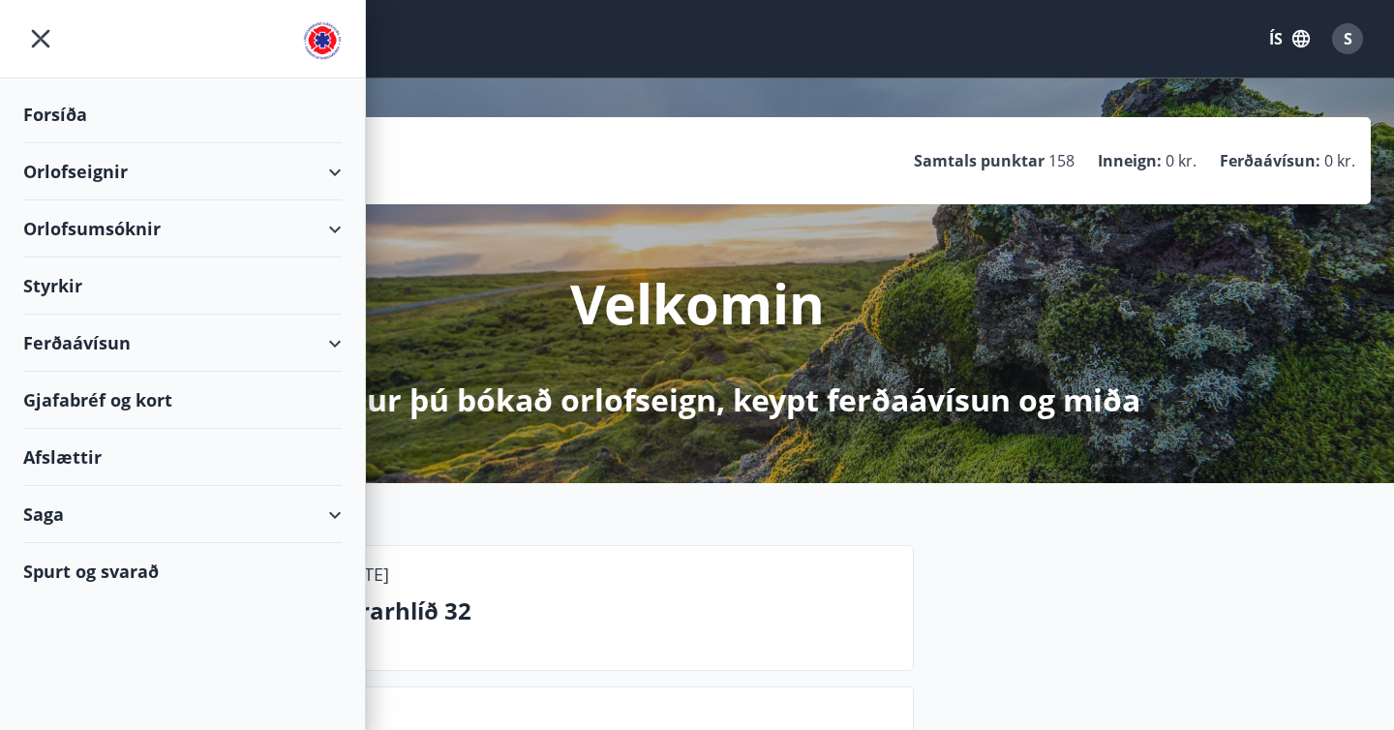
click at [40, 37] on icon "menu" at bounding box center [41, 39] width 4 height 4
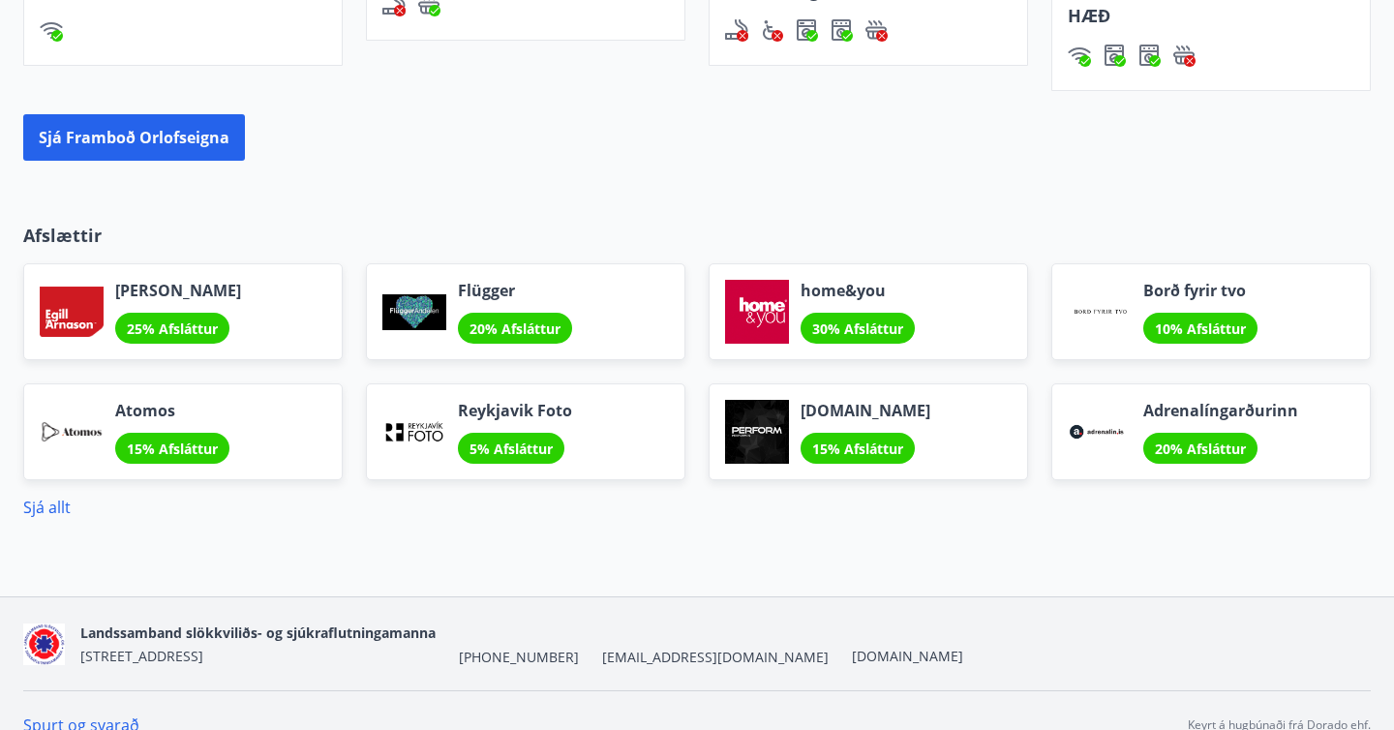
scroll to position [1874, 0]
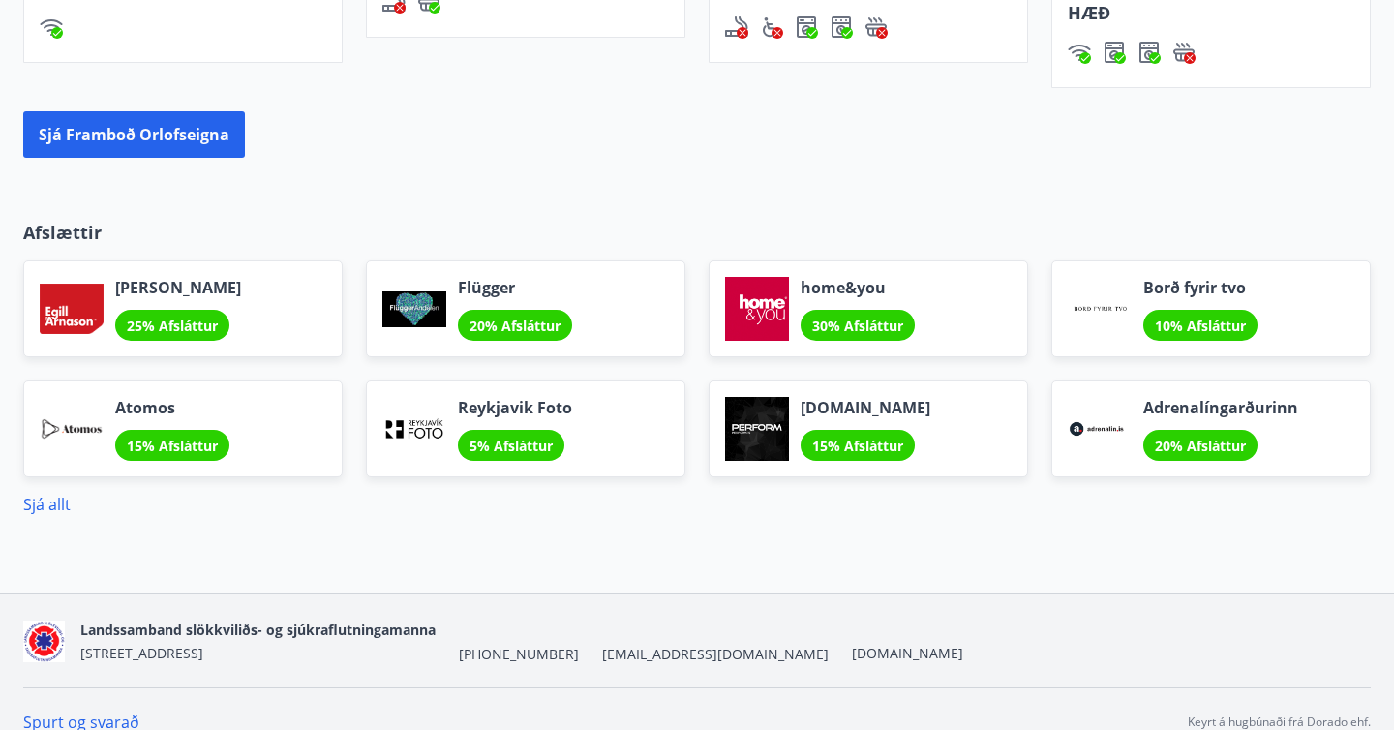
click at [695, 357] on div "[DOMAIN_NAME] 15% Afsláttur" at bounding box center [856, 417] width 343 height 120
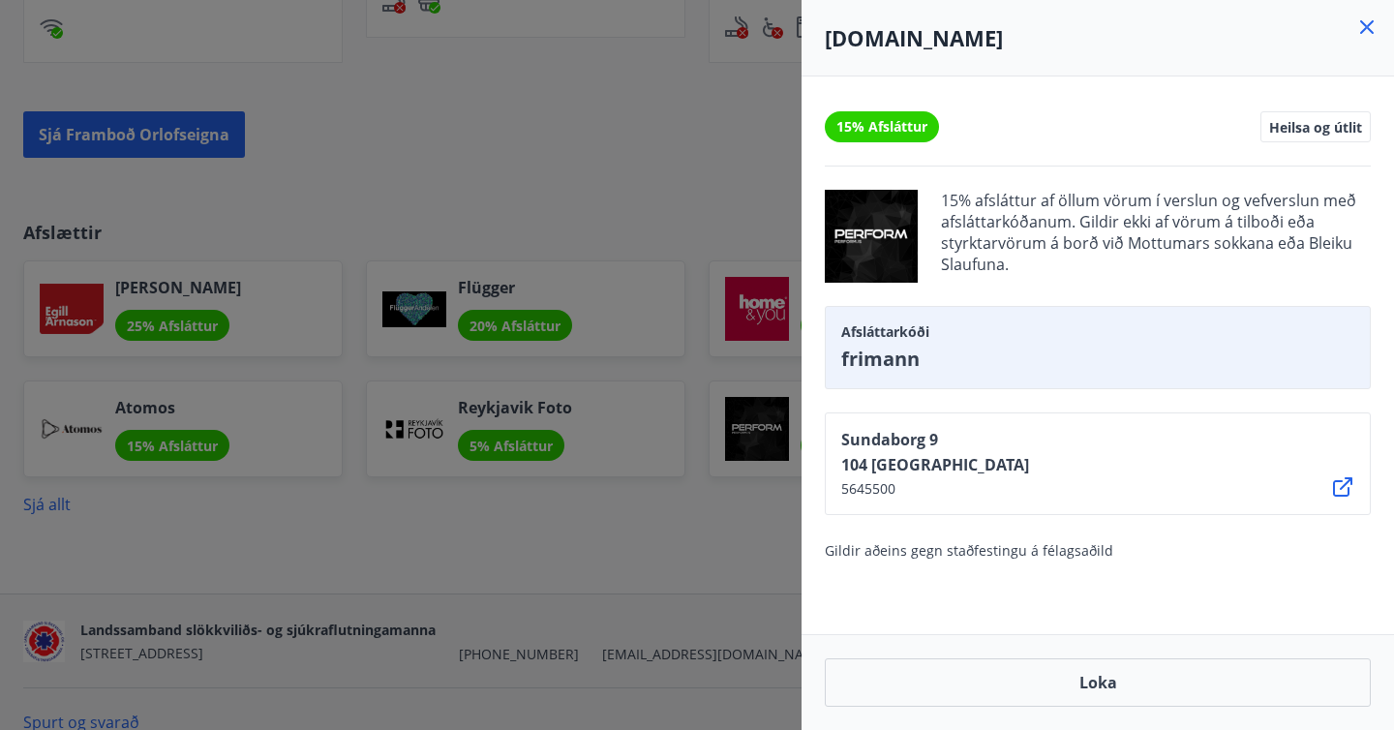
click at [1368, 22] on icon at bounding box center [1366, 26] width 23 height 23
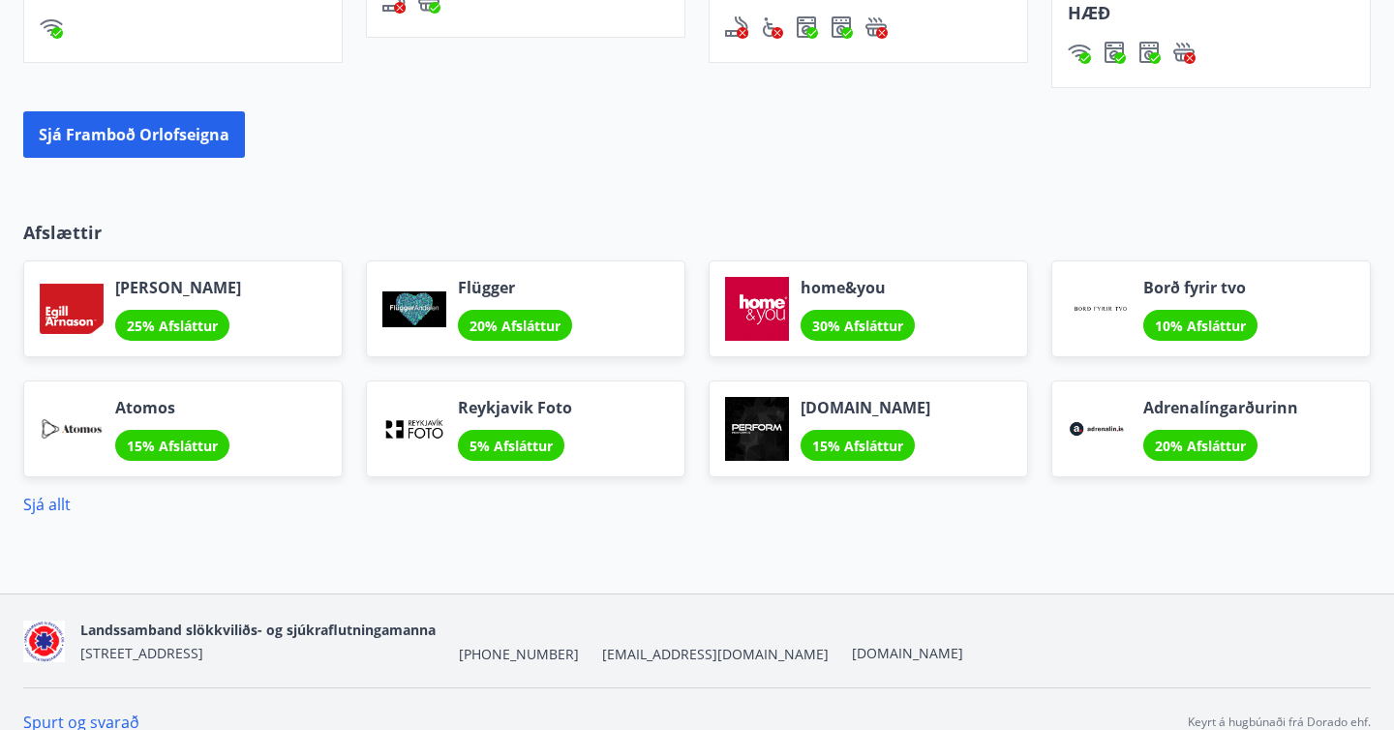
click at [12, 189] on div "Afslættir [PERSON_NAME] 25% Afsláttur Flügger 20% Afsláttur home&you 30% Afslát…" at bounding box center [697, 352] width 1394 height 327
drag, startPoint x: 7, startPoint y: 161, endPoint x: 133, endPoint y: 176, distance: 126.8
click at [695, 189] on div "Afslættir [PERSON_NAME] 25% Afsláttur Flügger 20% Afsláttur home&you 30% Afslát…" at bounding box center [697, 352] width 1394 height 327
click at [1386, 189] on div "Afslættir [PERSON_NAME] 25% Afsláttur Flügger 20% Afsláttur home&you 30% Afslát…" at bounding box center [697, 352] width 1394 height 327
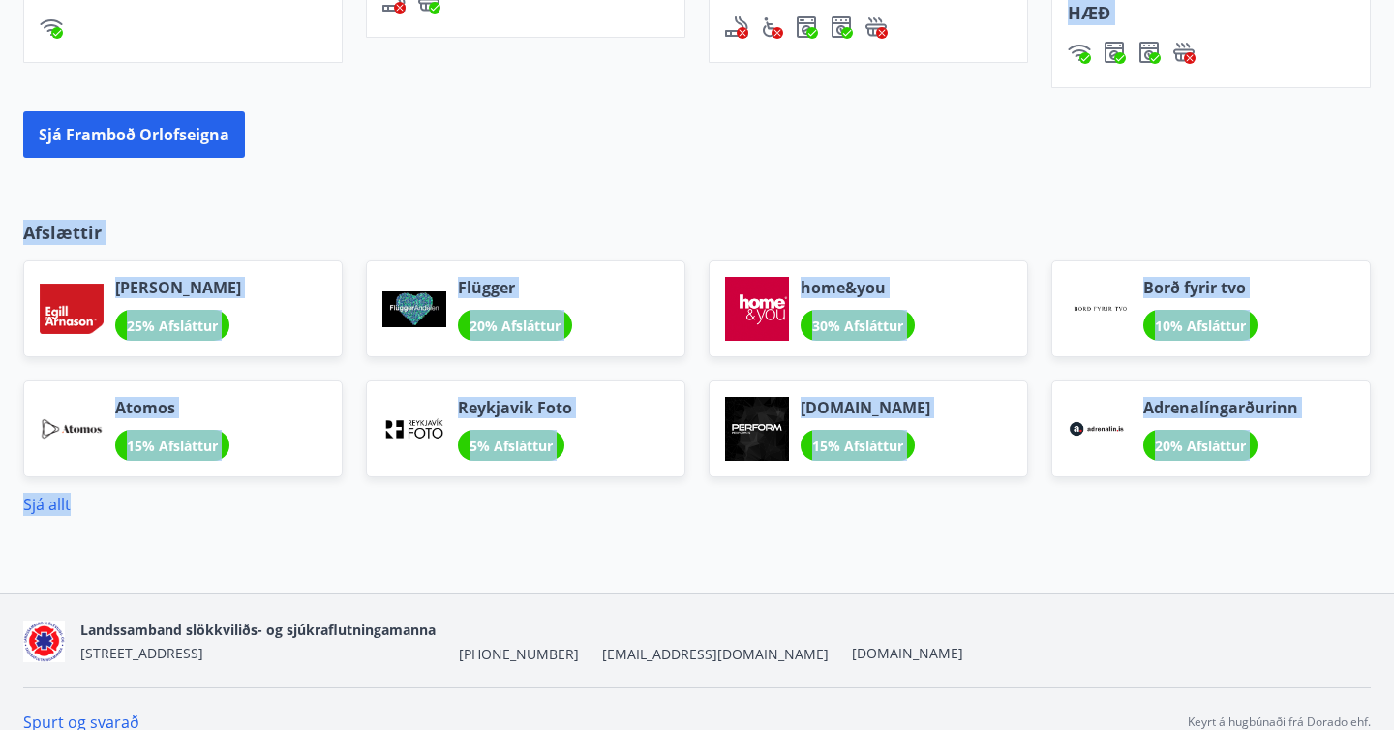
drag, startPoint x: 1386, startPoint y: 522, endPoint x: 25, endPoint y: 55, distance: 1438.4
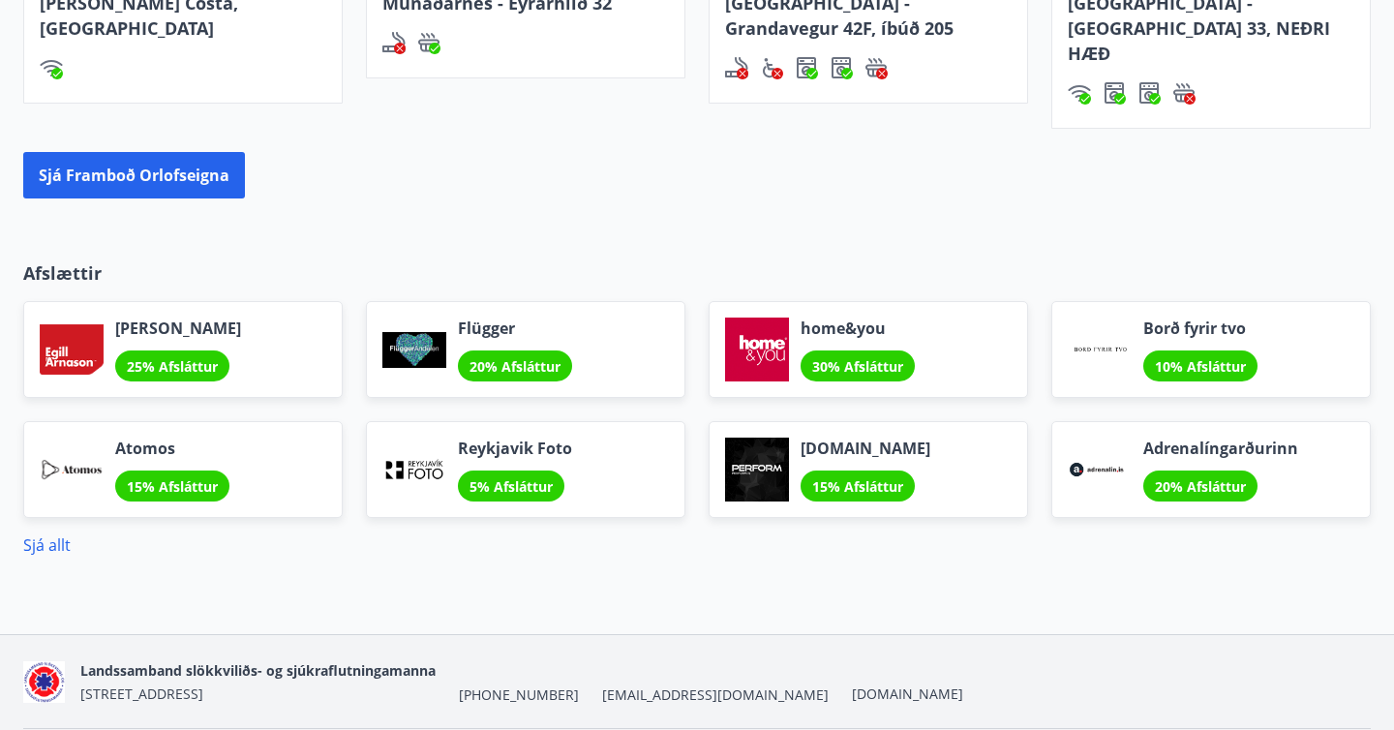
scroll to position [1831, 0]
